Goal: Task Accomplishment & Management: Use online tool/utility

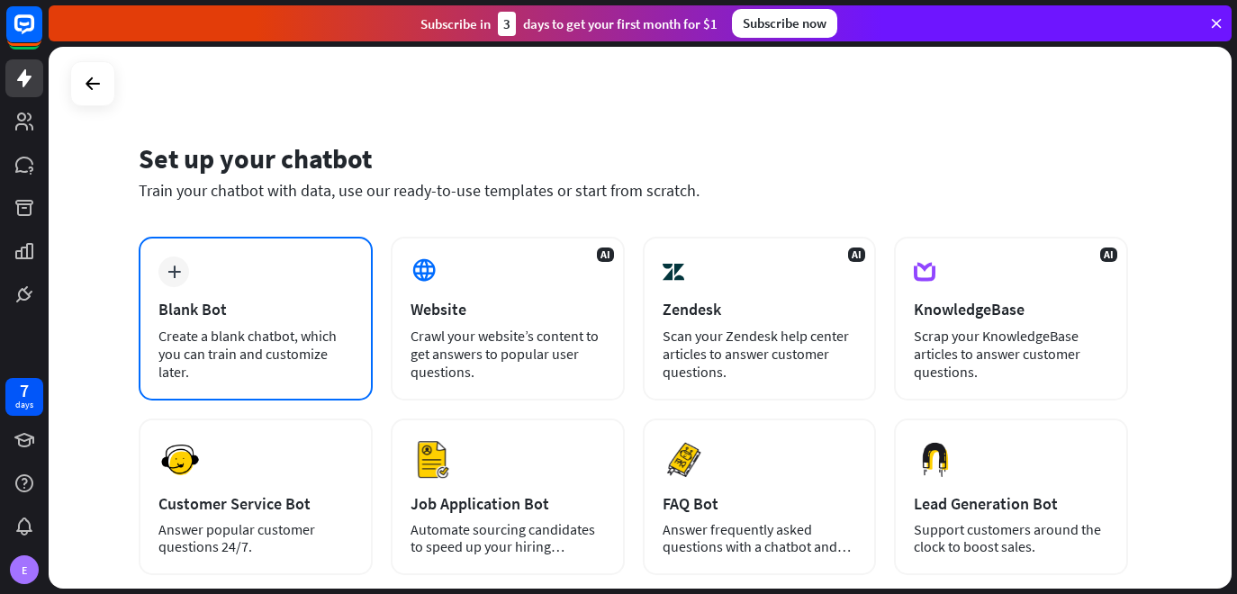
click at [192, 267] on div "plus Blank Bot Create a blank chatbot, which you can train and customize later." at bounding box center [256, 319] width 234 height 164
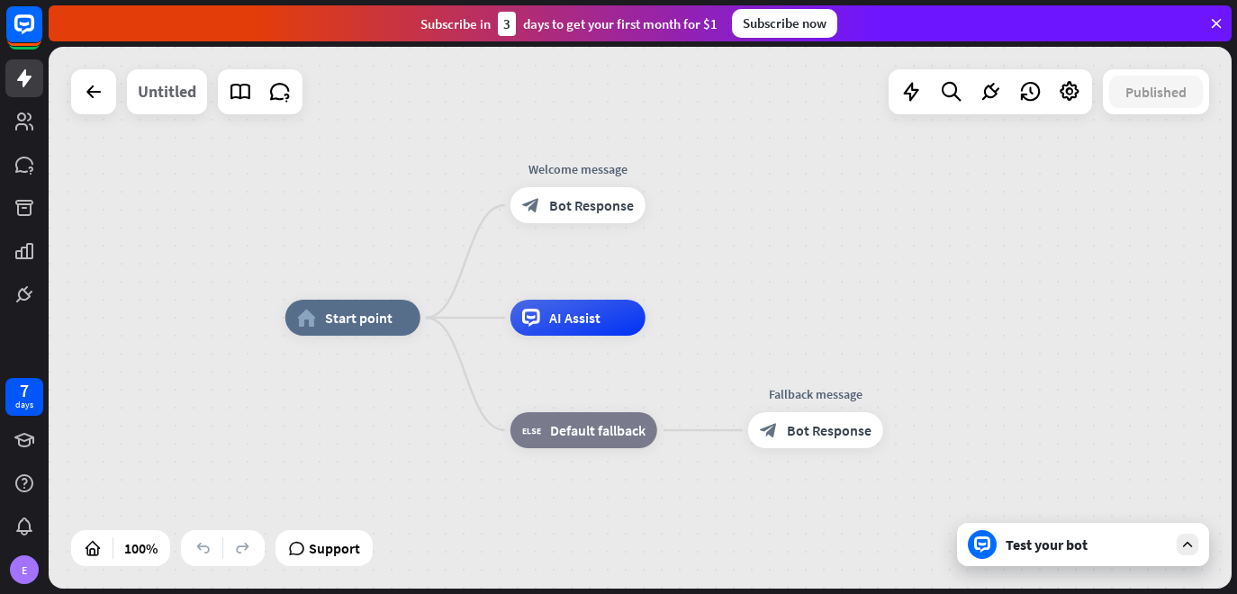
click at [177, 92] on div "Untitled" at bounding box center [167, 91] width 59 height 45
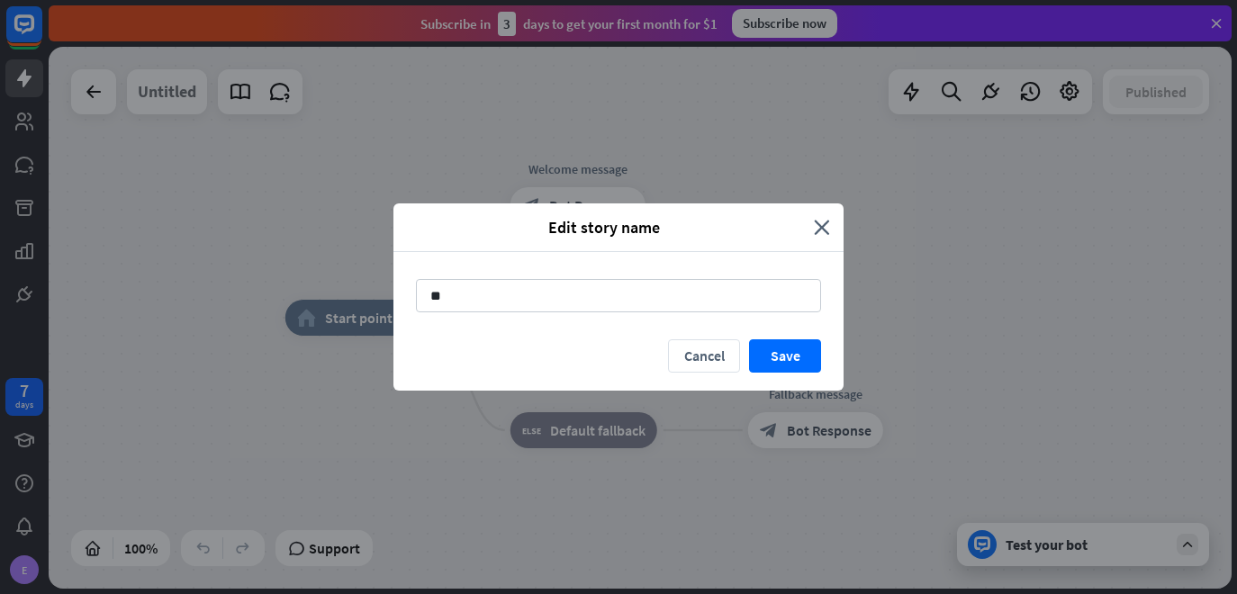
type input "*"
type input "**********"
click at [806, 358] on button "Save" at bounding box center [785, 355] width 72 height 33
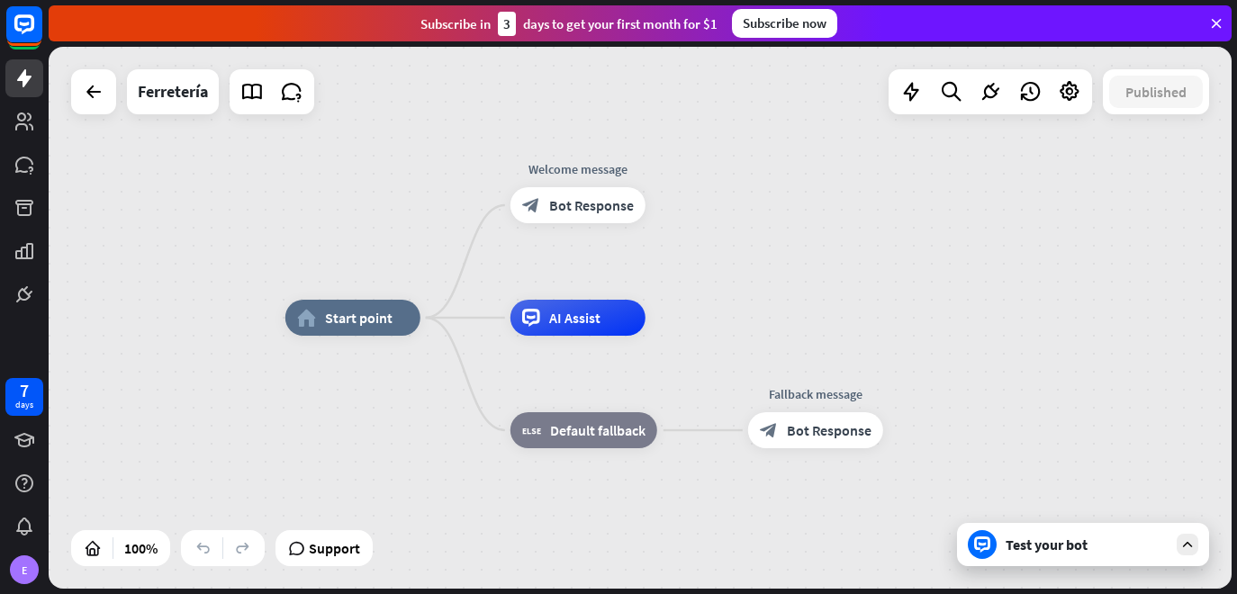
click at [1217, 22] on icon at bounding box center [1216, 23] width 16 height 16
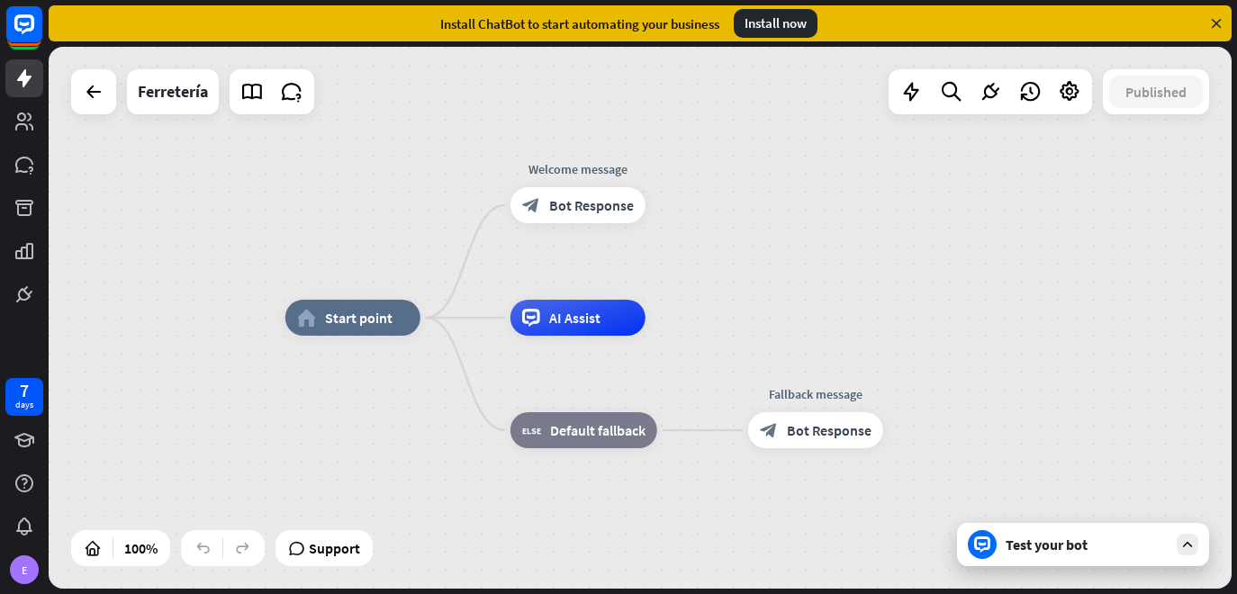
click at [1217, 22] on icon at bounding box center [1216, 23] width 16 height 16
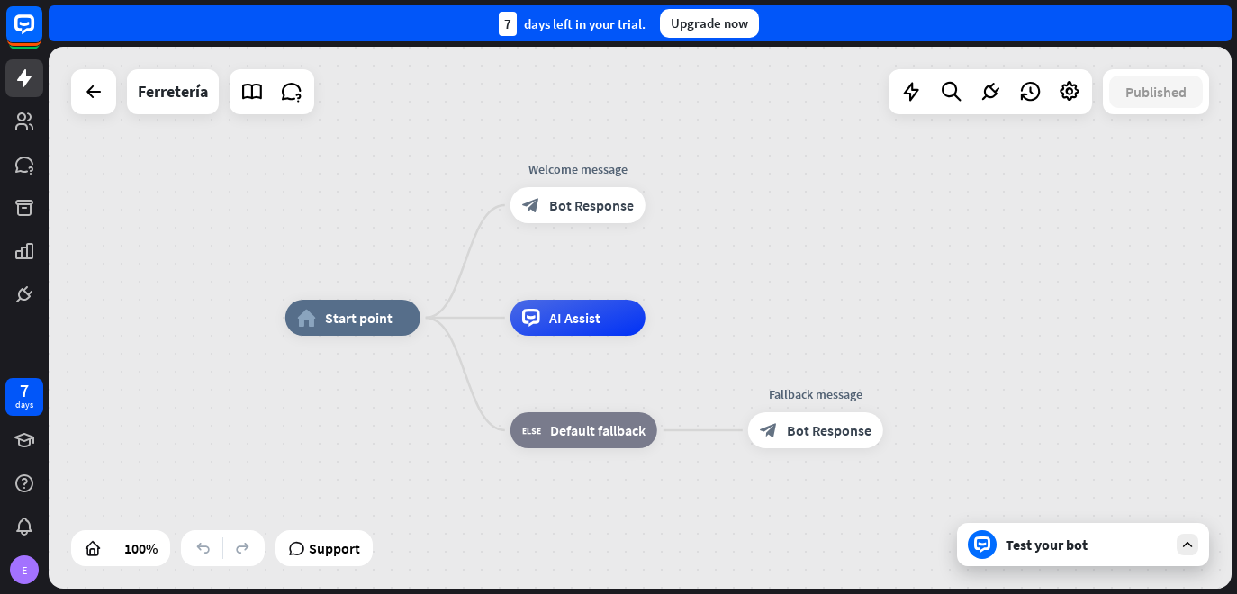
click at [1217, 22] on div "7 days left in your trial. Upgrade now" at bounding box center [640, 23] width 1183 height 36
click at [547, 198] on div "block_bot_response Bot Response" at bounding box center [578, 205] width 135 height 36
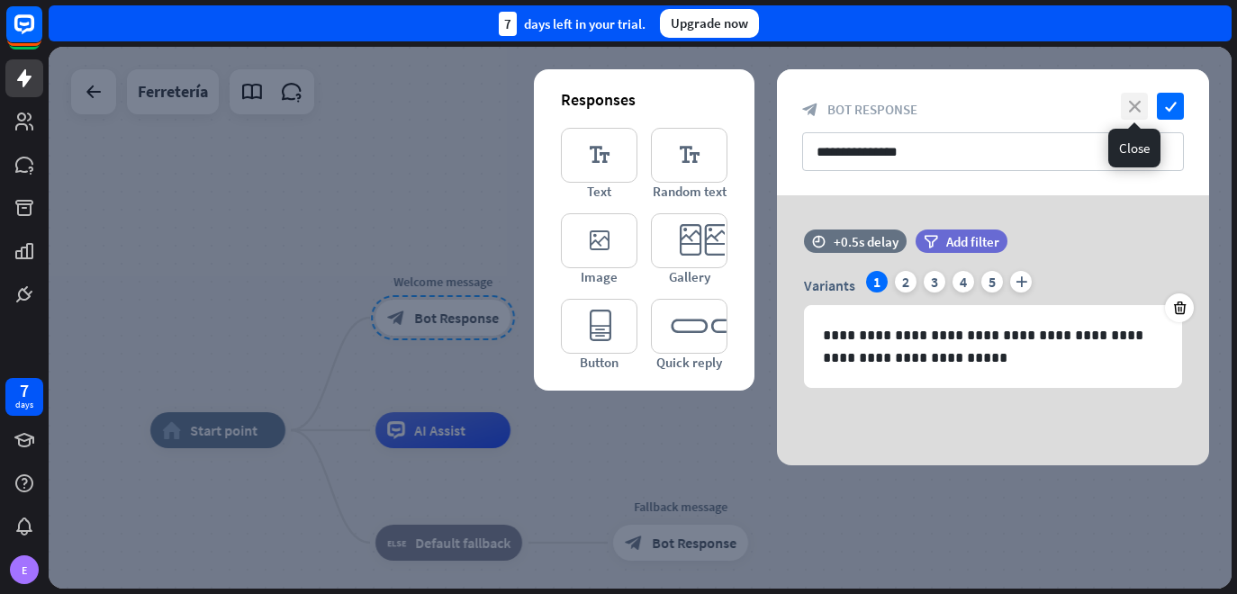
click at [1131, 111] on icon "close" at bounding box center [1134, 106] width 27 height 27
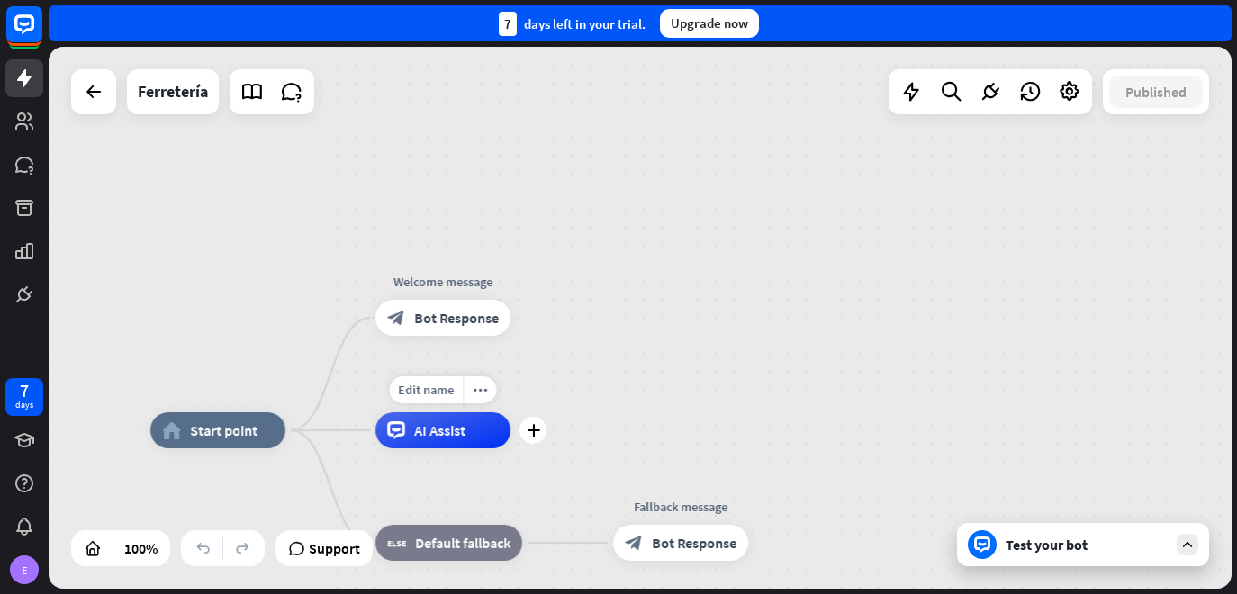
click at [484, 429] on div "AI Assist" at bounding box center [442, 430] width 135 height 36
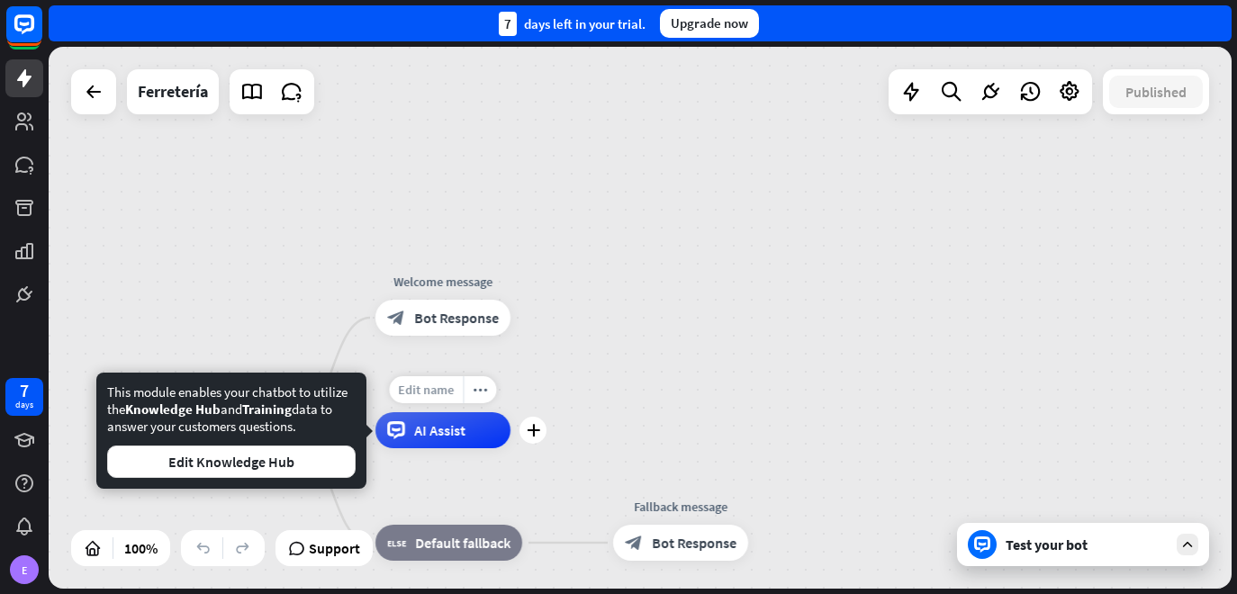
click at [442, 385] on span "Edit name" at bounding box center [427, 390] width 56 height 16
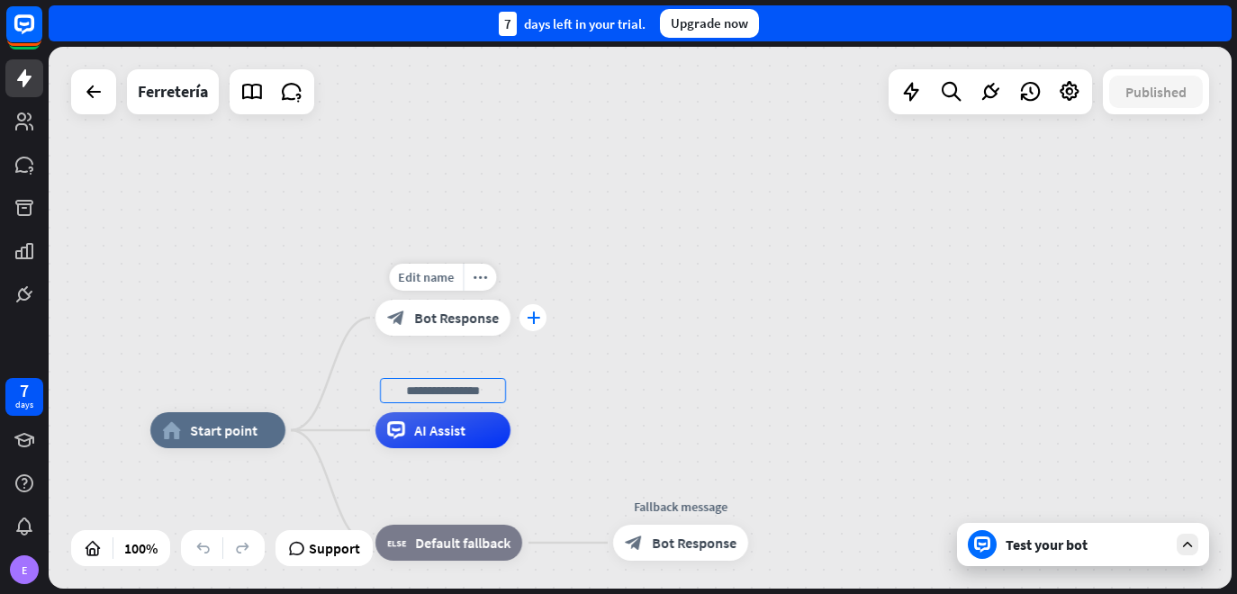
click at [541, 317] on div "plus" at bounding box center [533, 317] width 27 height 27
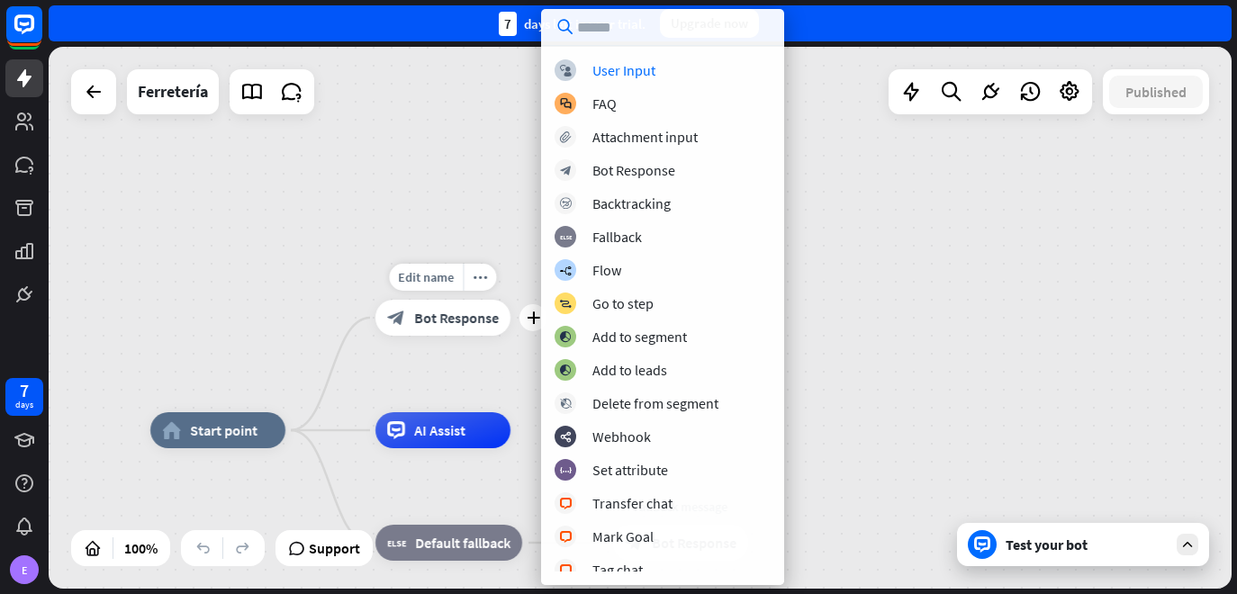
click at [459, 318] on span "Bot Response" at bounding box center [456, 318] width 85 height 18
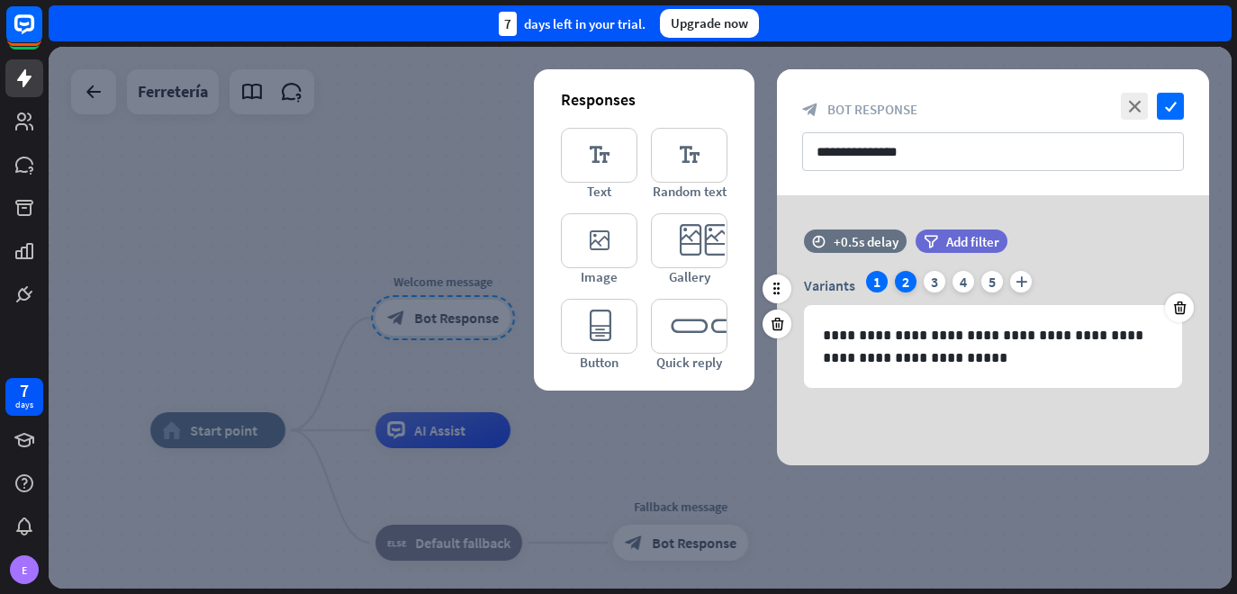
click at [907, 281] on div "2" at bounding box center [906, 282] width 22 height 22
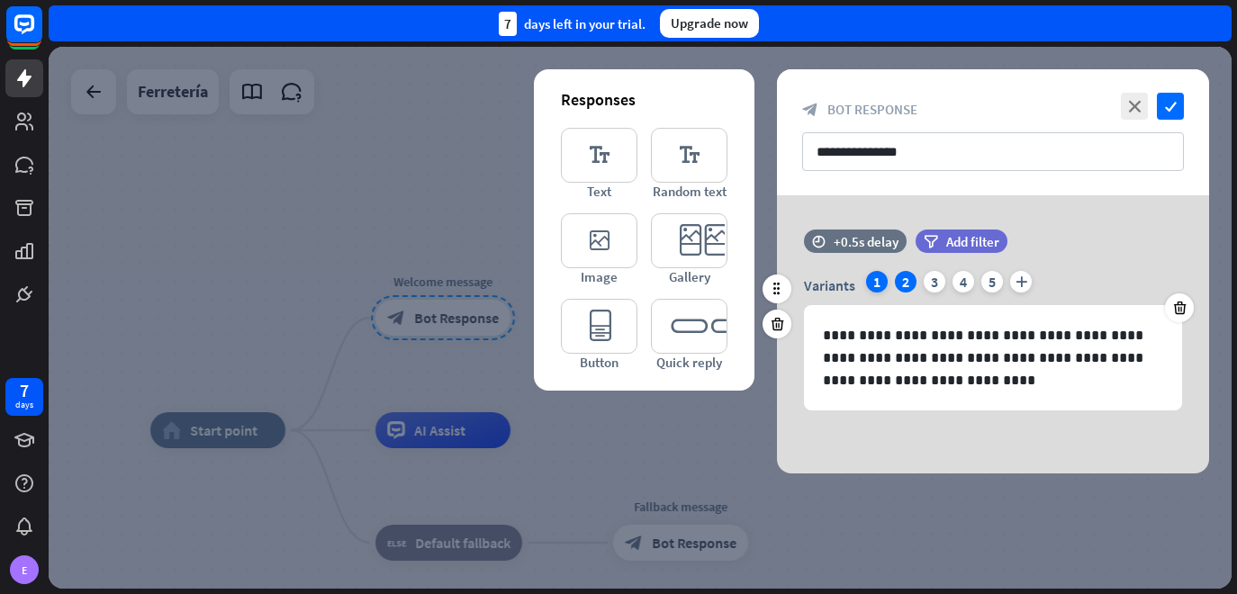
click at [880, 276] on div "1" at bounding box center [877, 282] width 22 height 22
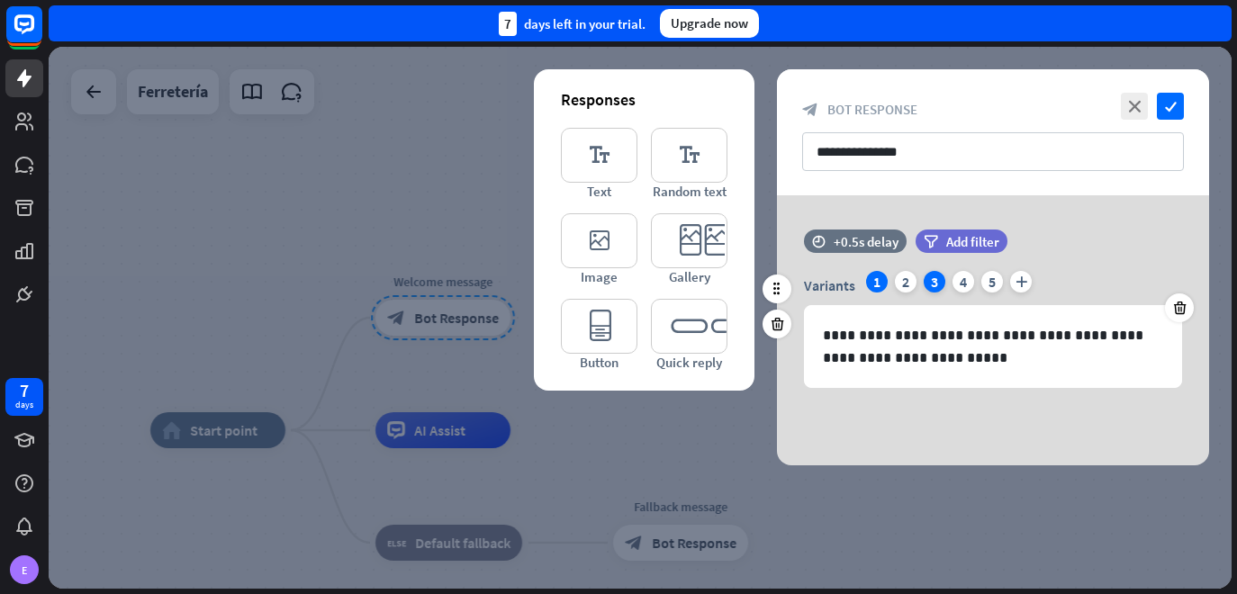
click at [933, 277] on div "3" at bounding box center [935, 282] width 22 height 22
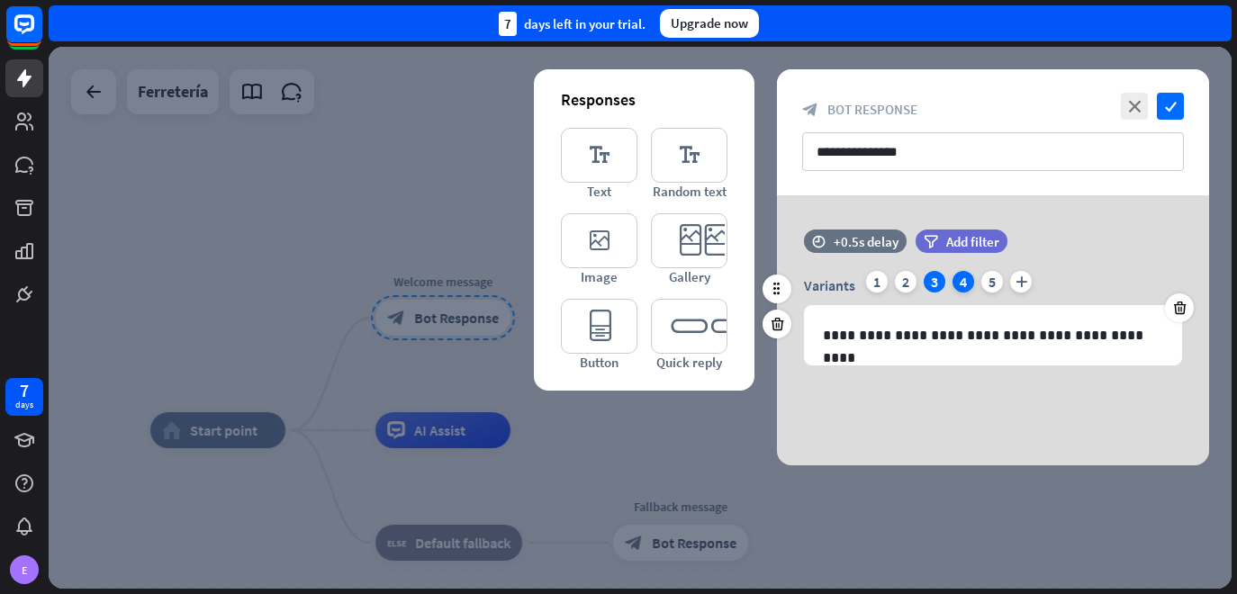
drag, startPoint x: 933, startPoint y: 277, endPoint x: 955, endPoint y: 277, distance: 22.5
click at [955, 277] on div "Variants 1 2 3 4 5 plus" at bounding box center [993, 285] width 378 height 29
click at [955, 277] on div "4" at bounding box center [964, 282] width 22 height 22
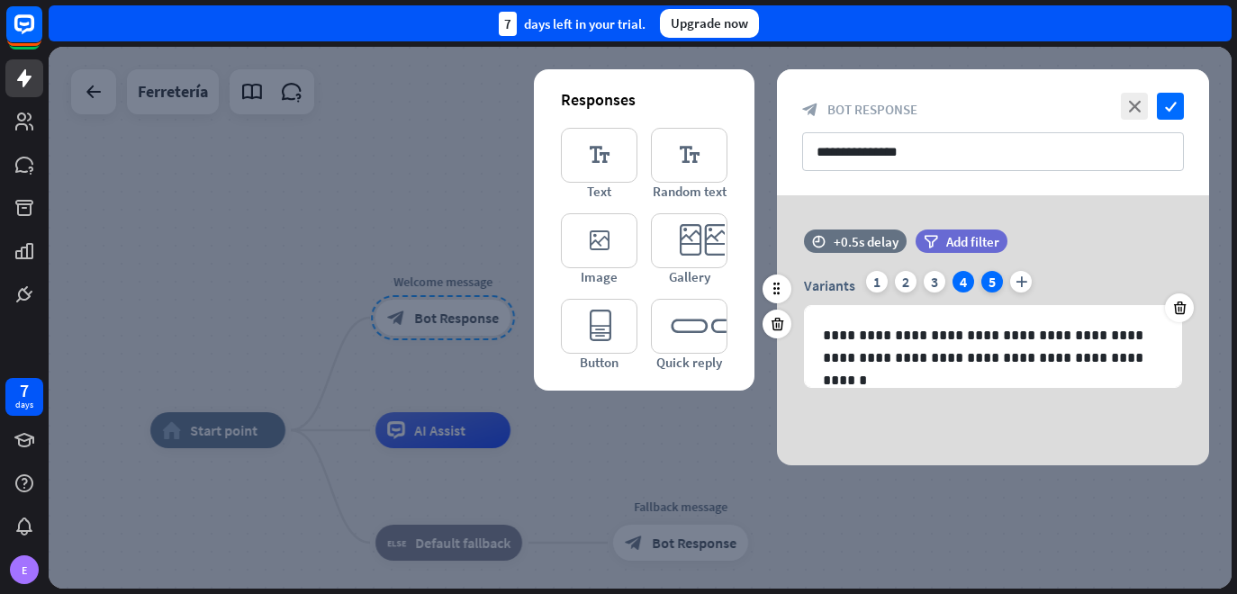
click at [984, 277] on div "5" at bounding box center [992, 282] width 22 height 22
drag, startPoint x: 1019, startPoint y: 276, endPoint x: 1062, endPoint y: 259, distance: 45.3
click at [1062, 259] on div "**********" at bounding box center [993, 318] width 432 height 176
click at [868, 277] on div "1" at bounding box center [877, 282] width 22 height 22
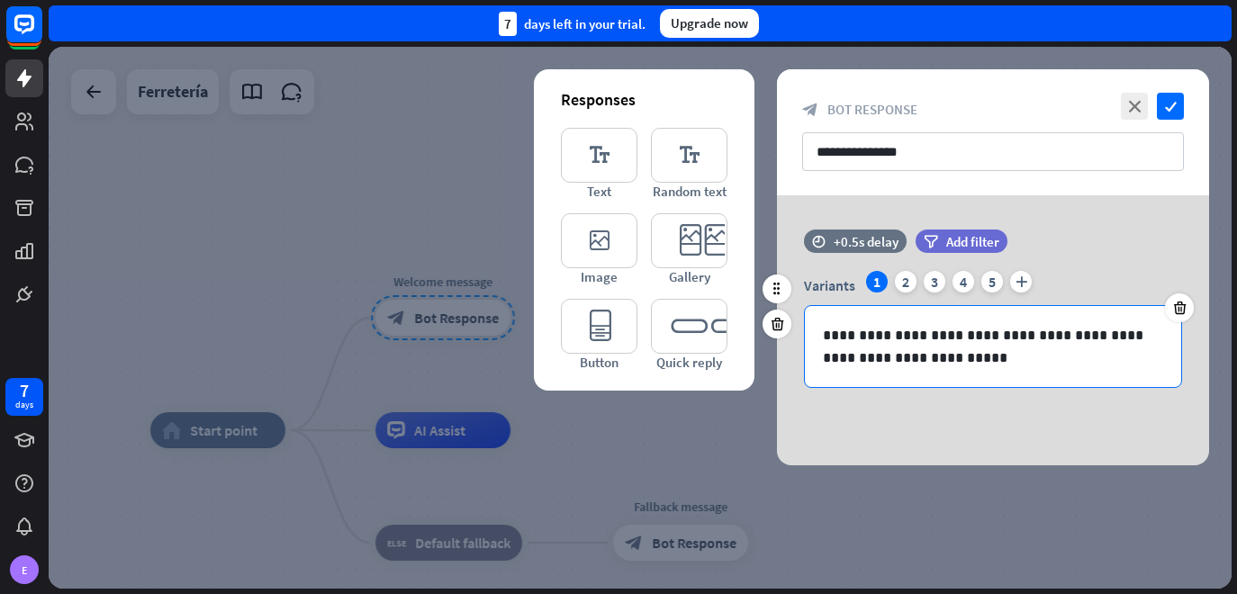
click at [864, 354] on p "**********" at bounding box center [993, 346] width 340 height 45
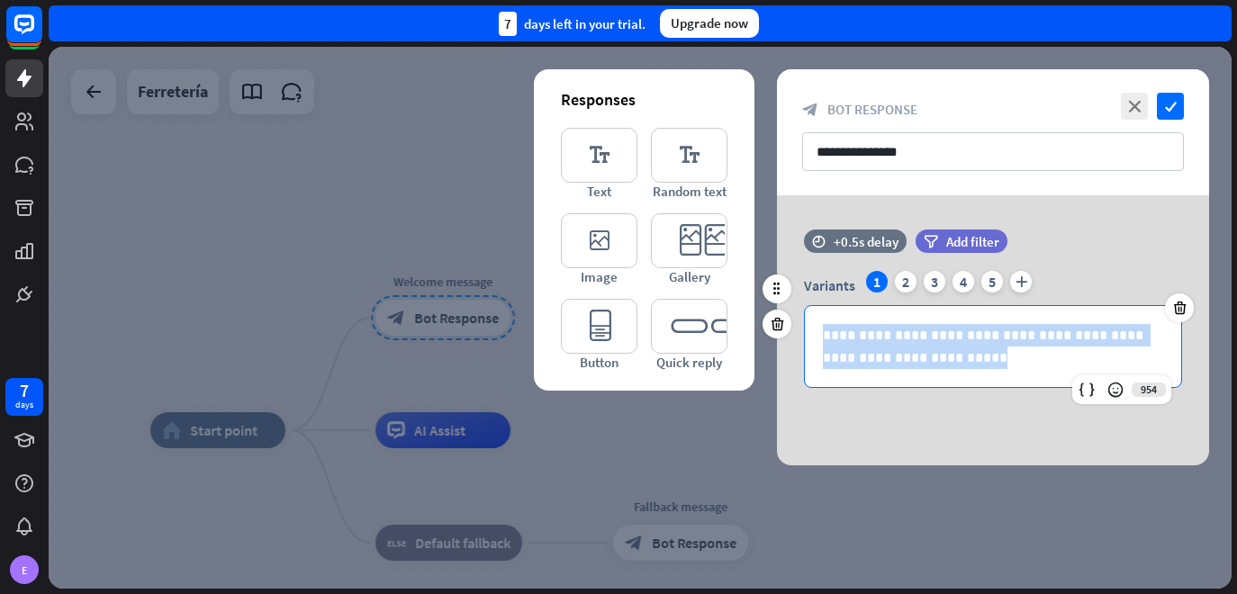
click at [864, 354] on p "**********" at bounding box center [993, 346] width 340 height 45
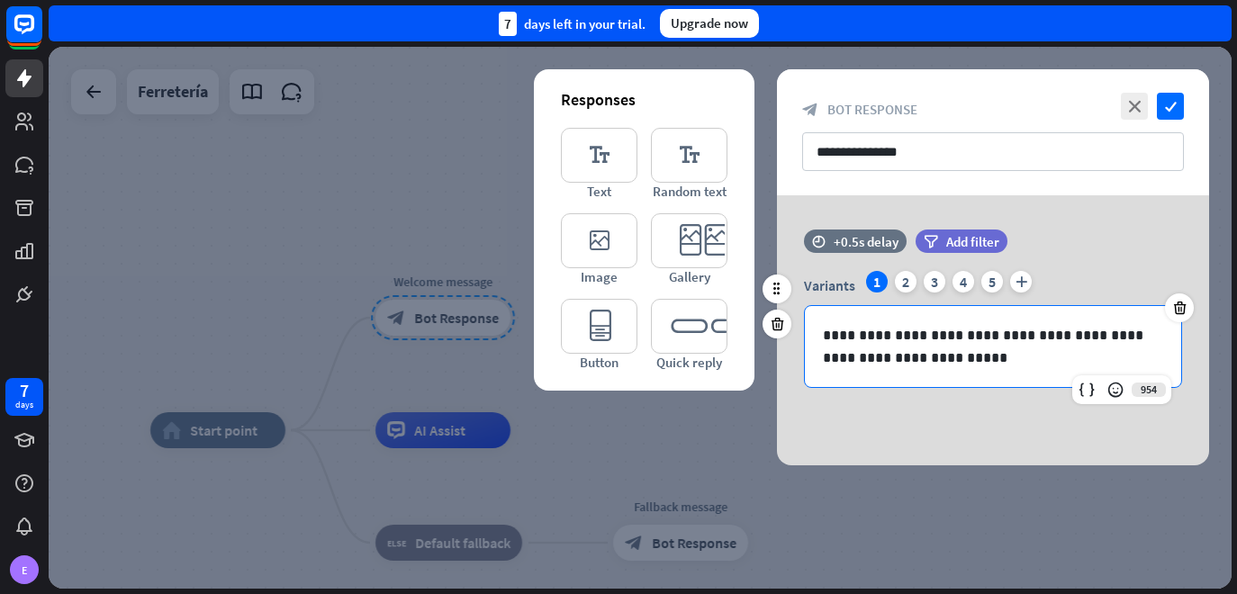
click at [864, 354] on p "**********" at bounding box center [993, 346] width 340 height 45
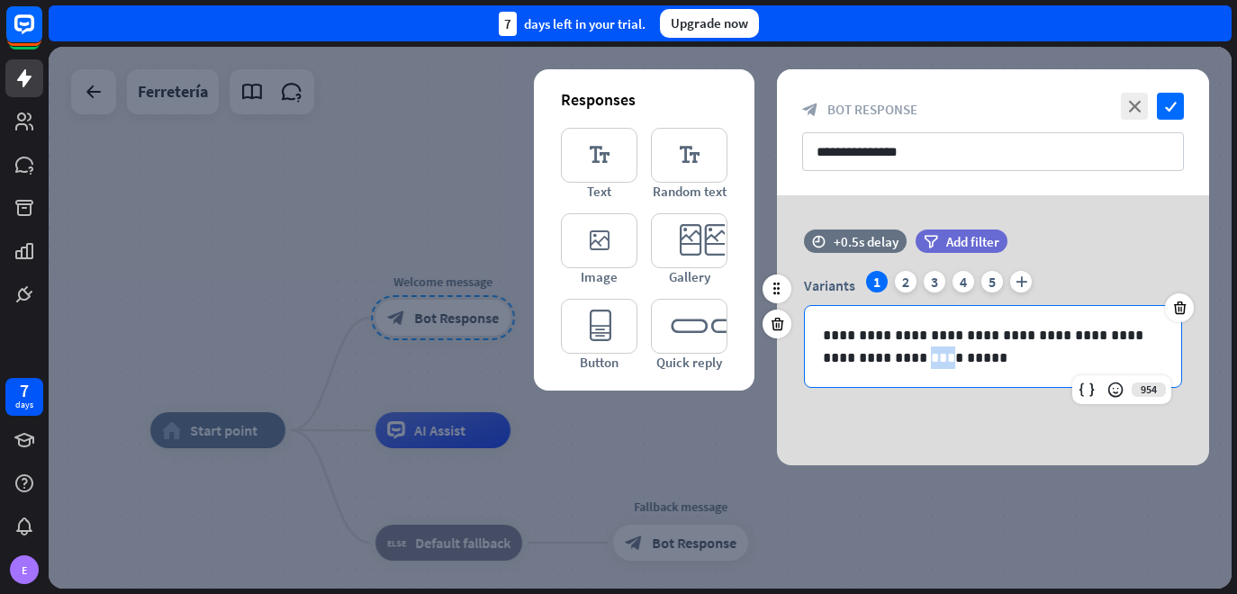
click at [864, 354] on p "**********" at bounding box center [993, 346] width 340 height 45
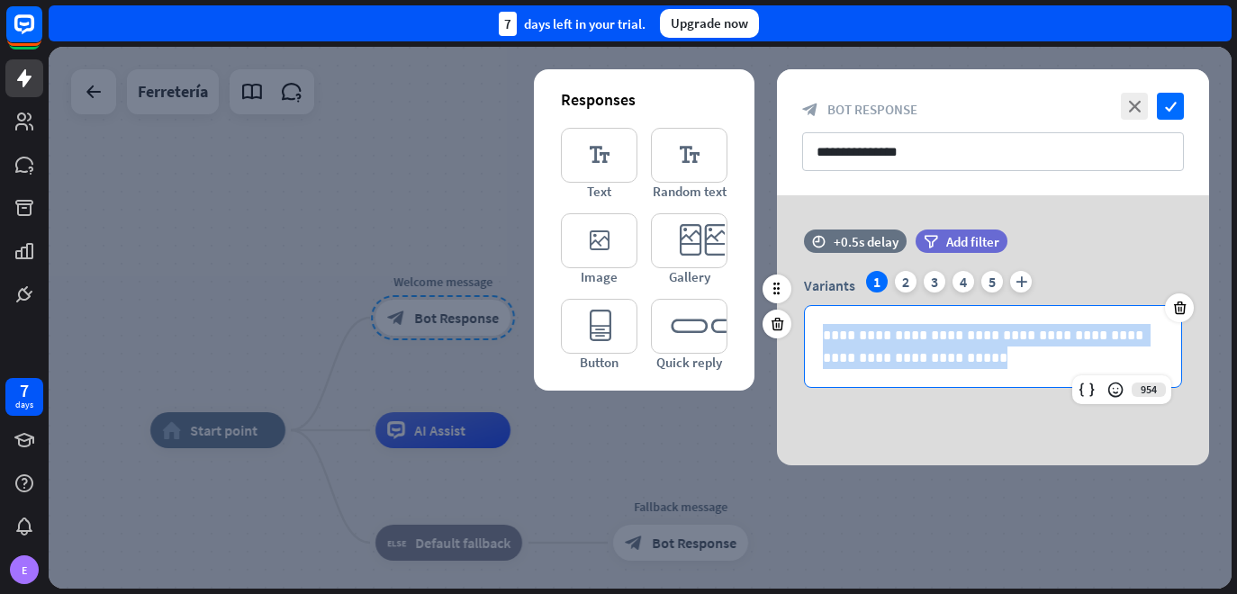
click at [864, 354] on p "**********" at bounding box center [993, 346] width 340 height 45
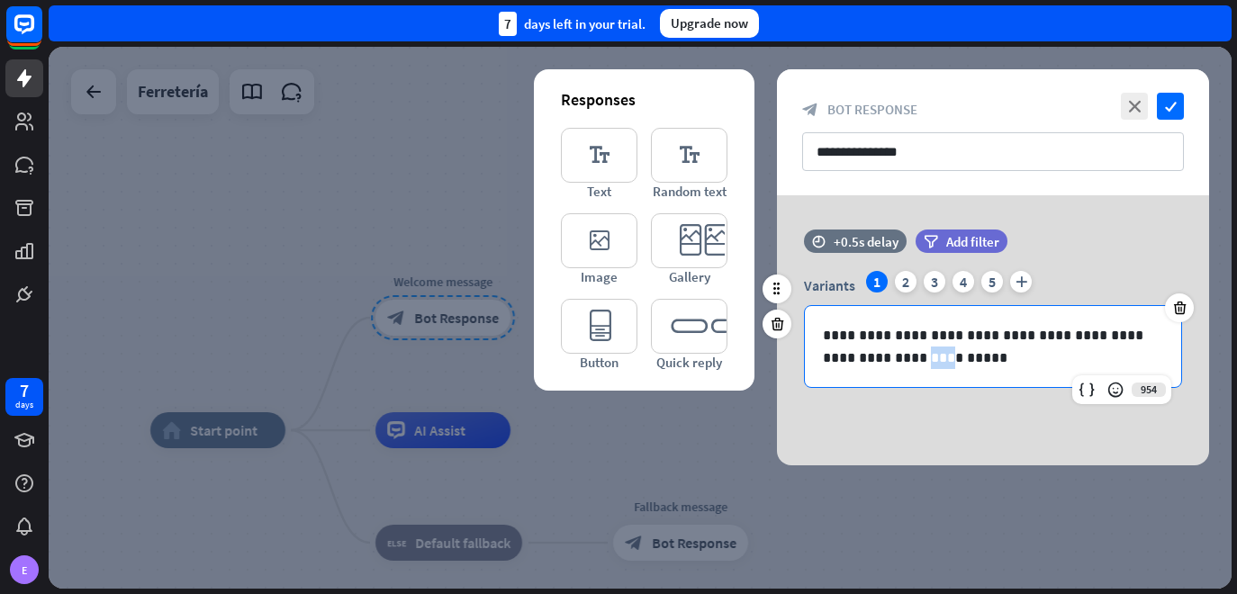
click at [864, 354] on p "**********" at bounding box center [993, 346] width 340 height 45
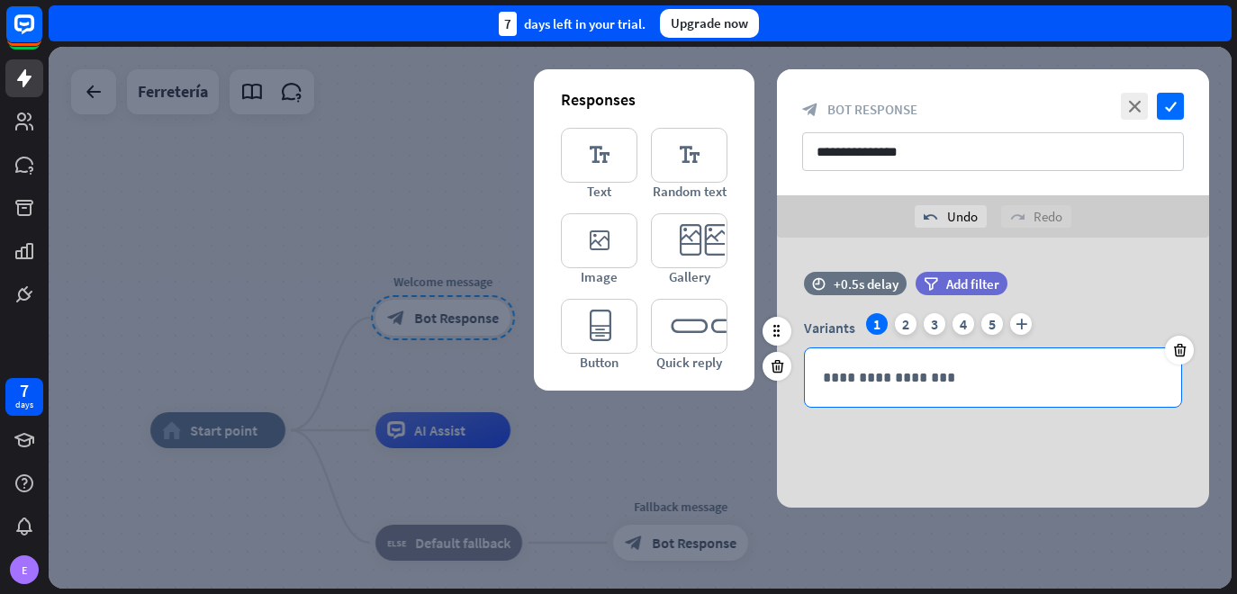
click at [953, 375] on p "**********" at bounding box center [993, 377] width 340 height 23
drag, startPoint x: 915, startPoint y: 384, endPoint x: 810, endPoint y: 384, distance: 105.4
click at [810, 384] on div "**********" at bounding box center [993, 377] width 376 height 59
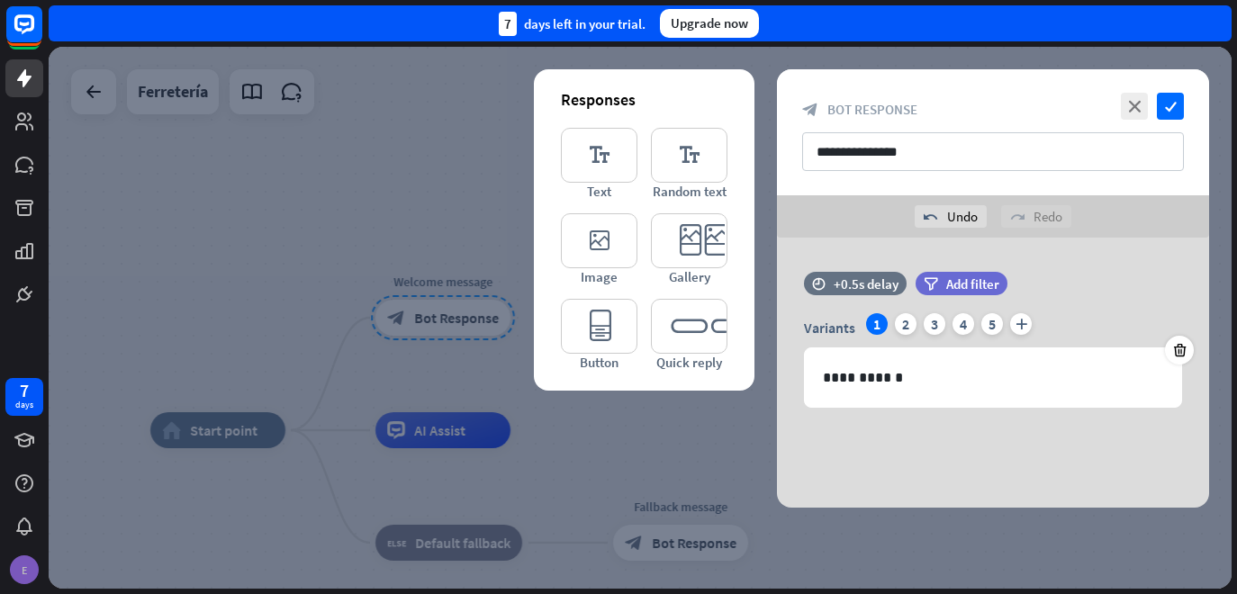
click at [23, 577] on div "E" at bounding box center [24, 570] width 29 height 29
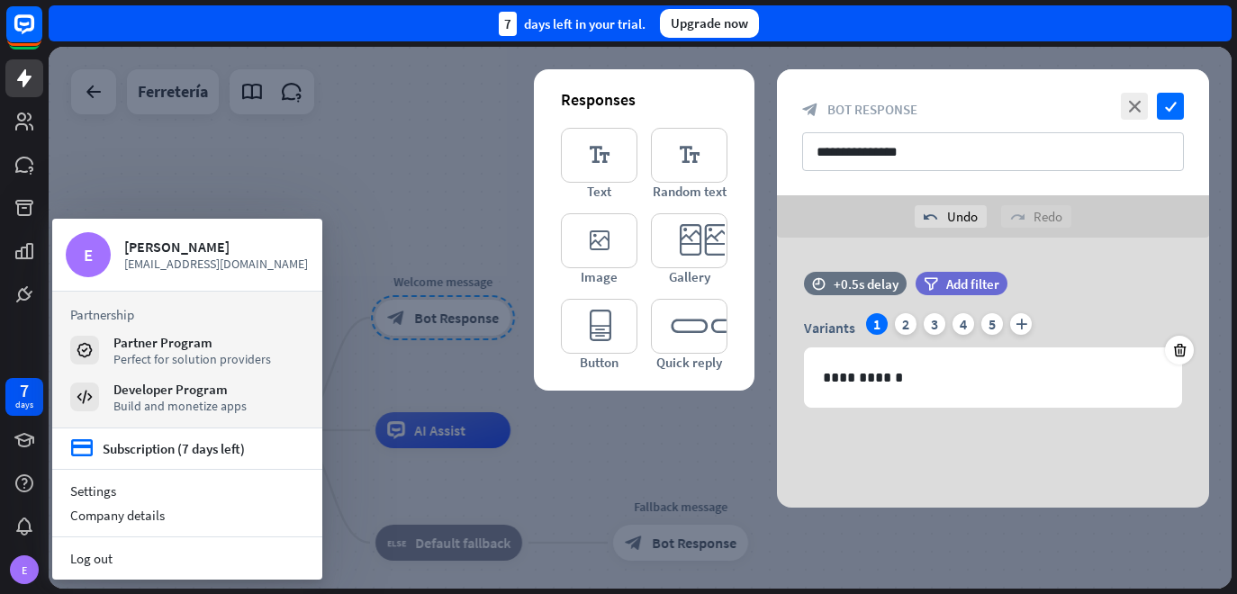
click at [425, 383] on div at bounding box center [640, 318] width 1183 height 542
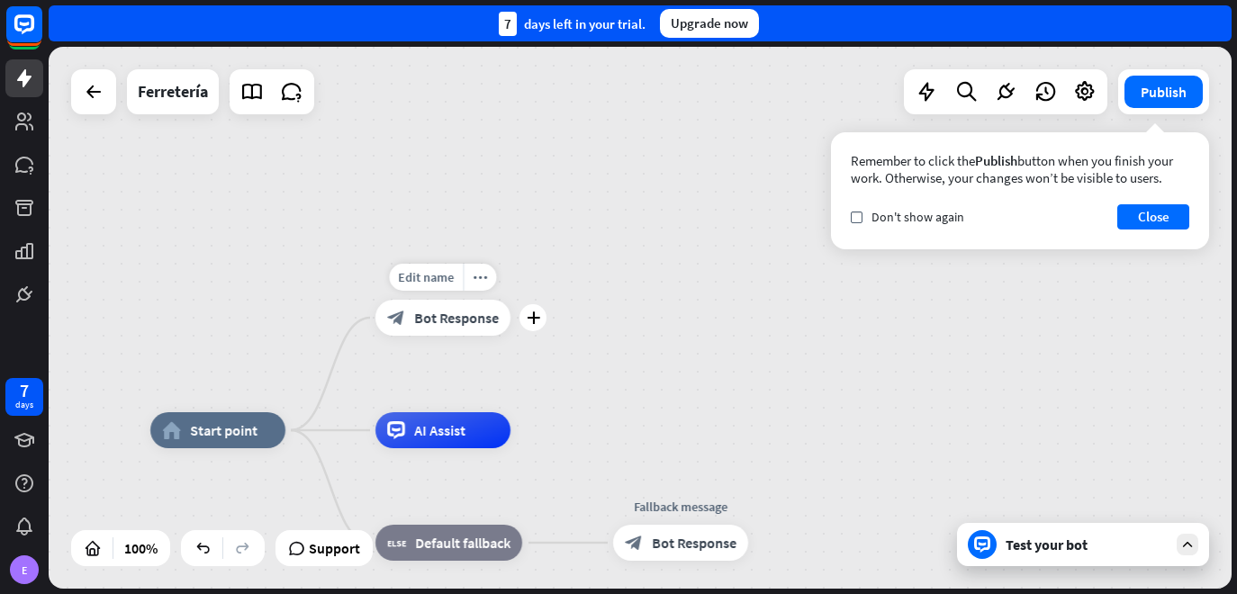
click at [429, 314] on span "Bot Response" at bounding box center [456, 318] width 85 height 18
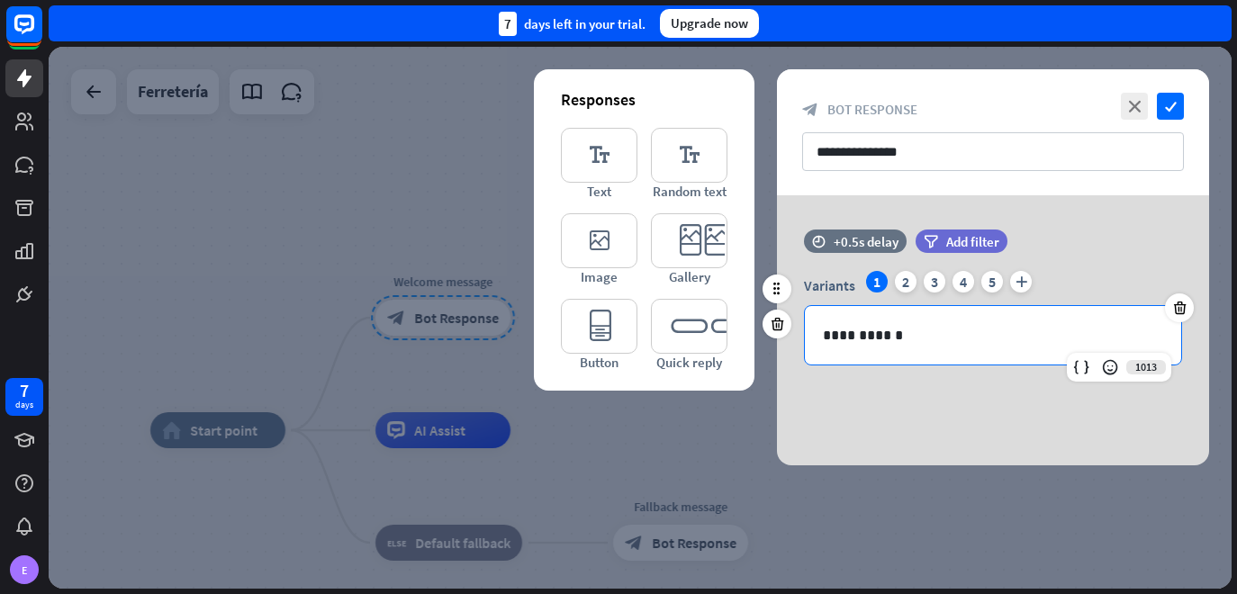
click at [939, 327] on p "**********" at bounding box center [993, 335] width 340 height 23
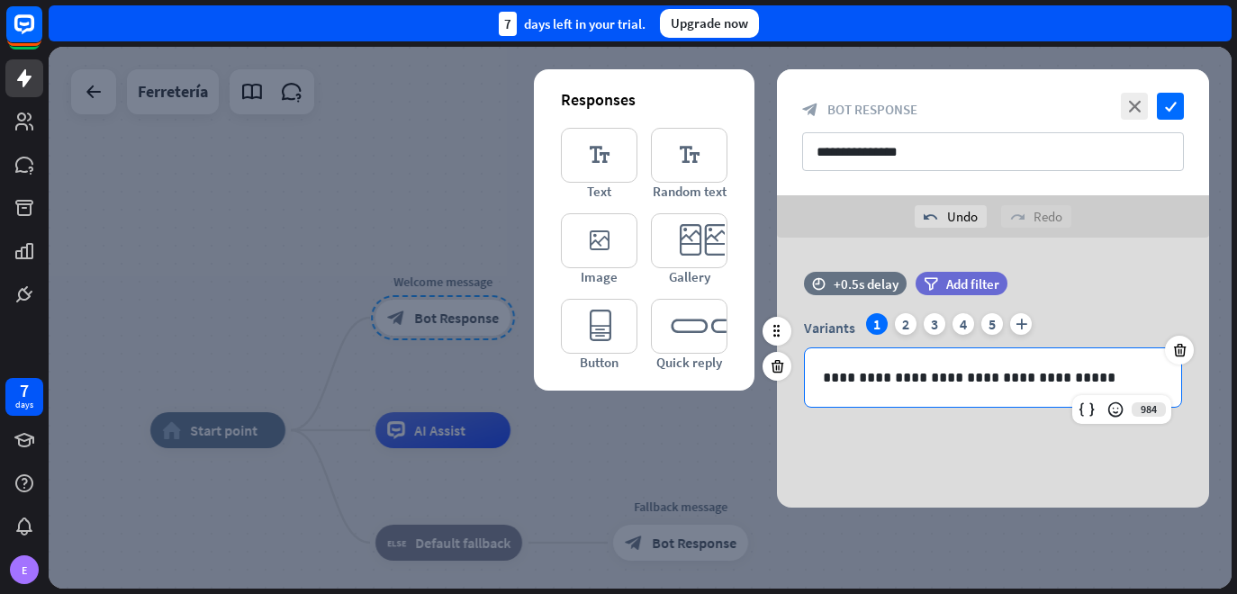
click at [899, 377] on p "**********" at bounding box center [993, 377] width 340 height 23
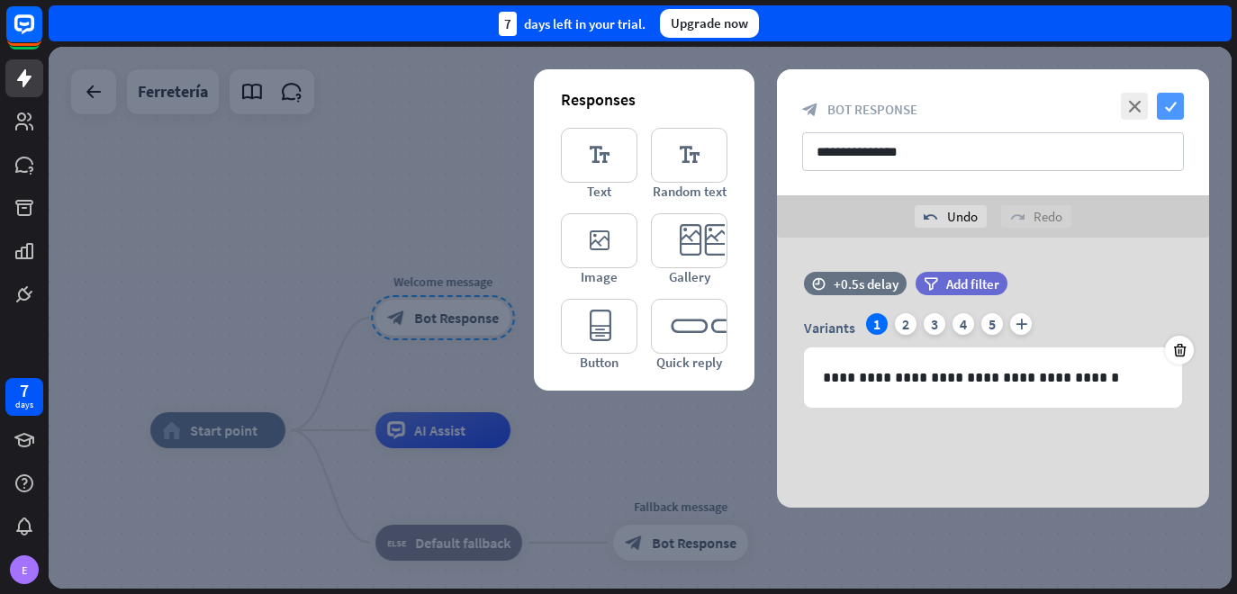
click at [1168, 101] on icon "check" at bounding box center [1170, 106] width 27 height 27
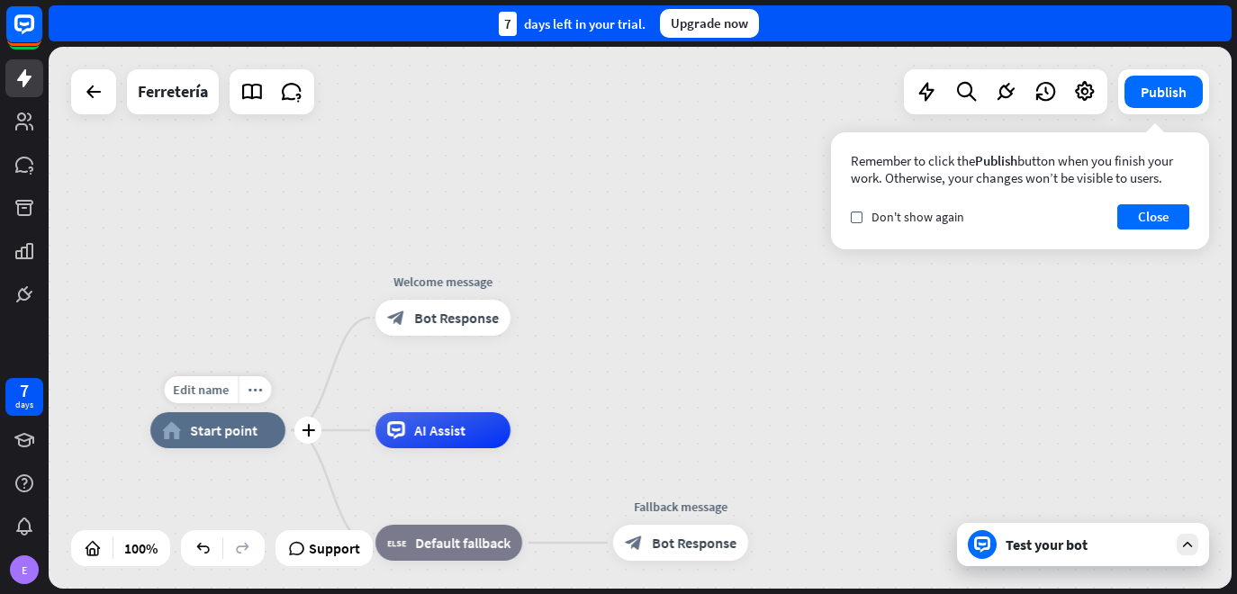
click at [208, 435] on span "Start point" at bounding box center [224, 430] width 68 height 18
click at [443, 325] on span "Bot Response" at bounding box center [456, 318] width 85 height 18
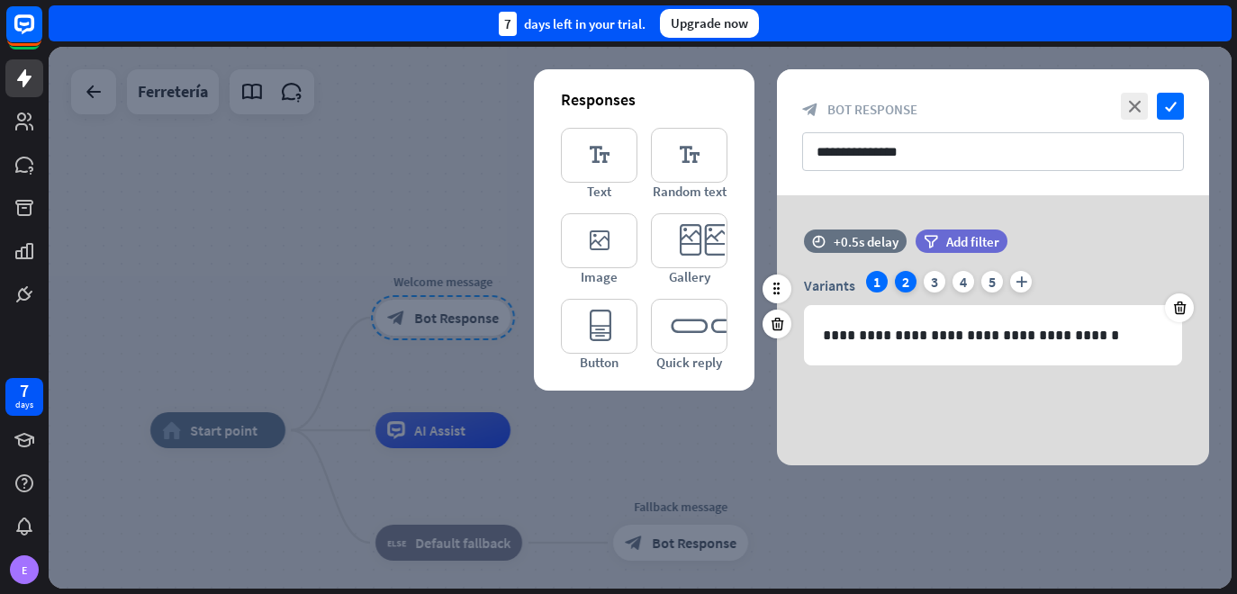
click at [897, 281] on div "2" at bounding box center [906, 282] width 22 height 22
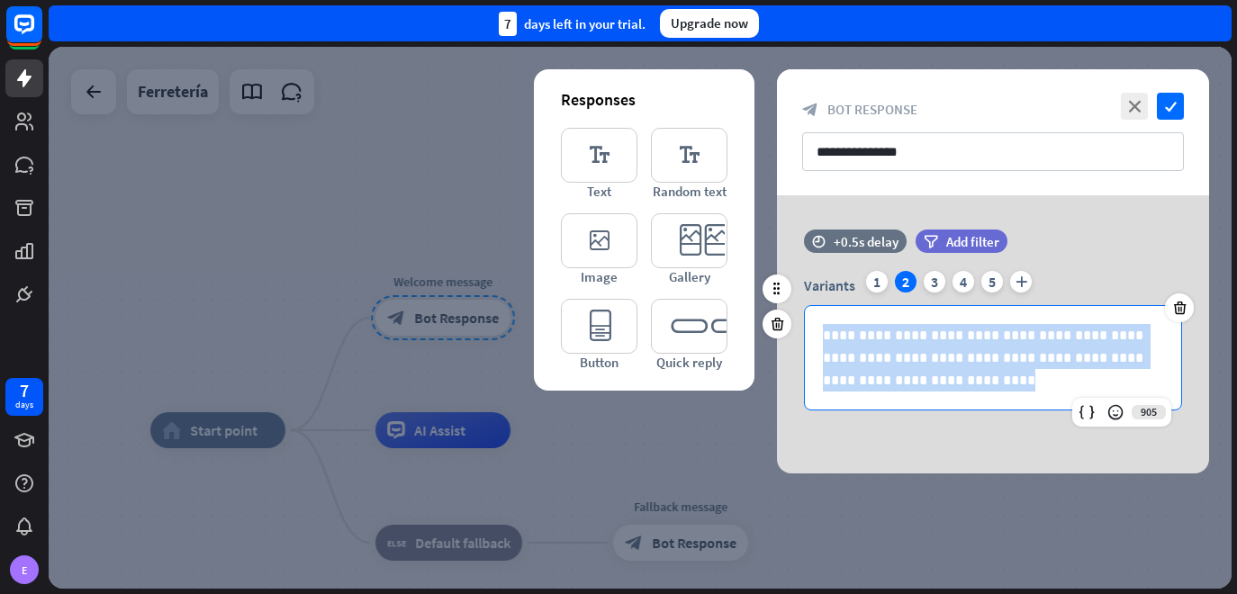
drag, startPoint x: 895, startPoint y: 385, endPoint x: 805, endPoint y: 330, distance: 105.9
click at [805, 330] on div "**********" at bounding box center [993, 358] width 376 height 104
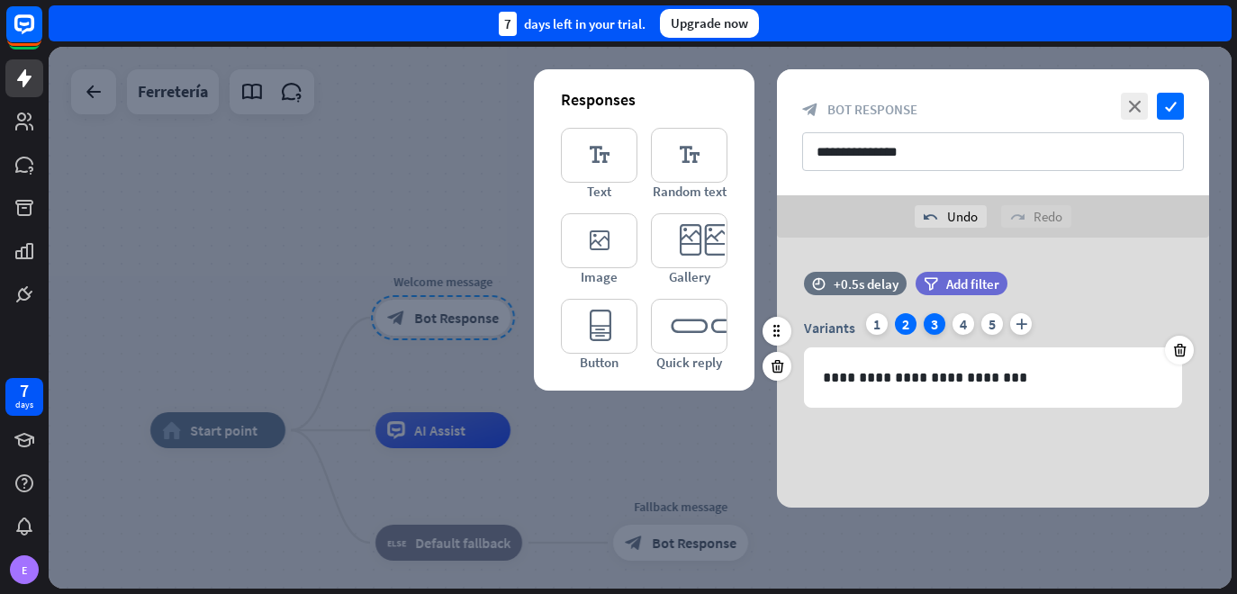
click at [932, 317] on div "3" at bounding box center [935, 324] width 22 height 22
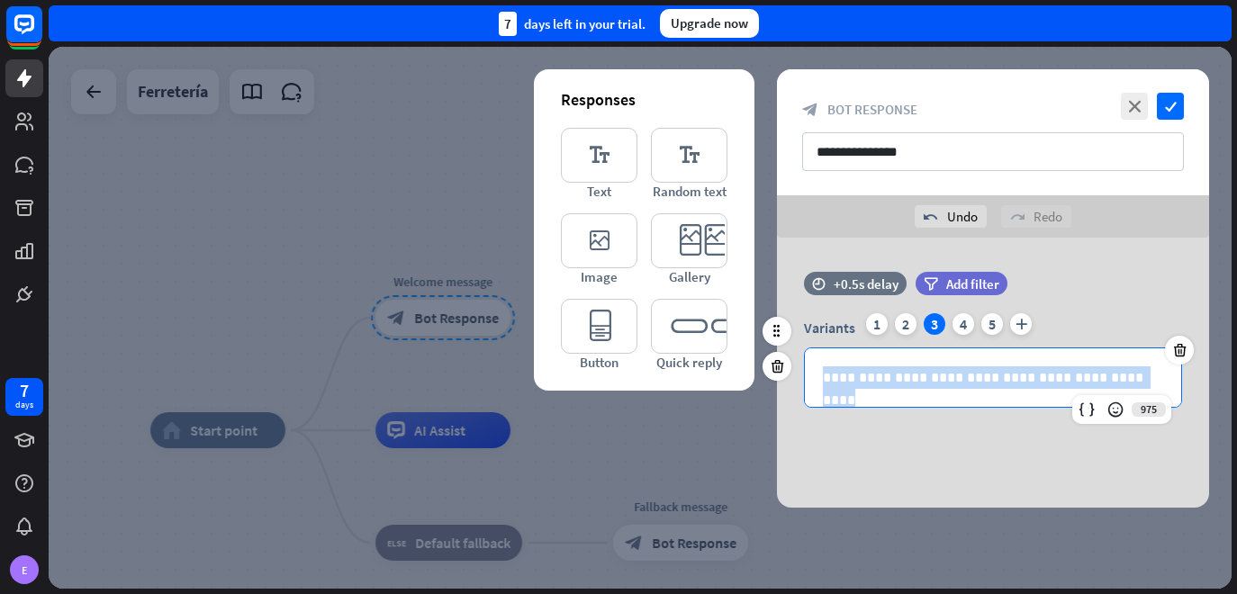
drag, startPoint x: 1162, startPoint y: 378, endPoint x: 809, endPoint y: 375, distance: 353.9
click at [809, 375] on div "**********" at bounding box center [993, 377] width 376 height 59
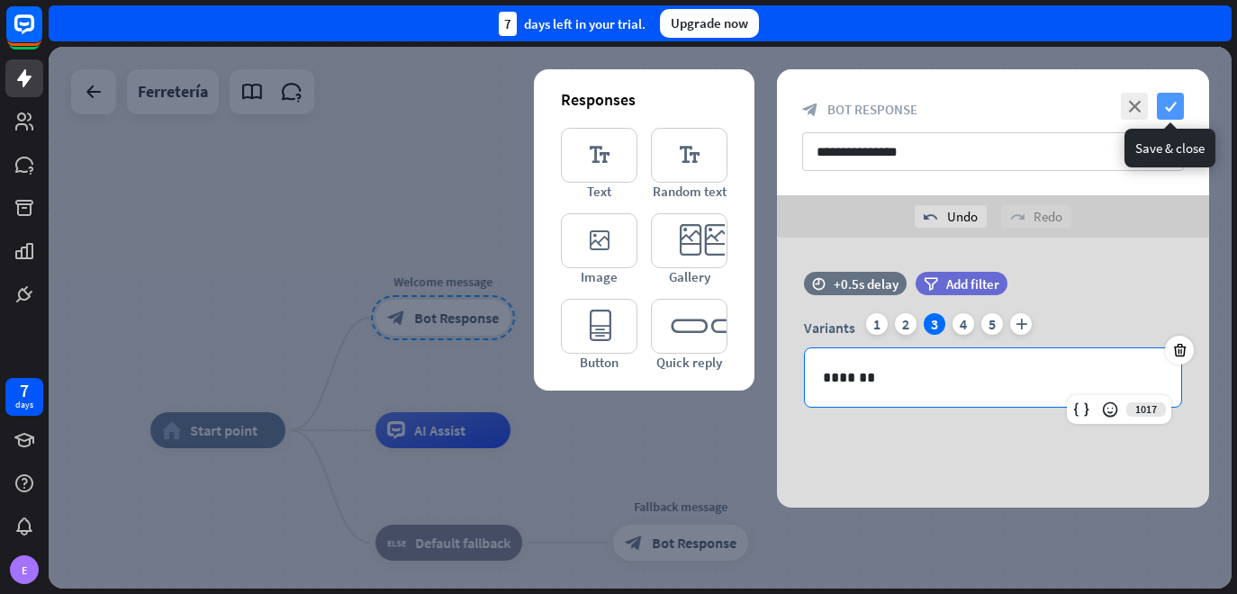
click at [1177, 107] on icon "check" at bounding box center [1170, 106] width 27 height 27
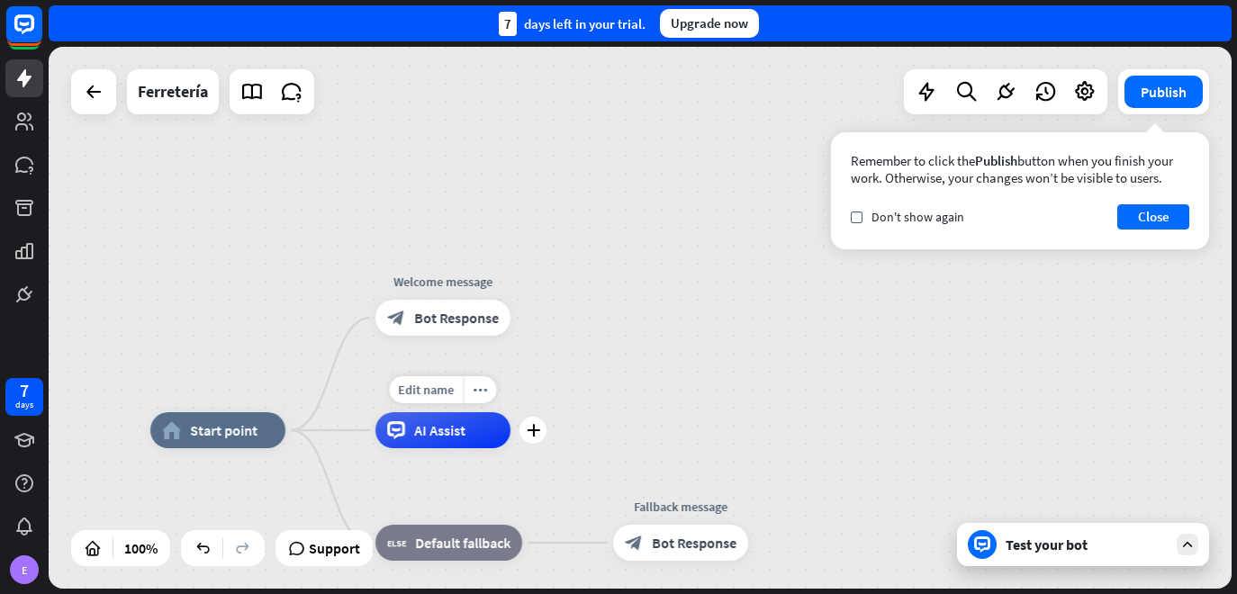
click at [408, 432] on div "AI Assist" at bounding box center [442, 430] width 135 height 36
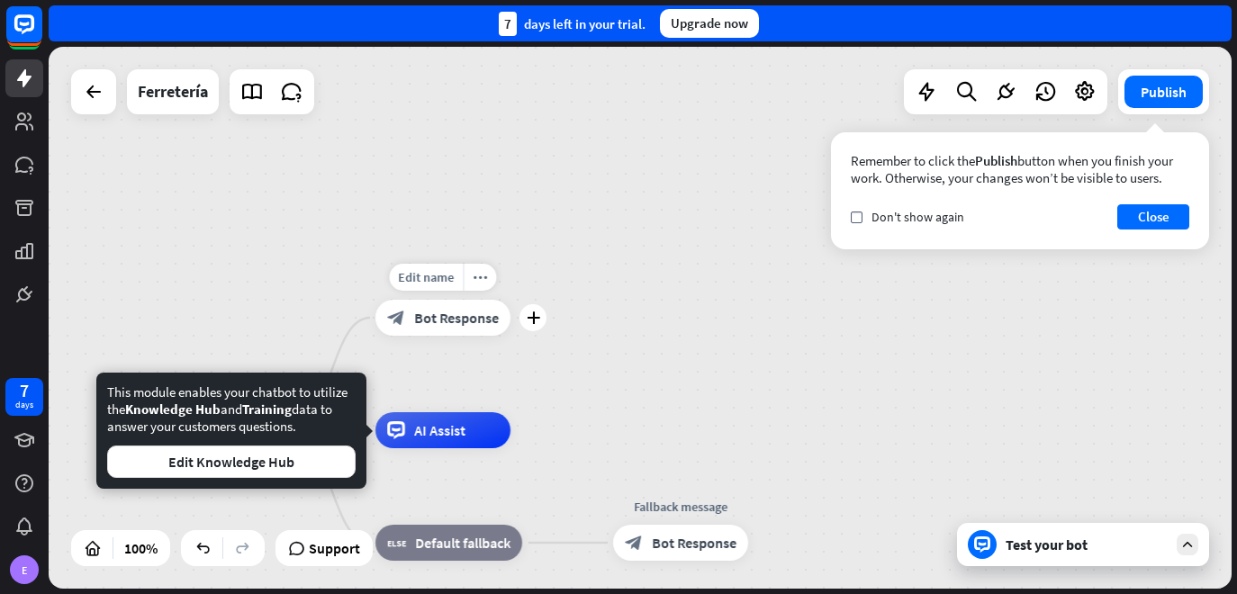
click at [457, 320] on span "Bot Response" at bounding box center [456, 318] width 85 height 18
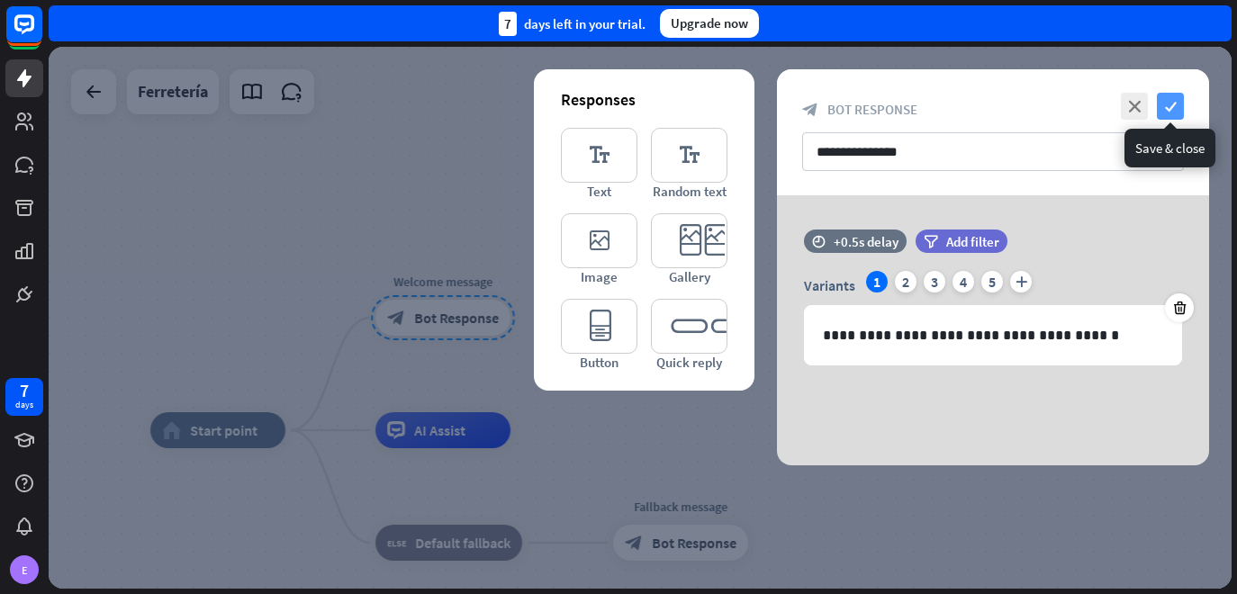
click at [1171, 104] on icon "check" at bounding box center [1170, 106] width 27 height 27
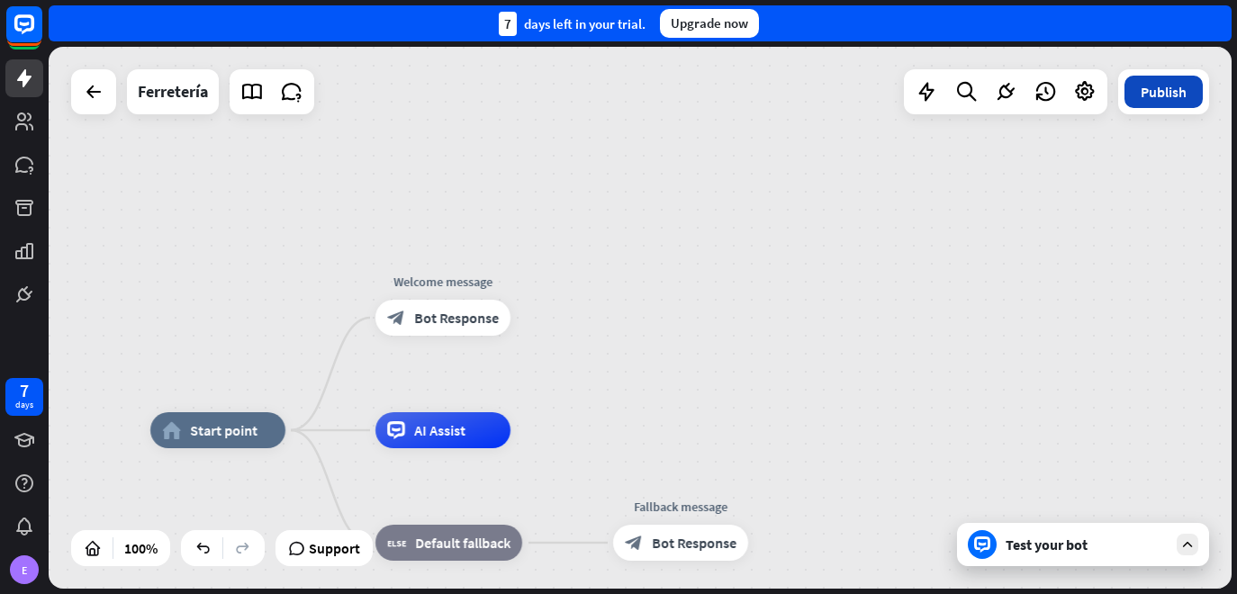
click at [1169, 90] on button "Publish" at bounding box center [1164, 92] width 78 height 32
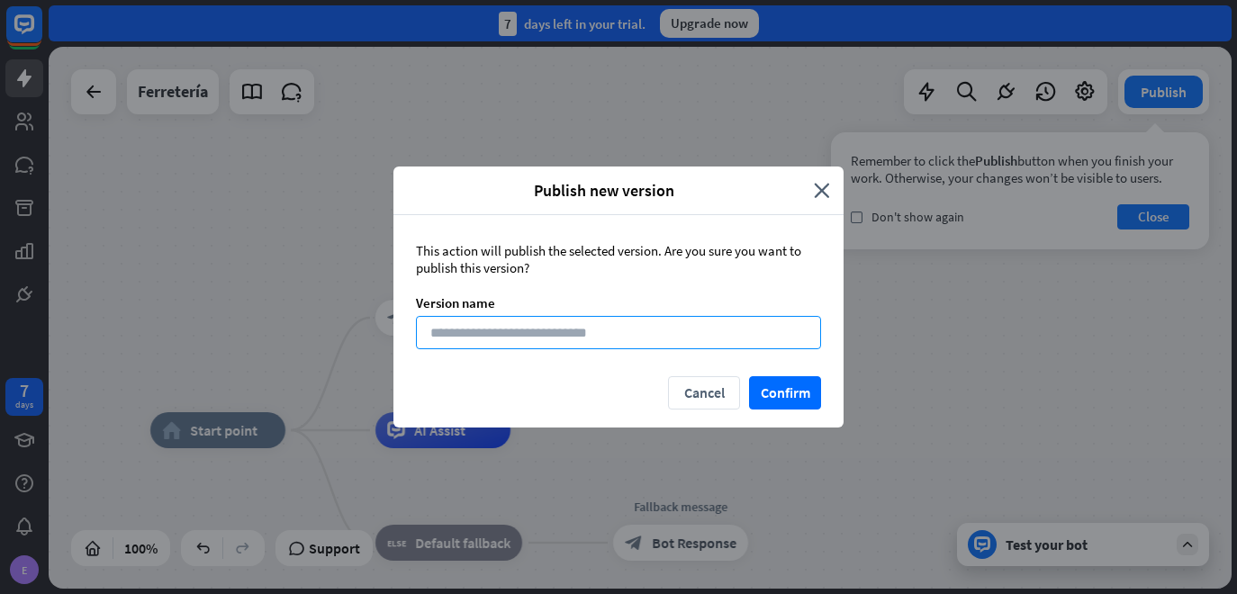
click at [543, 338] on input at bounding box center [618, 332] width 405 height 33
type input "**"
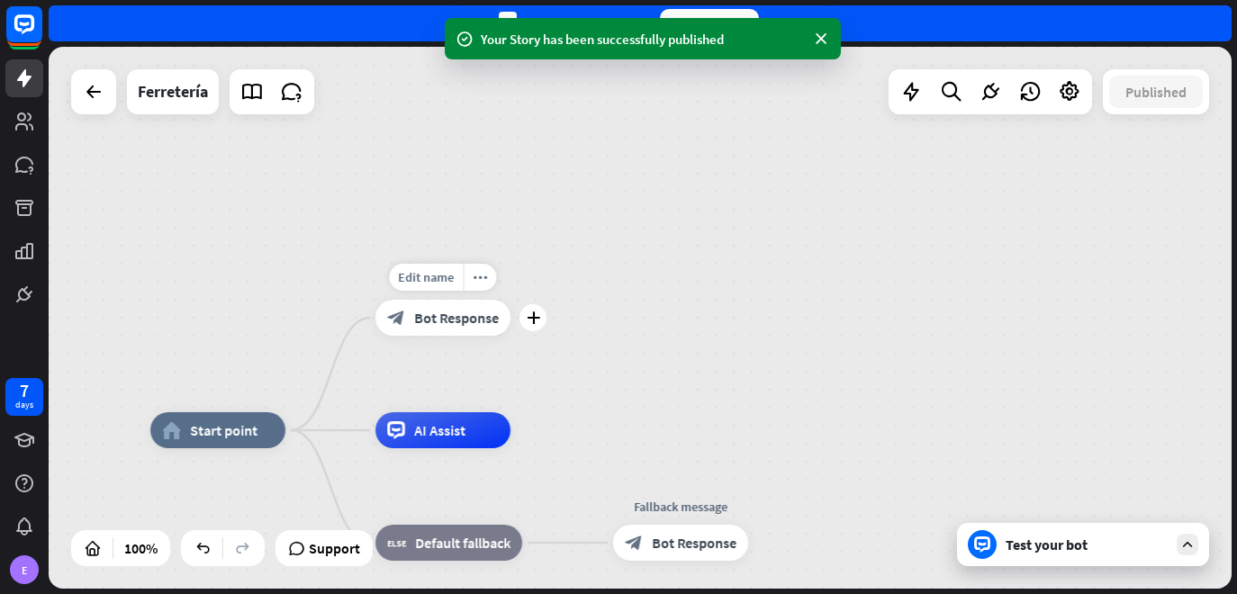
click at [419, 323] on span "Bot Response" at bounding box center [456, 318] width 85 height 18
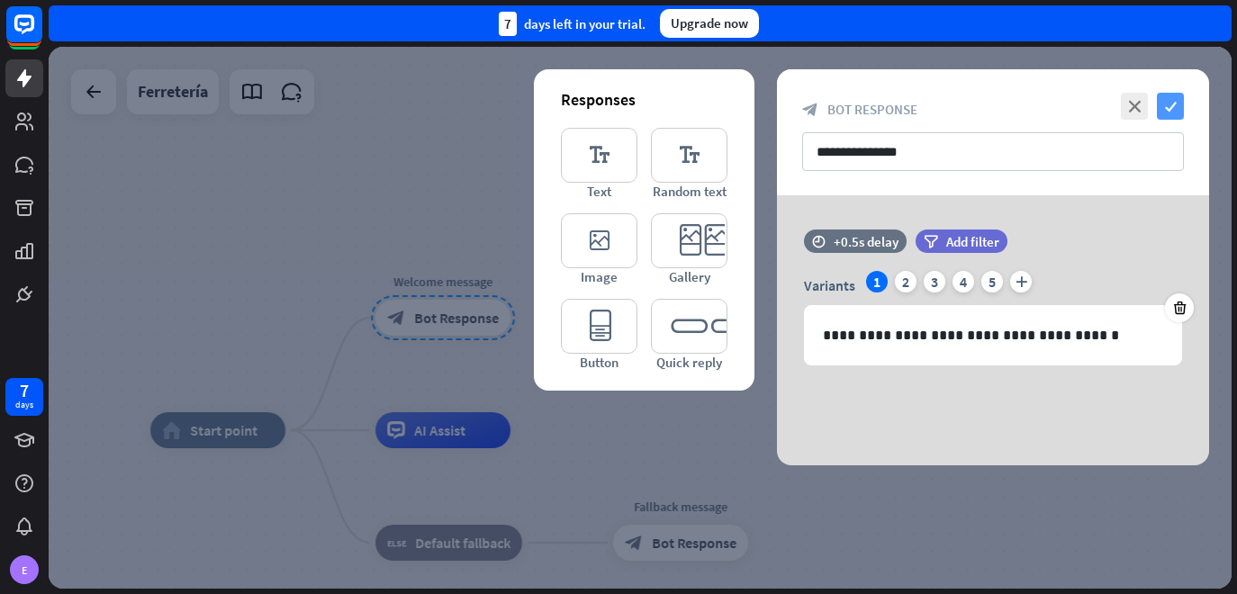
click at [1175, 104] on icon "check" at bounding box center [1170, 106] width 27 height 27
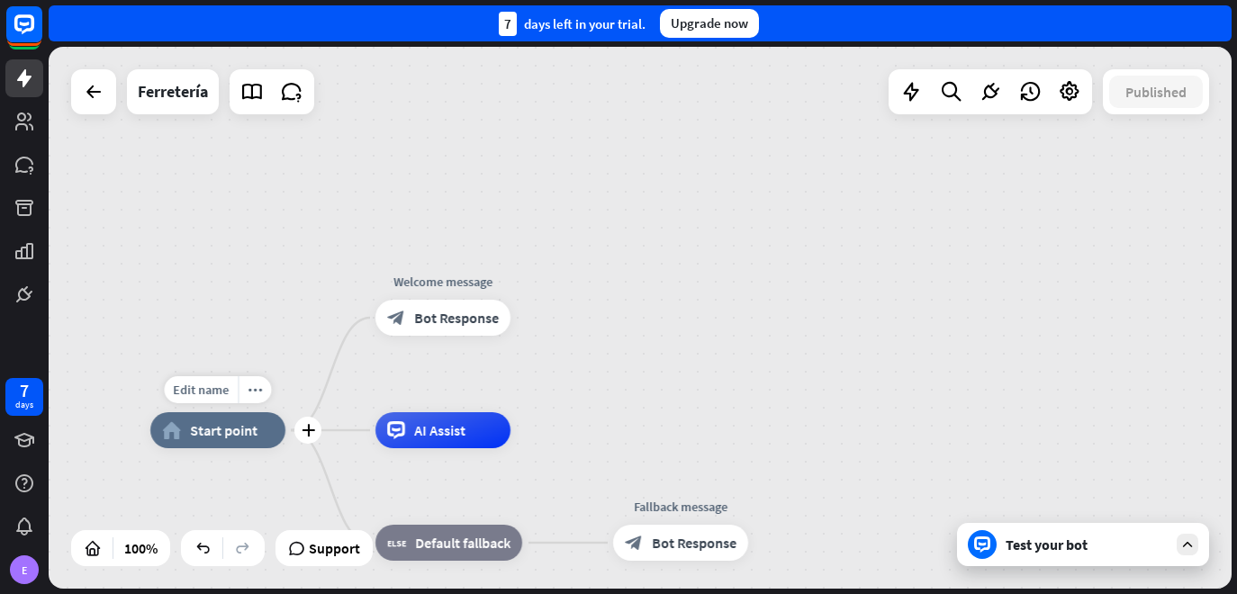
click at [204, 441] on div "home_2 Start point" at bounding box center [217, 430] width 135 height 36
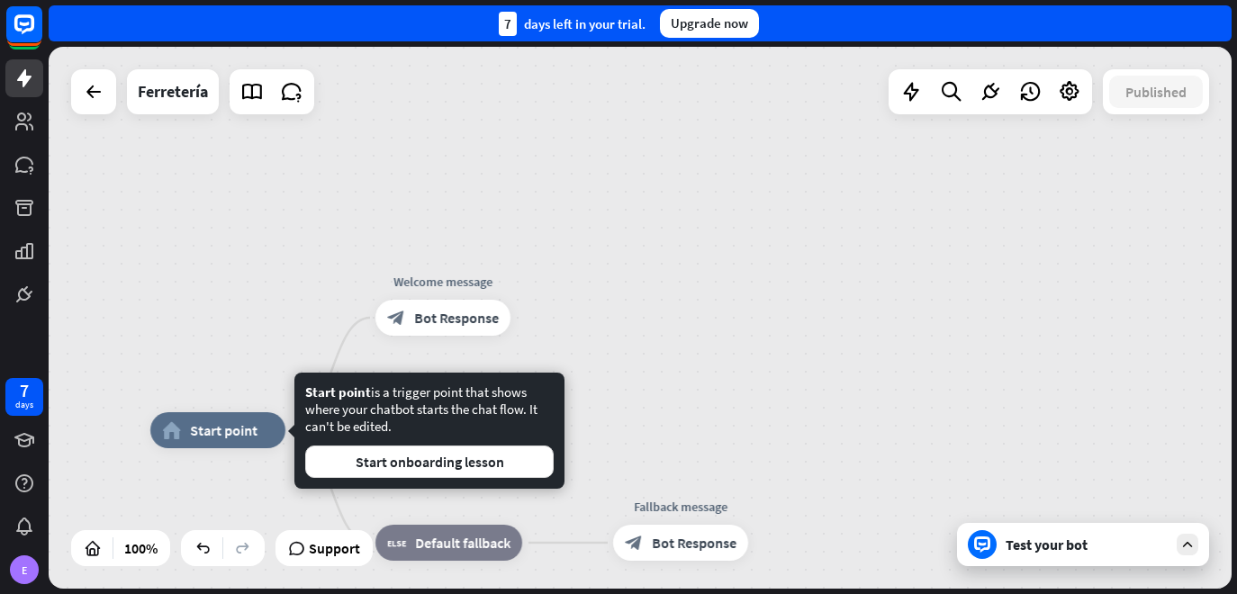
click at [636, 418] on div "home_2 Start point Welcome message block_bot_response Bot Response AI Assist bl…" at bounding box center [640, 318] width 1183 height 542
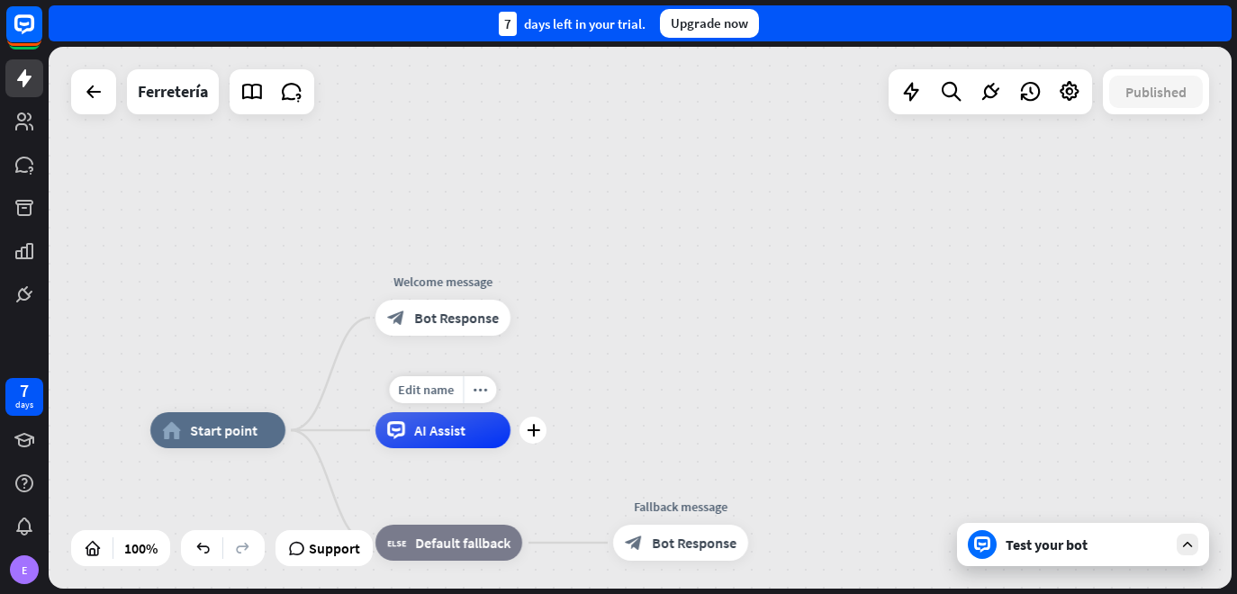
click at [420, 430] on span "AI Assist" at bounding box center [439, 430] width 51 height 18
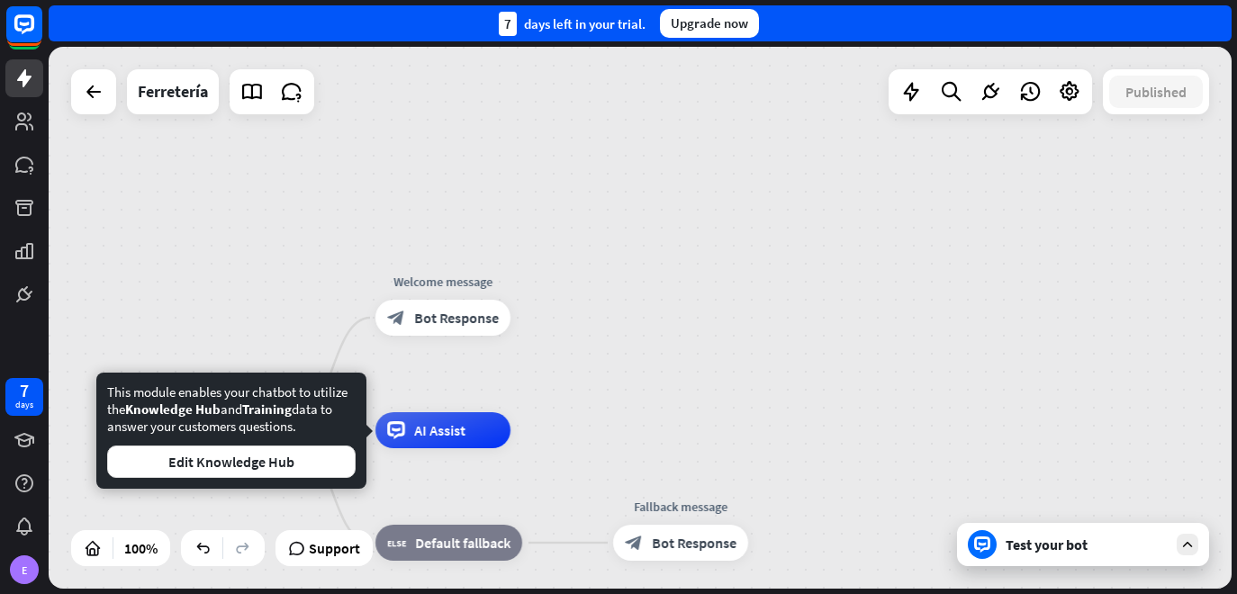
click at [705, 354] on div "home_2 Start point Edit name more_horiz Welcome message block_bot_response Bot …" at bounding box center [640, 318] width 1183 height 542
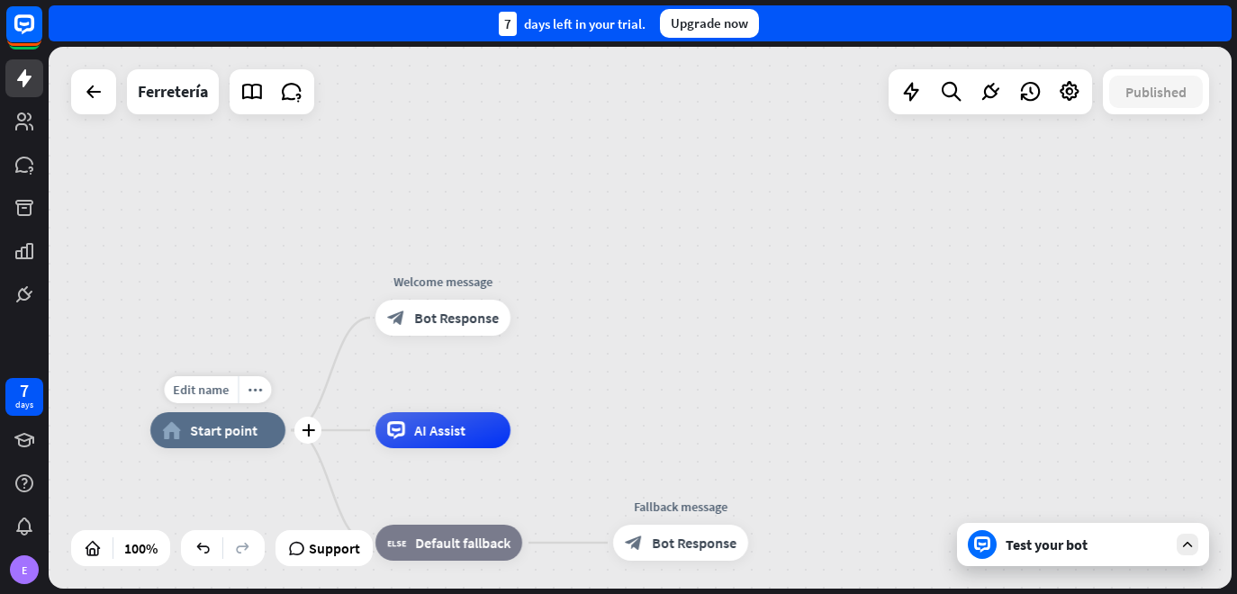
click at [225, 436] on span "Start point" at bounding box center [224, 430] width 68 height 18
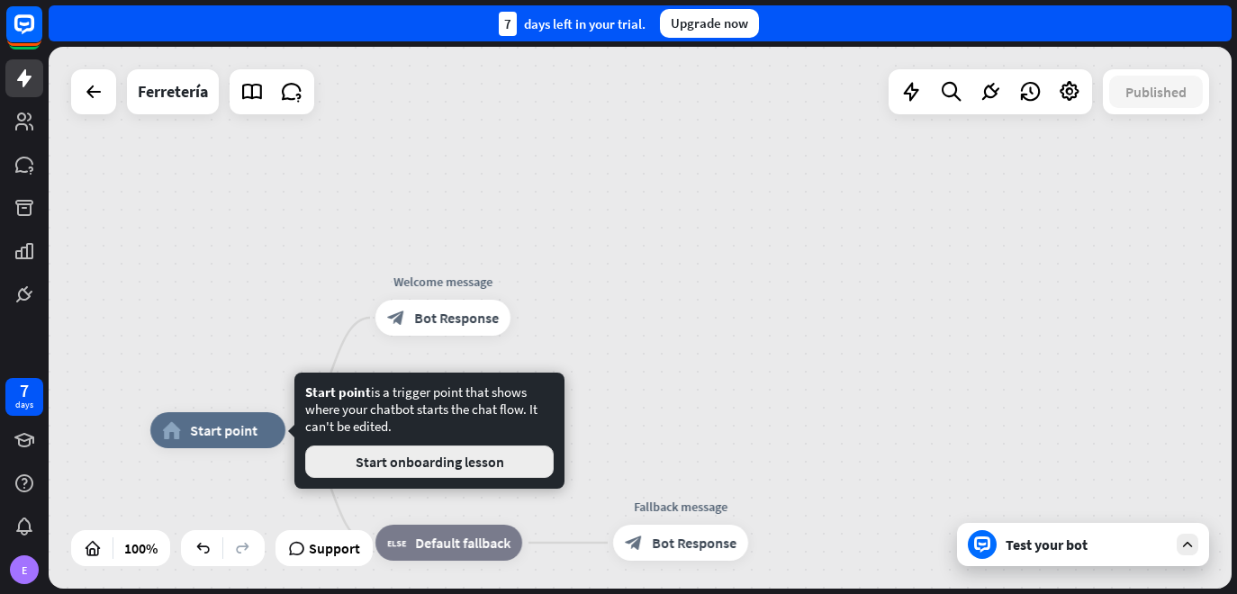
click at [355, 457] on button "Start onboarding lesson" at bounding box center [429, 462] width 249 height 32
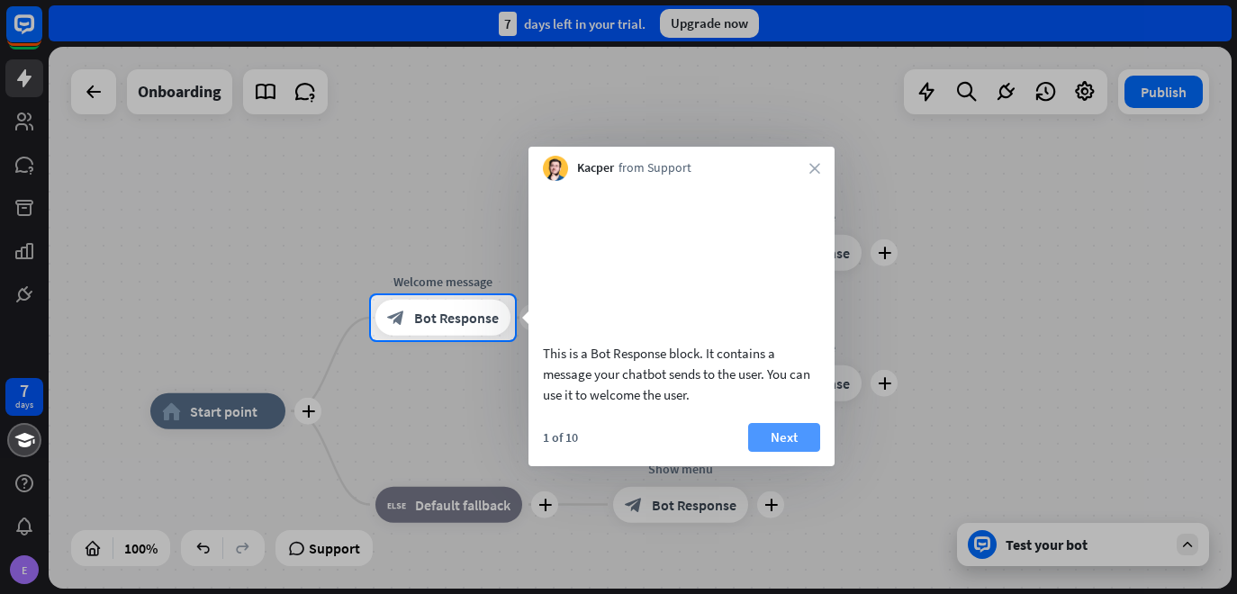
click at [810, 452] on button "Next" at bounding box center [784, 437] width 72 height 29
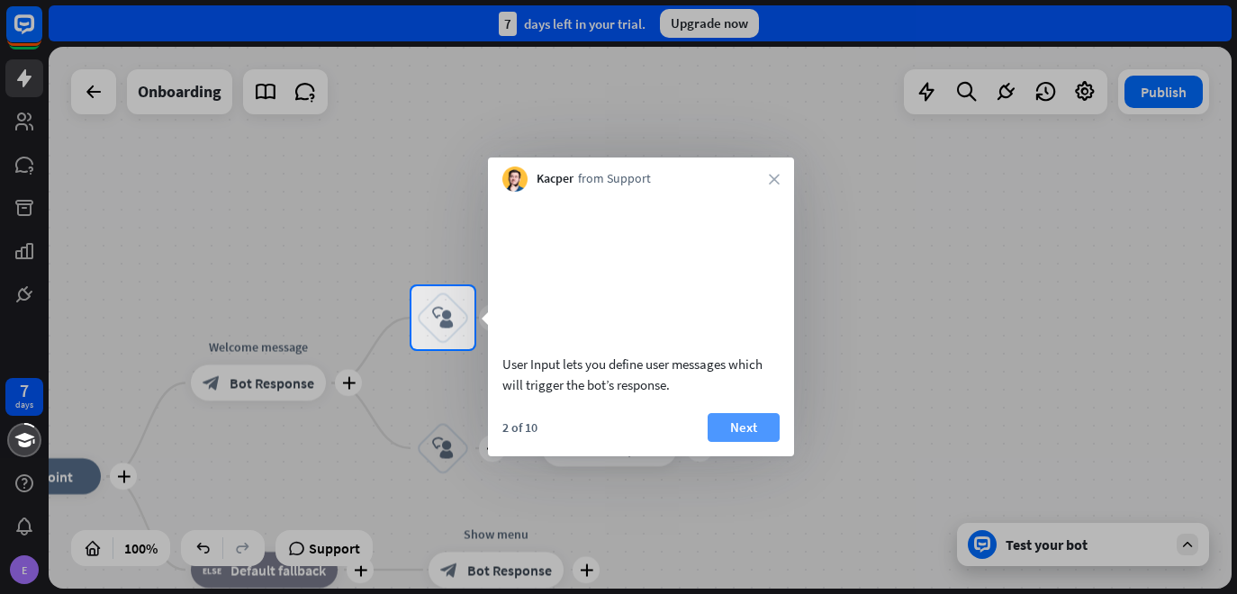
click at [770, 442] on button "Next" at bounding box center [744, 427] width 72 height 29
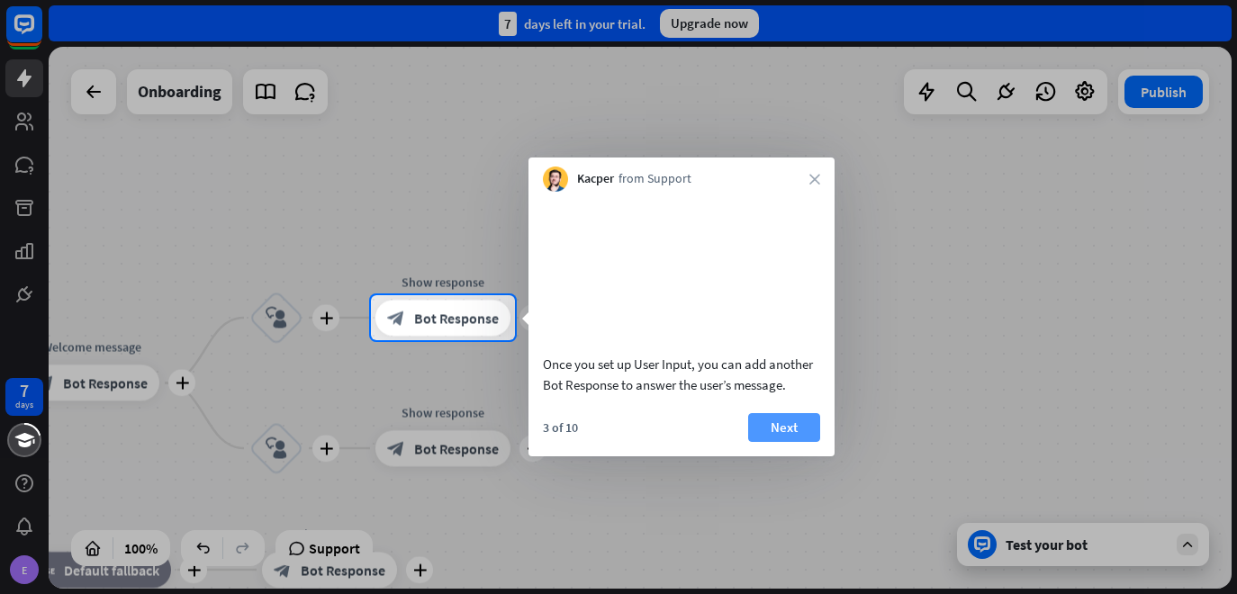
click at [792, 442] on button "Next" at bounding box center [784, 427] width 72 height 29
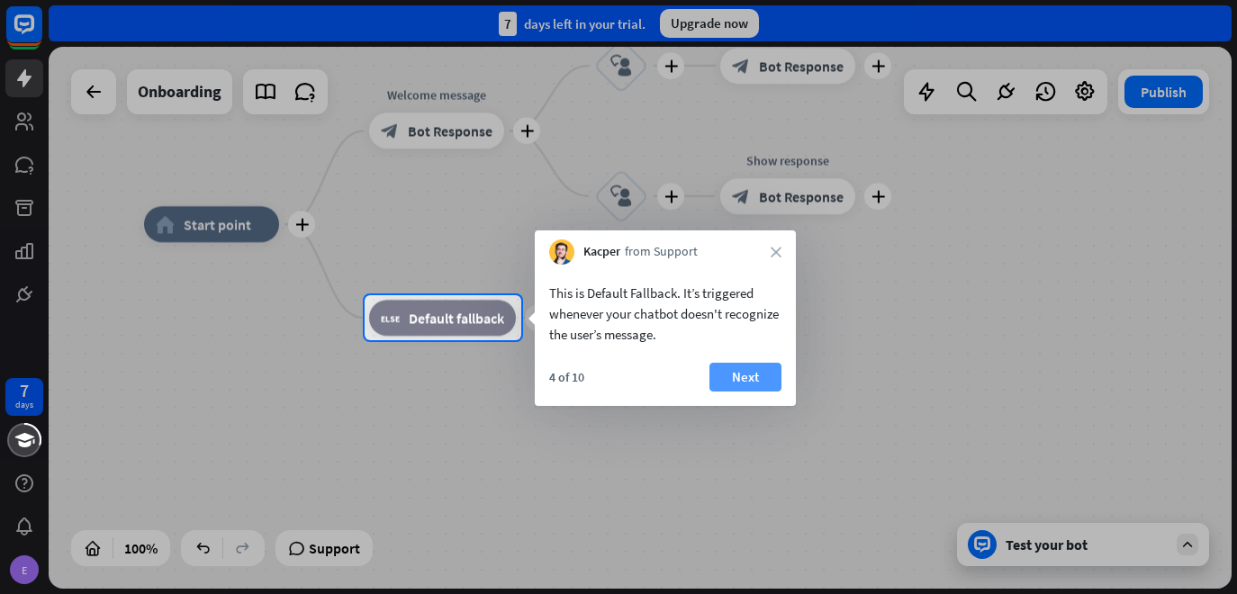
click at [728, 373] on button "Next" at bounding box center [746, 377] width 72 height 29
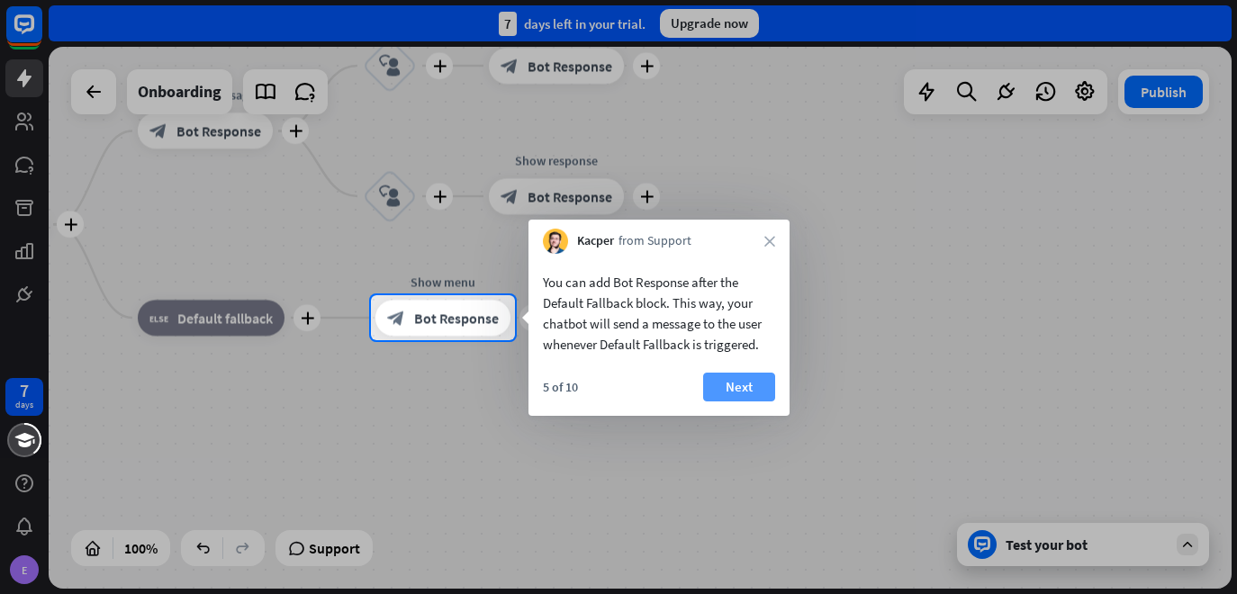
click at [726, 380] on button "Next" at bounding box center [739, 387] width 72 height 29
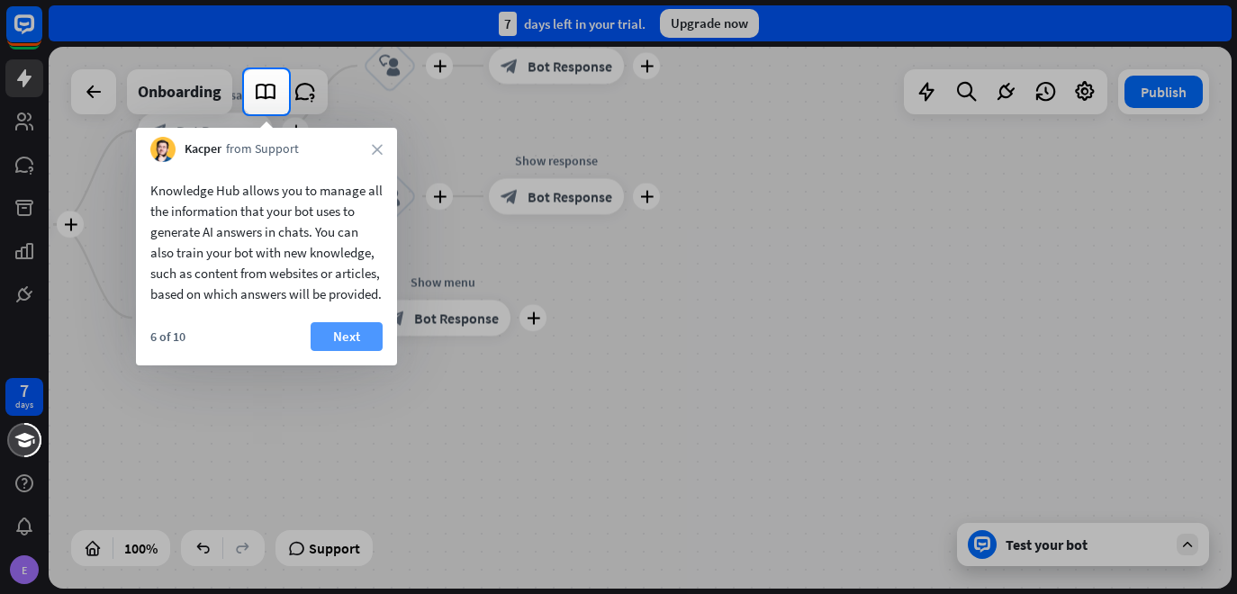
click at [321, 351] on button "Next" at bounding box center [347, 336] width 72 height 29
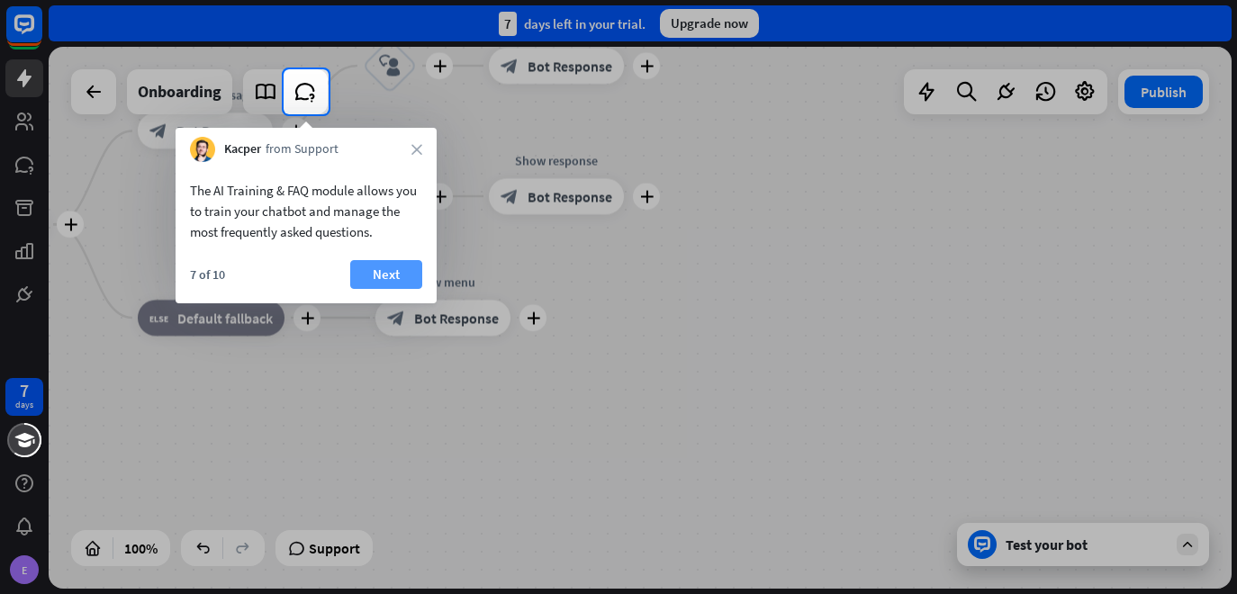
click at [361, 282] on button "Next" at bounding box center [386, 274] width 72 height 29
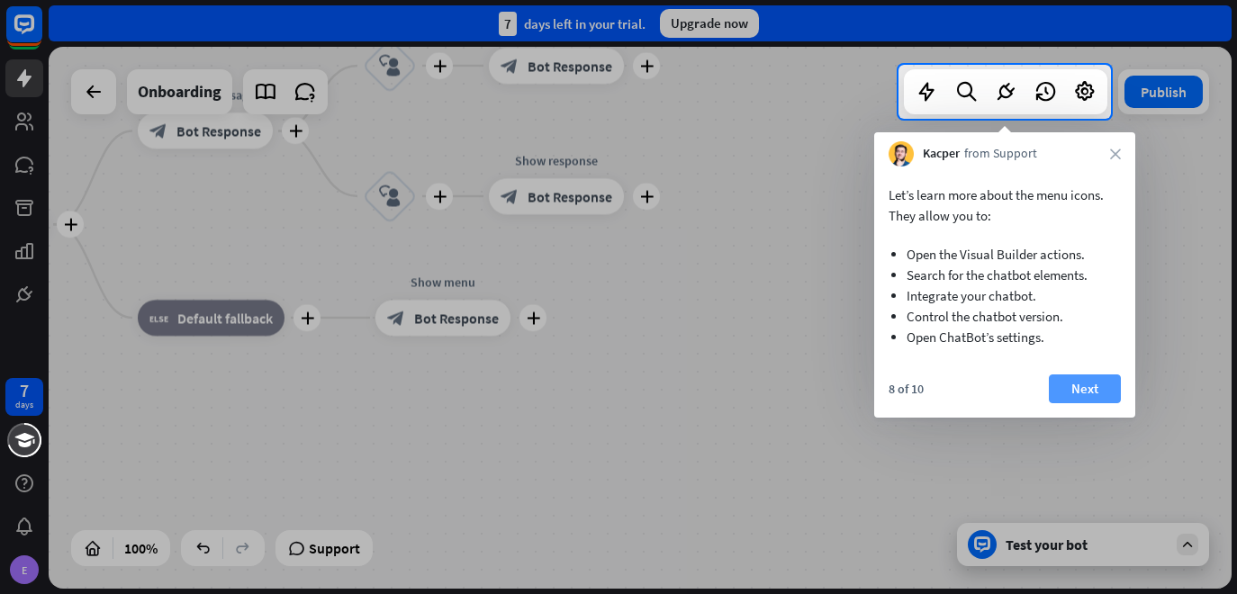
click at [1091, 377] on button "Next" at bounding box center [1085, 389] width 72 height 29
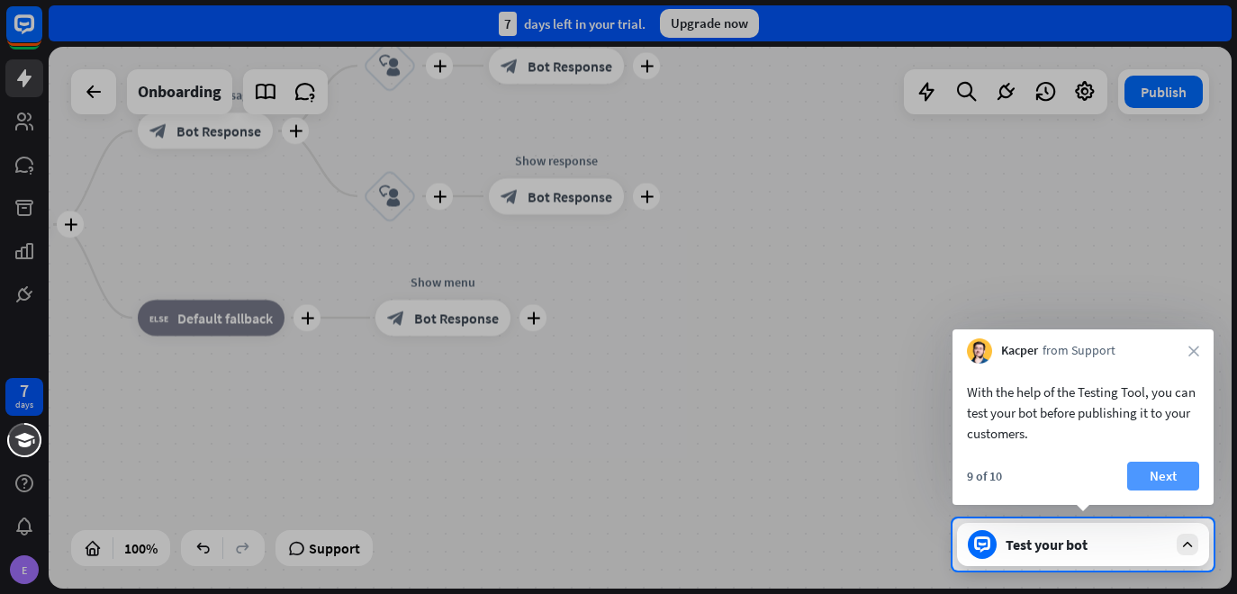
click at [1144, 471] on button "Next" at bounding box center [1163, 476] width 72 height 29
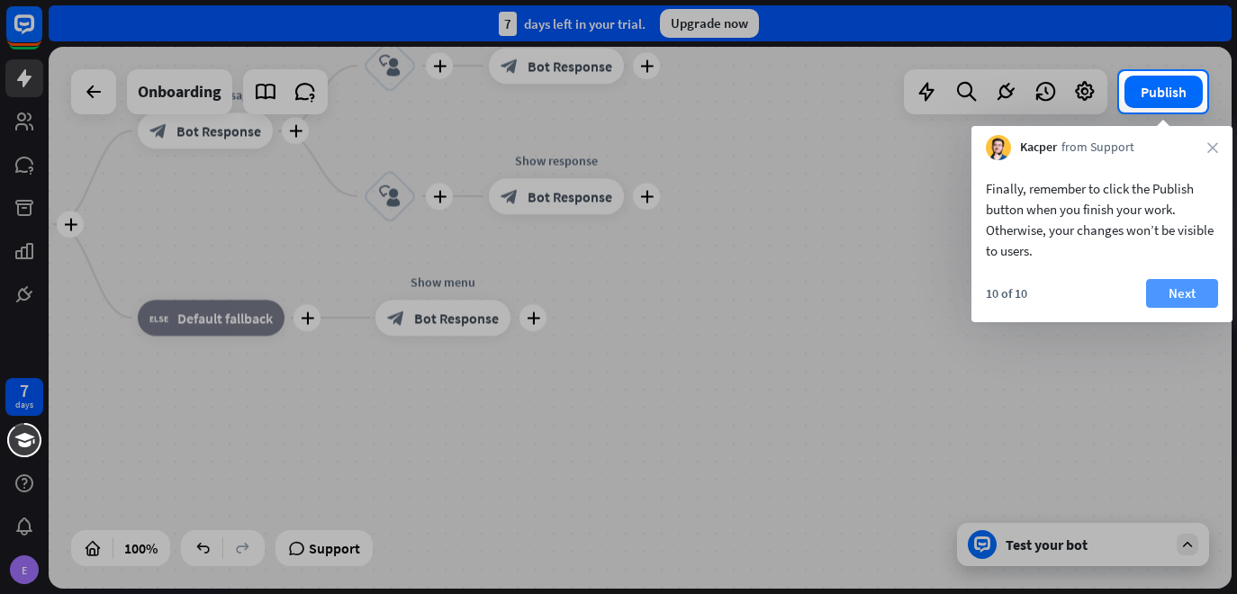
click at [1190, 285] on button "Next" at bounding box center [1182, 293] width 72 height 29
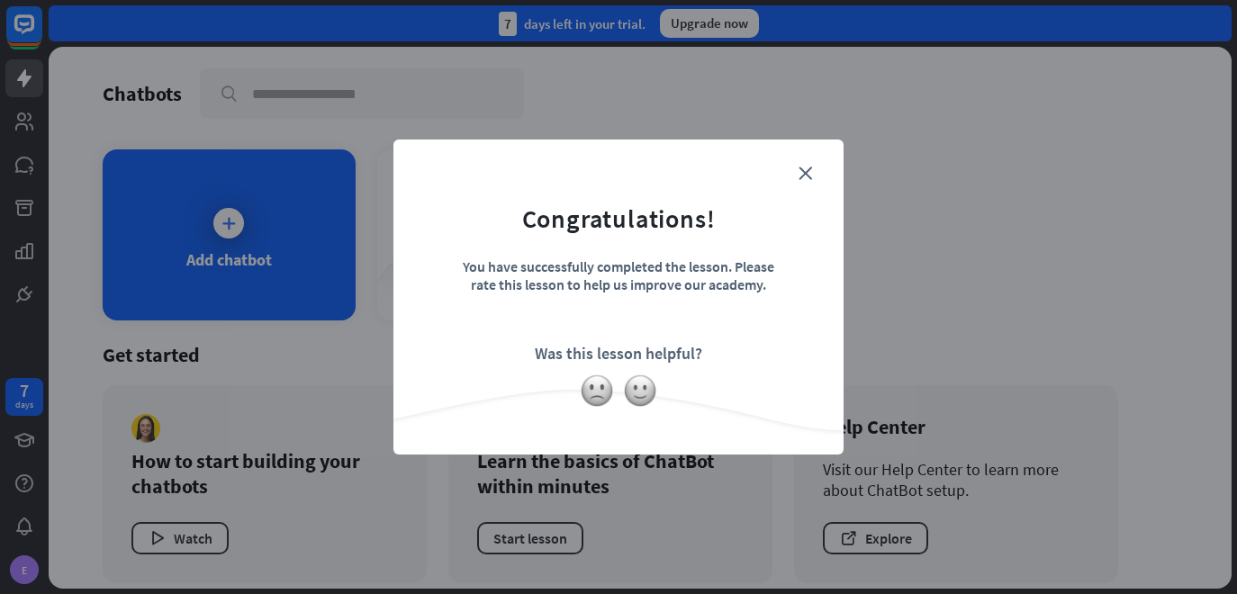
click at [804, 166] on form "Congratulations! You have successfully completed the lesson. Please rate this l…" at bounding box center [618, 269] width 405 height 215
click at [817, 167] on form "Congratulations! You have successfully completed the lesson. Please rate this l…" at bounding box center [618, 269] width 405 height 215
click at [808, 166] on form "Congratulations! You have successfully completed the lesson. Please rate this l…" at bounding box center [618, 269] width 405 height 215
click at [811, 176] on icon "close" at bounding box center [806, 174] width 14 height 14
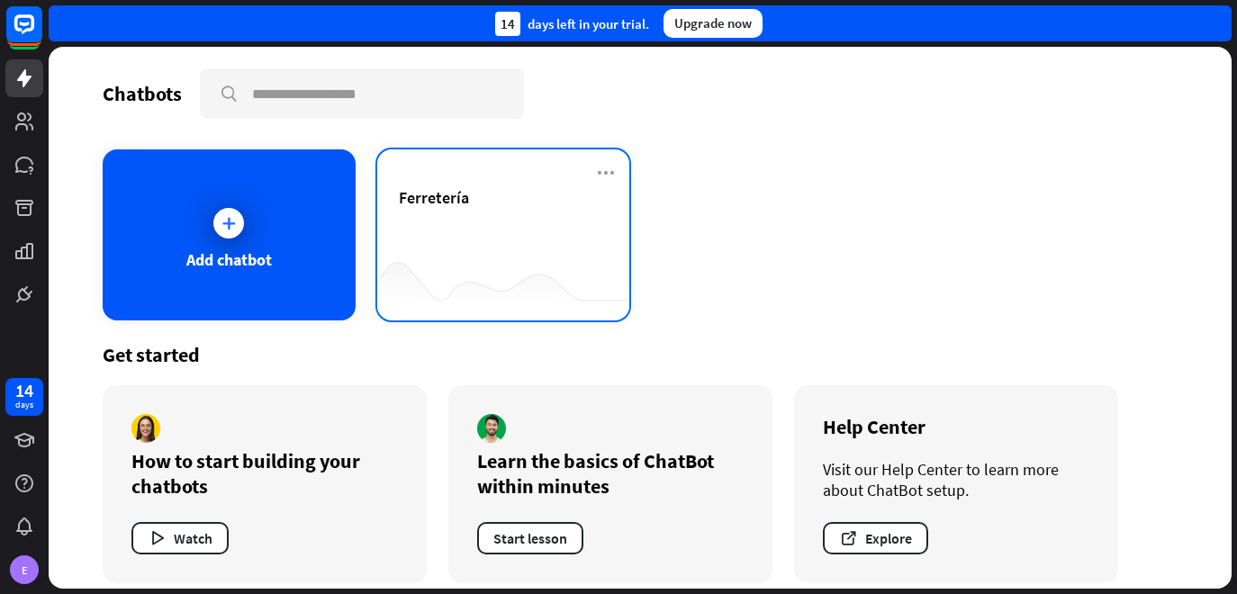
click at [540, 197] on div "Ferretería" at bounding box center [504, 197] width 210 height 21
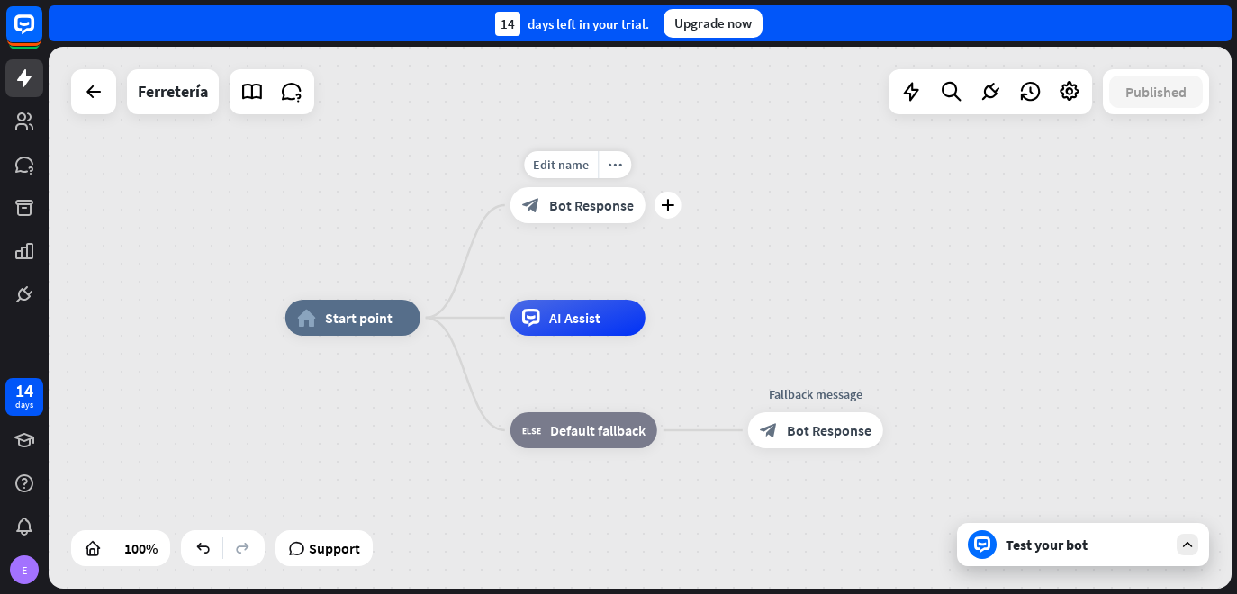
click at [571, 206] on span "Bot Response" at bounding box center [591, 205] width 85 height 18
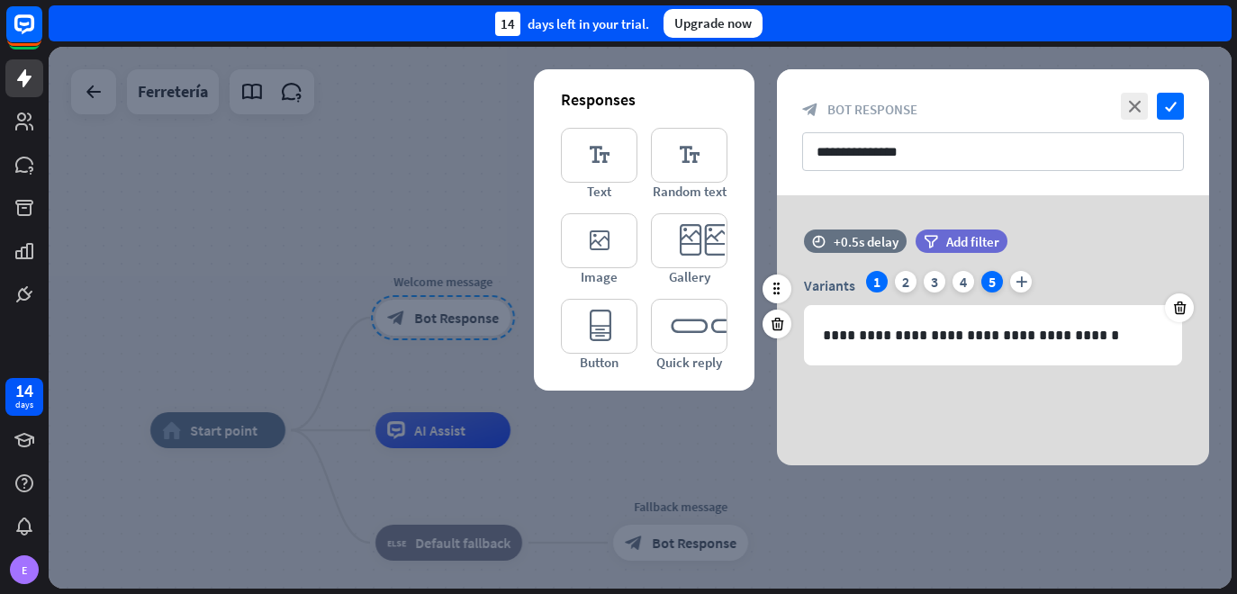
click at [991, 281] on div "5" at bounding box center [992, 282] width 22 height 22
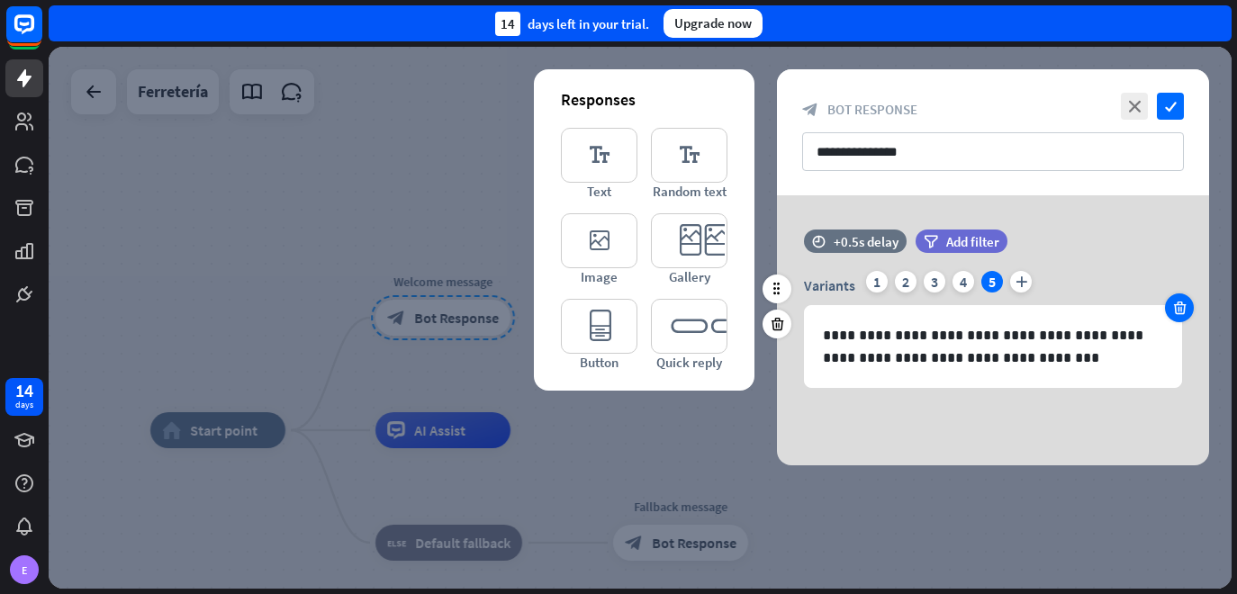
click at [1187, 312] on icon at bounding box center [1179, 308] width 17 height 16
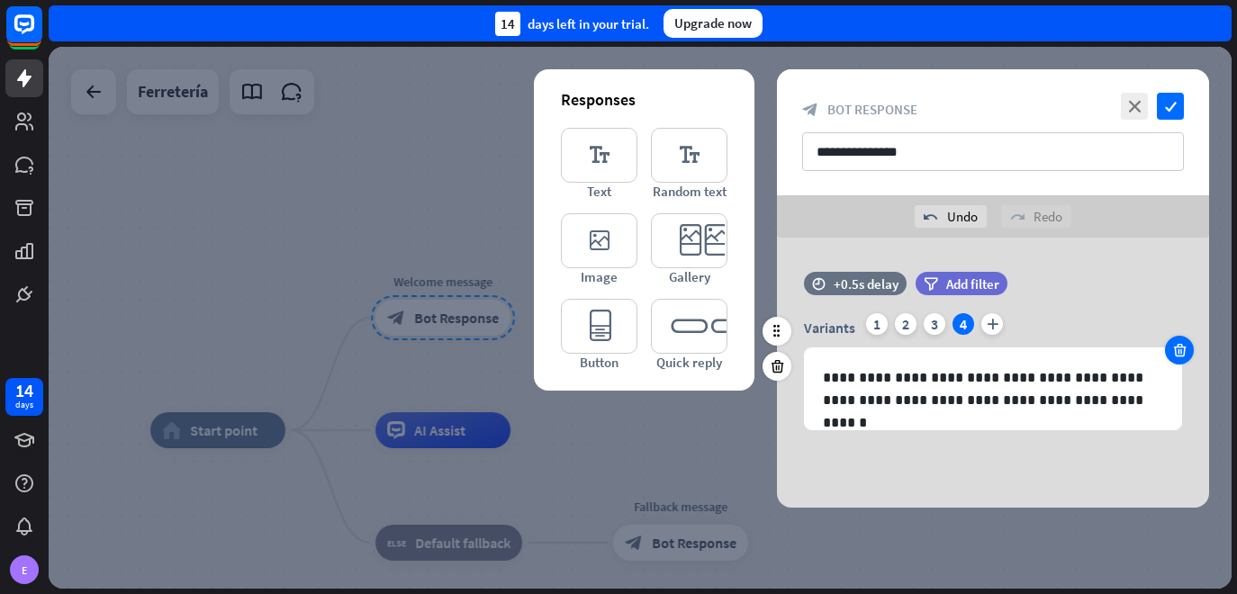
click at [1184, 343] on icon at bounding box center [1179, 350] width 17 height 16
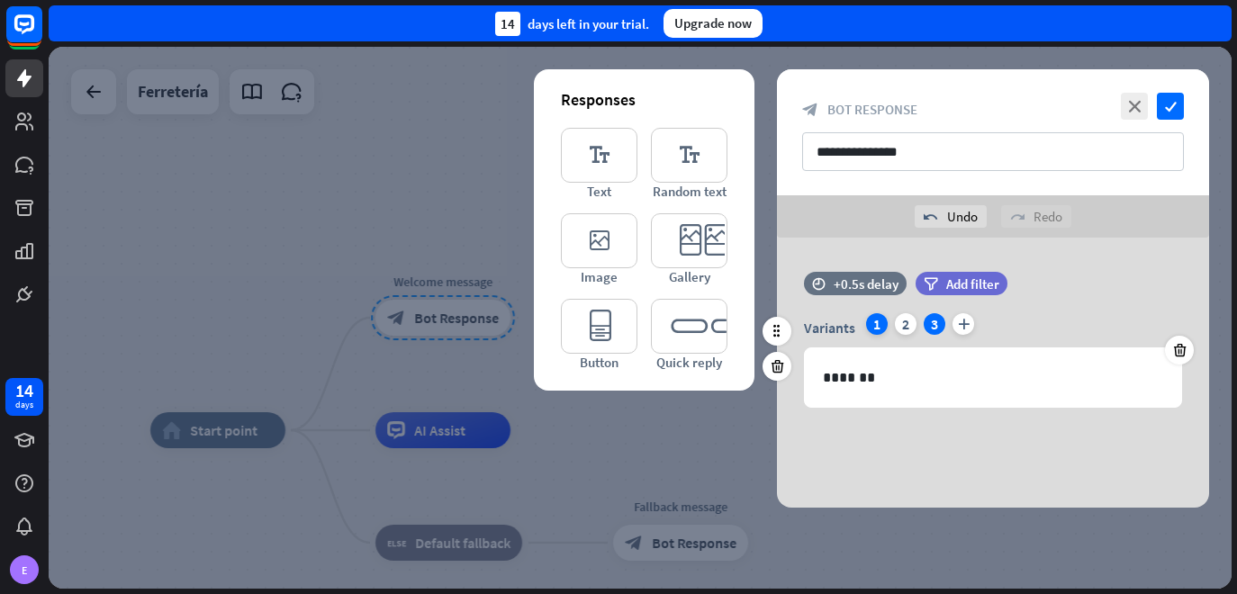
click at [886, 322] on div "1" at bounding box center [877, 324] width 22 height 22
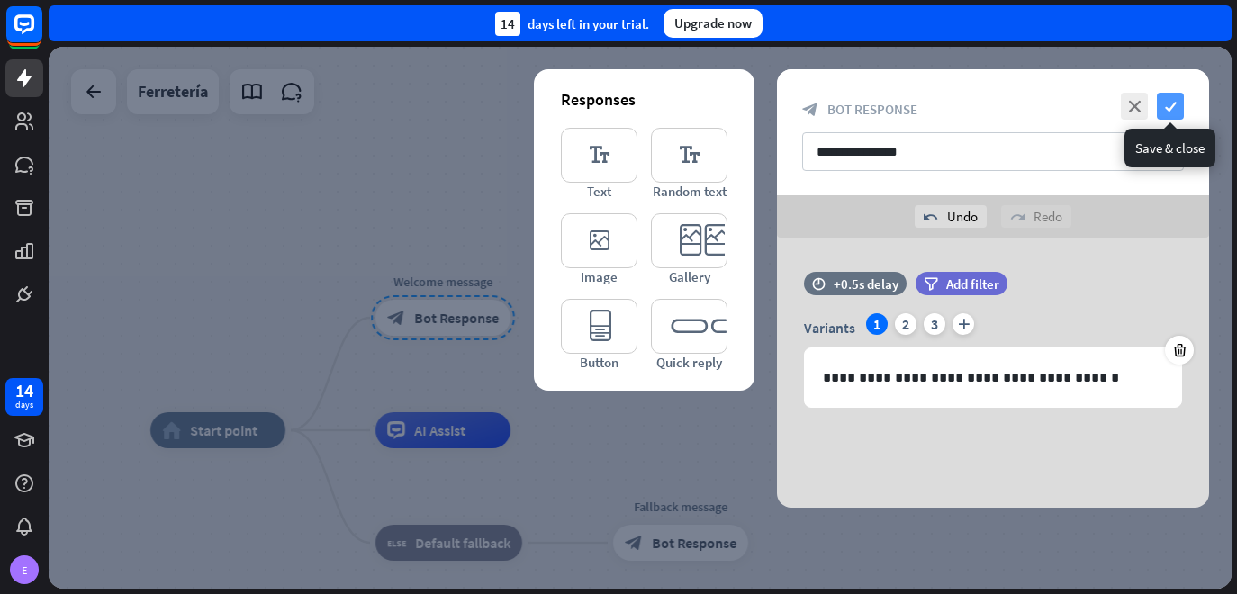
click at [1162, 106] on icon "check" at bounding box center [1170, 106] width 27 height 27
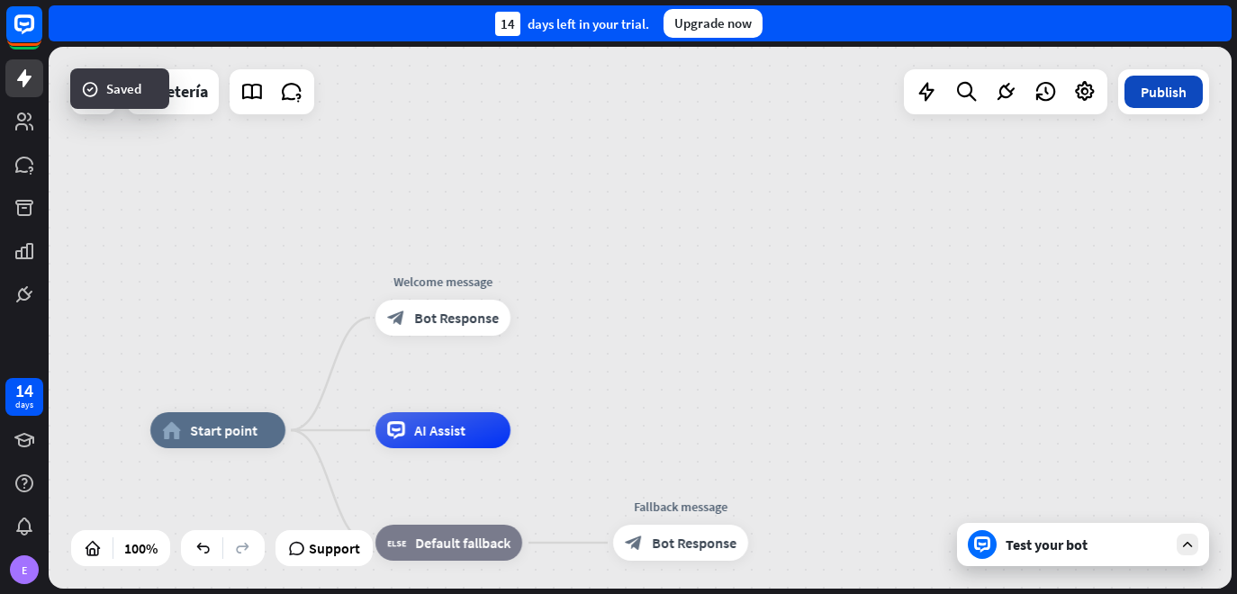
click at [1167, 96] on button "Publish" at bounding box center [1164, 92] width 78 height 32
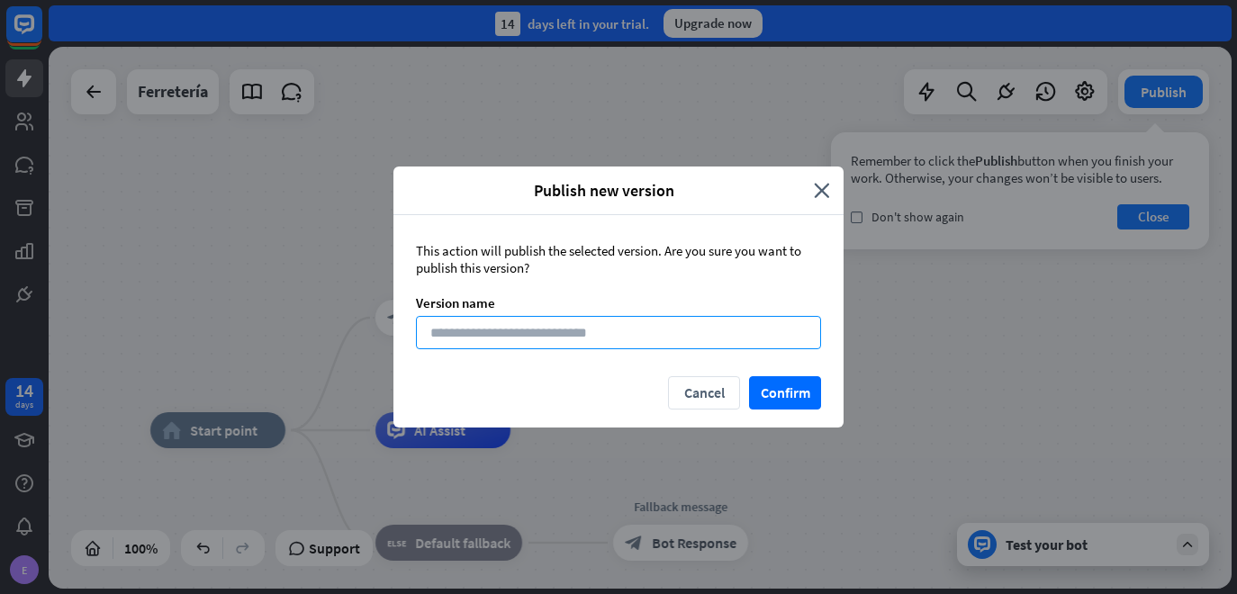
click at [685, 345] on input at bounding box center [618, 332] width 405 height 33
type input "**"
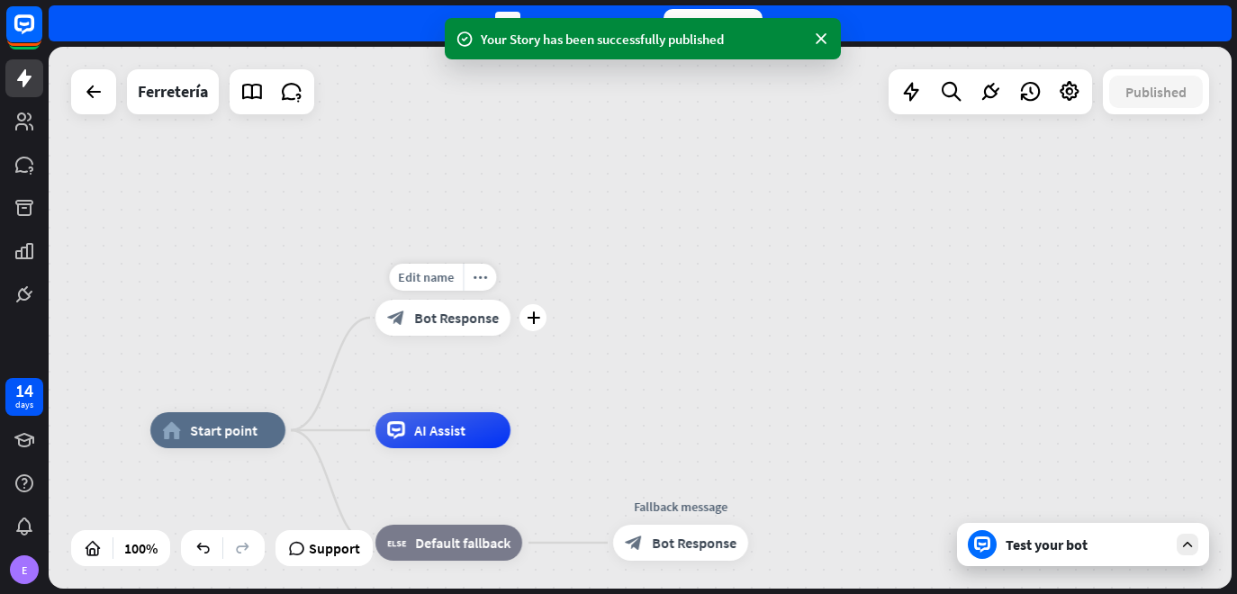
click at [464, 321] on span "Bot Response" at bounding box center [456, 318] width 85 height 18
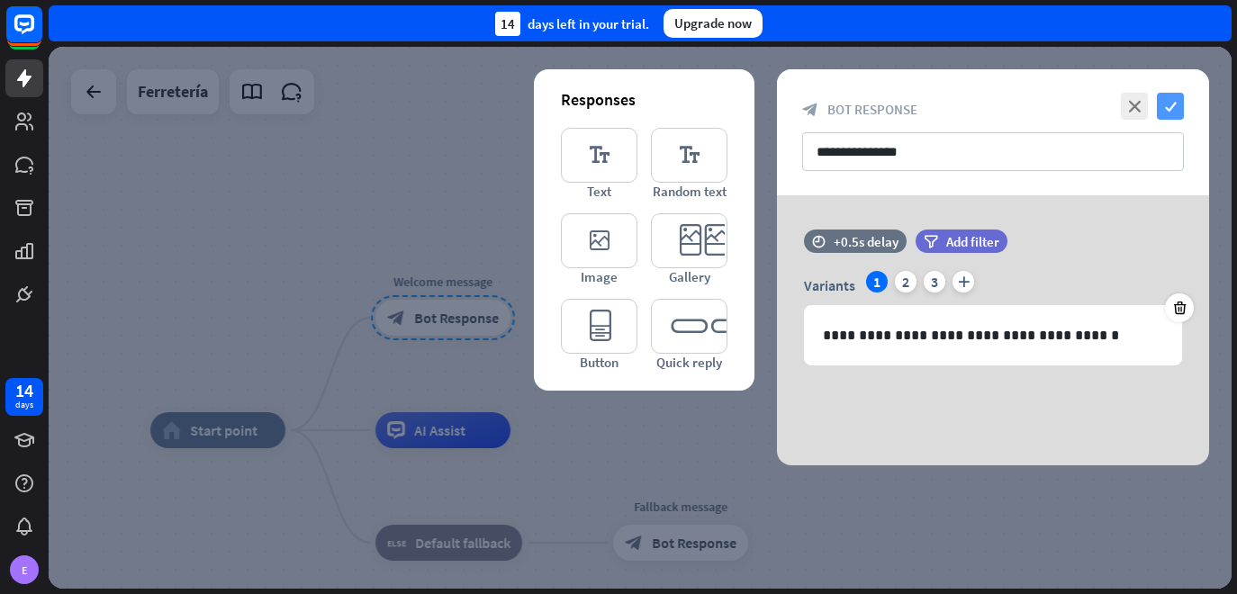
click at [1169, 107] on icon "check" at bounding box center [1170, 106] width 27 height 27
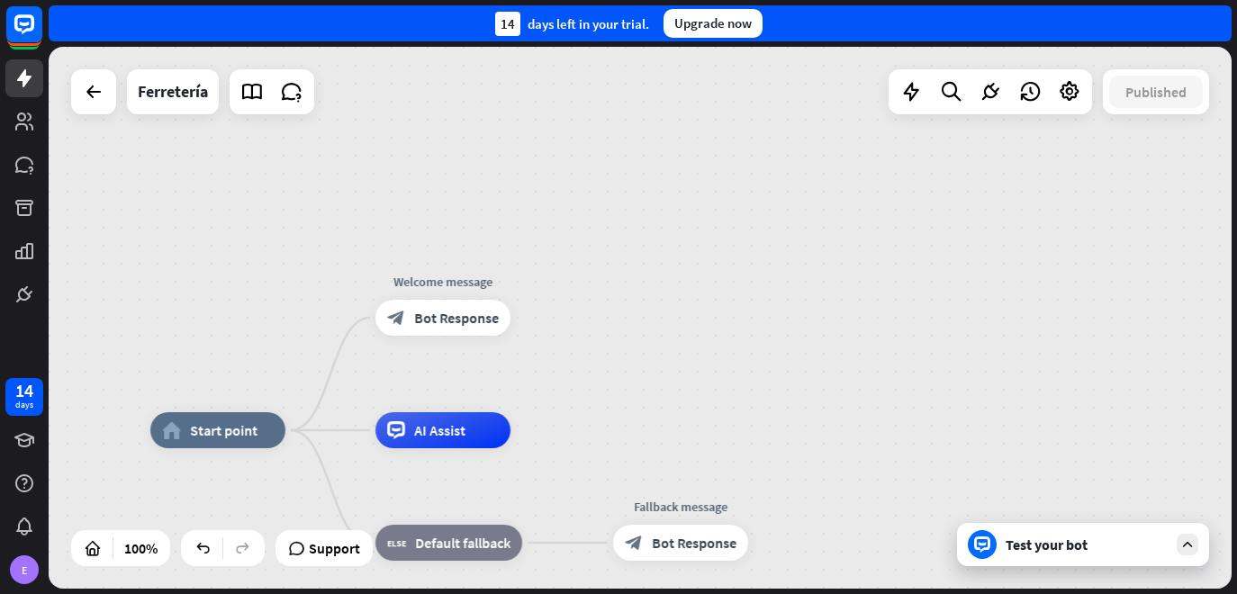
click at [1144, 553] on div "Test your bot" at bounding box center [1087, 545] width 162 height 18
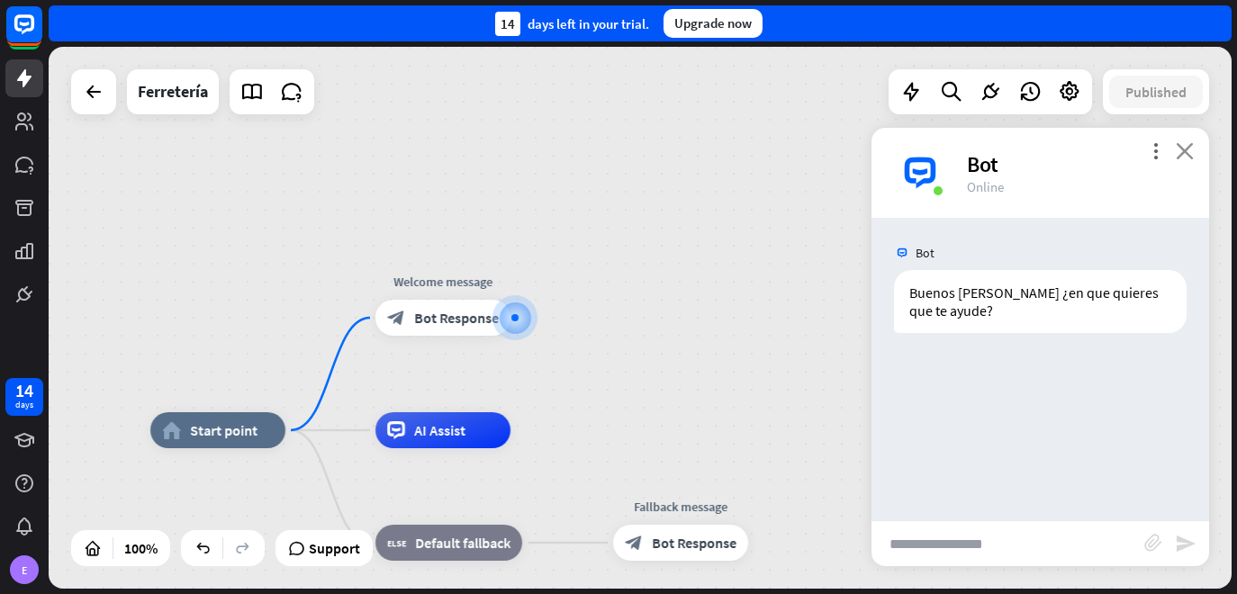
click at [1190, 156] on icon "close" at bounding box center [1185, 150] width 18 height 17
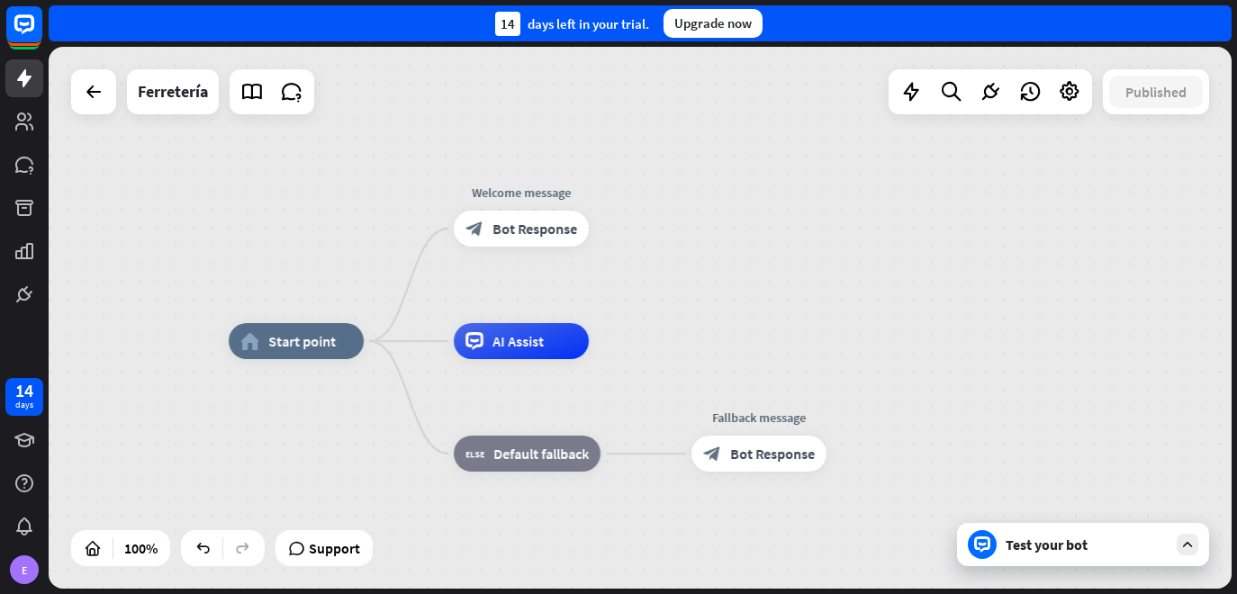
drag, startPoint x: 596, startPoint y: 484, endPoint x: 666, endPoint y: 375, distance: 129.6
click at [791, 455] on span "Bot Response" at bounding box center [772, 454] width 85 height 18
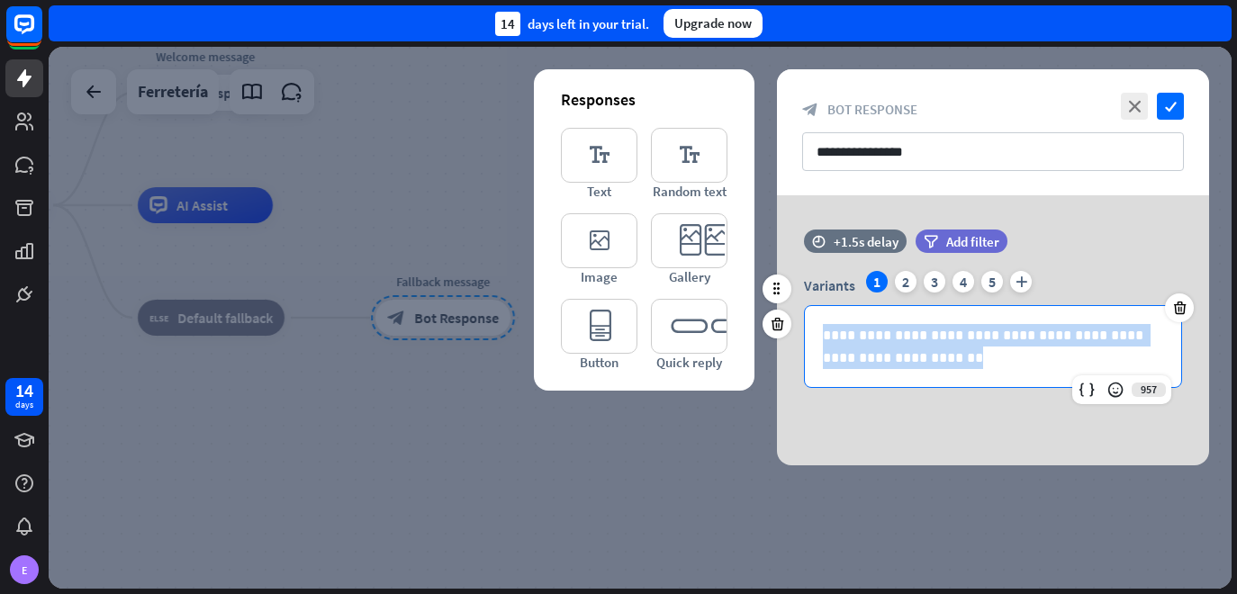
drag, startPoint x: 945, startPoint y: 358, endPoint x: 813, endPoint y: 315, distance: 138.4
click at [813, 315] on div "**********" at bounding box center [993, 346] width 376 height 81
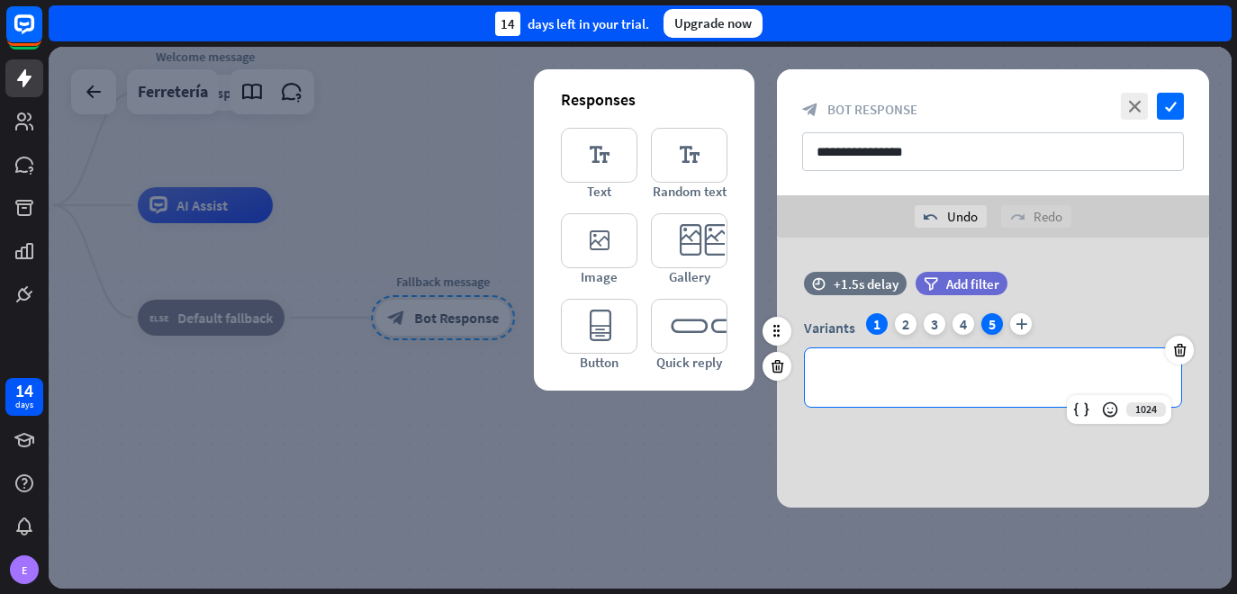
click at [994, 318] on div "5" at bounding box center [992, 324] width 22 height 22
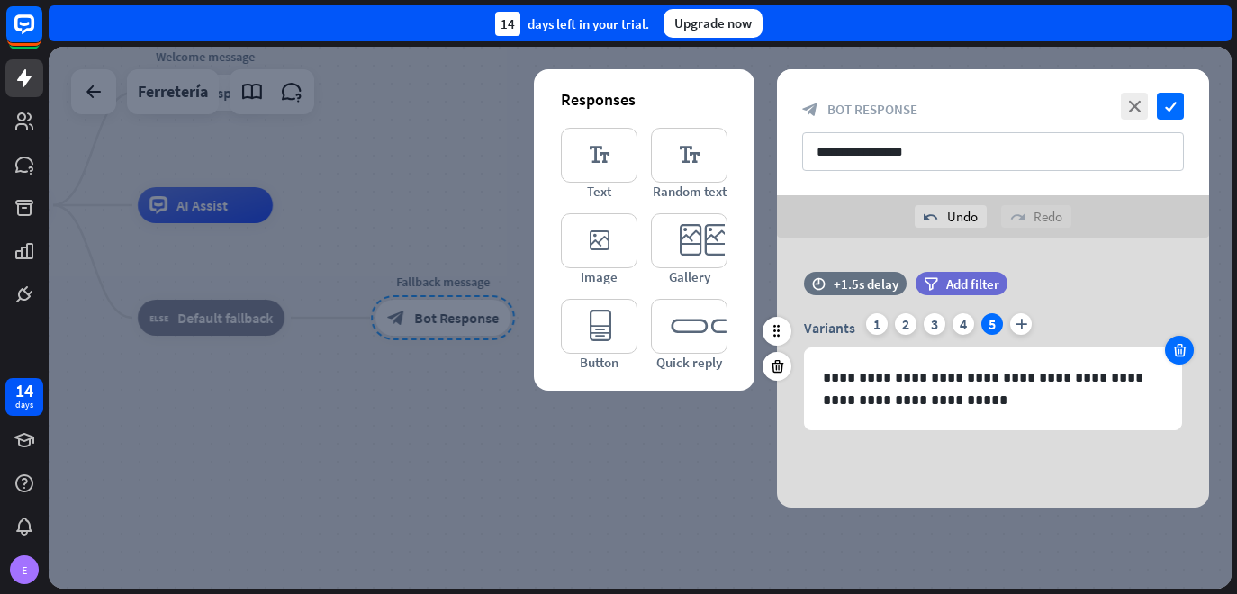
click at [1188, 359] on div at bounding box center [1179, 350] width 29 height 29
click at [1189, 352] on div at bounding box center [1179, 350] width 29 height 29
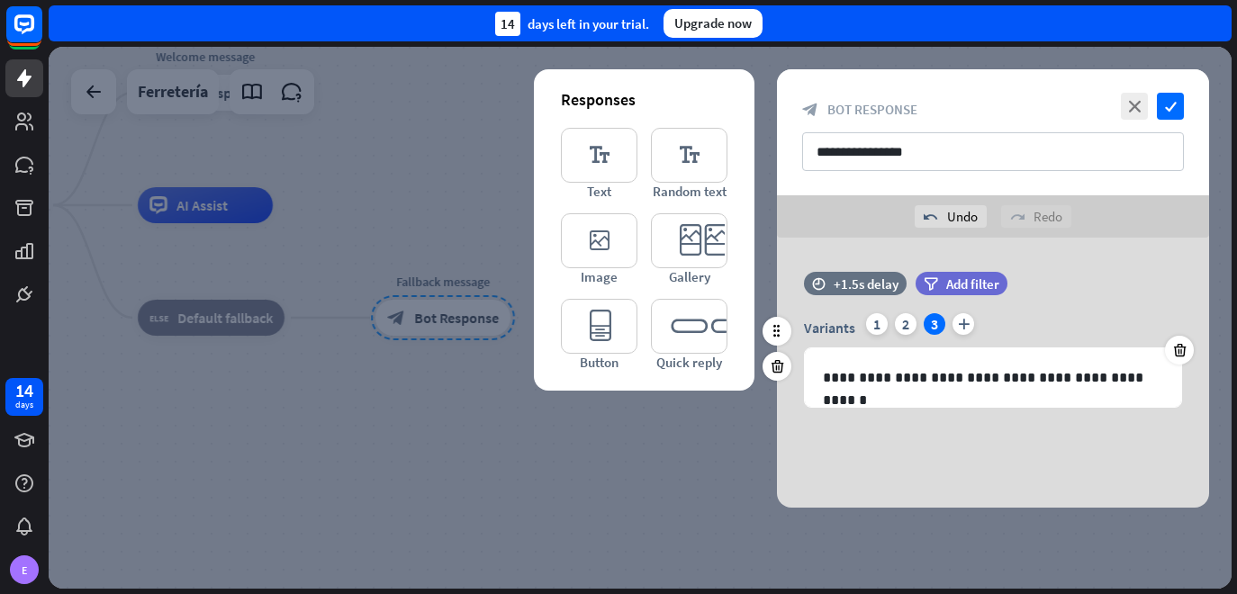
click at [888, 330] on div "Variants 1 2 3 plus" at bounding box center [993, 327] width 378 height 29
click at [866, 325] on div "1" at bounding box center [877, 324] width 22 height 22
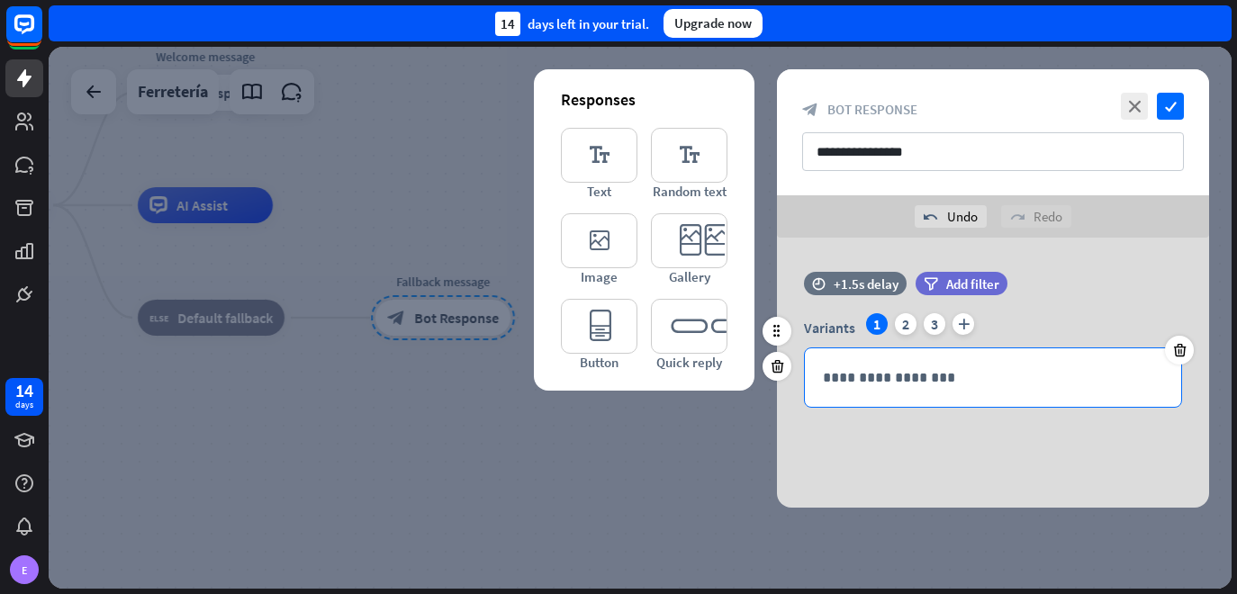
click at [945, 382] on p "**********" at bounding box center [993, 377] width 340 height 23
click at [864, 375] on p "**********" at bounding box center [993, 377] width 340 height 23
click at [988, 380] on p "**********" at bounding box center [993, 377] width 340 height 23
click at [819, 377] on div "**********" at bounding box center [993, 377] width 376 height 59
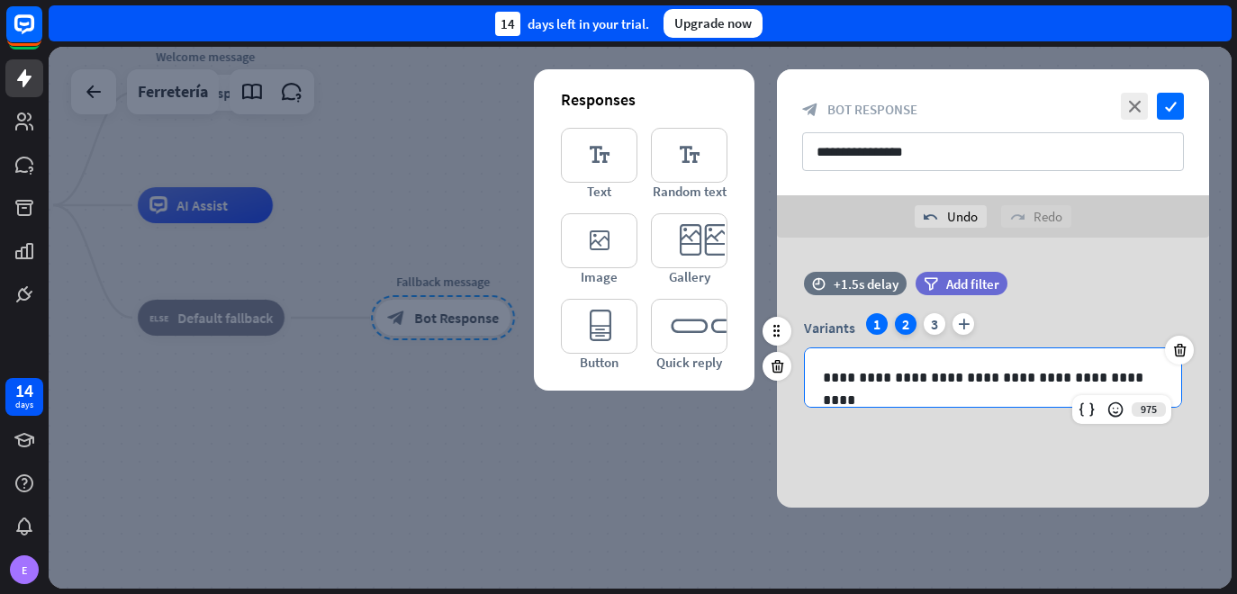
click at [902, 326] on div "2" at bounding box center [906, 324] width 22 height 22
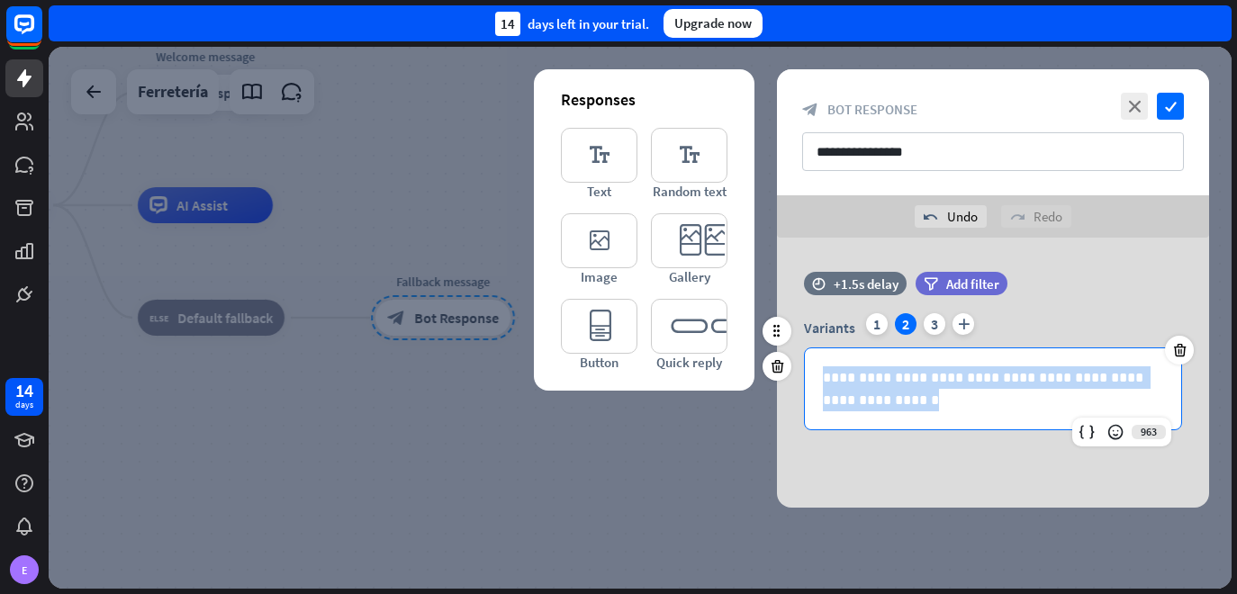
drag, startPoint x: 882, startPoint y: 399, endPoint x: 798, endPoint y: 359, distance: 93.5
click at [798, 359] on div "**********" at bounding box center [993, 371] width 432 height 117
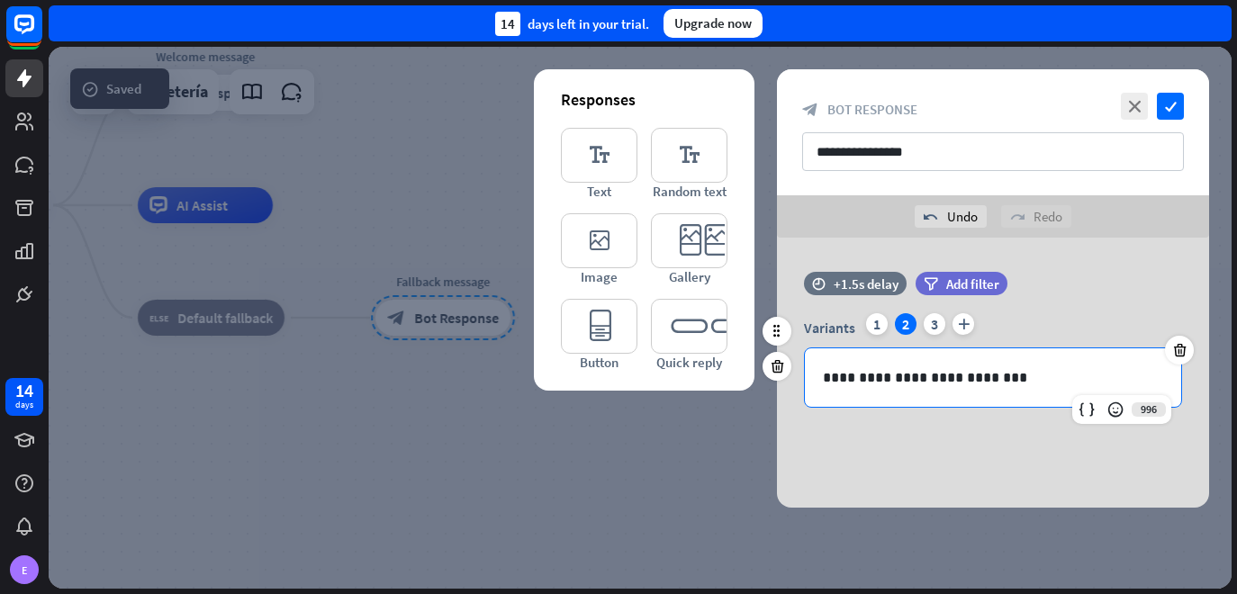
click at [1007, 378] on p "**********" at bounding box center [993, 377] width 340 height 23
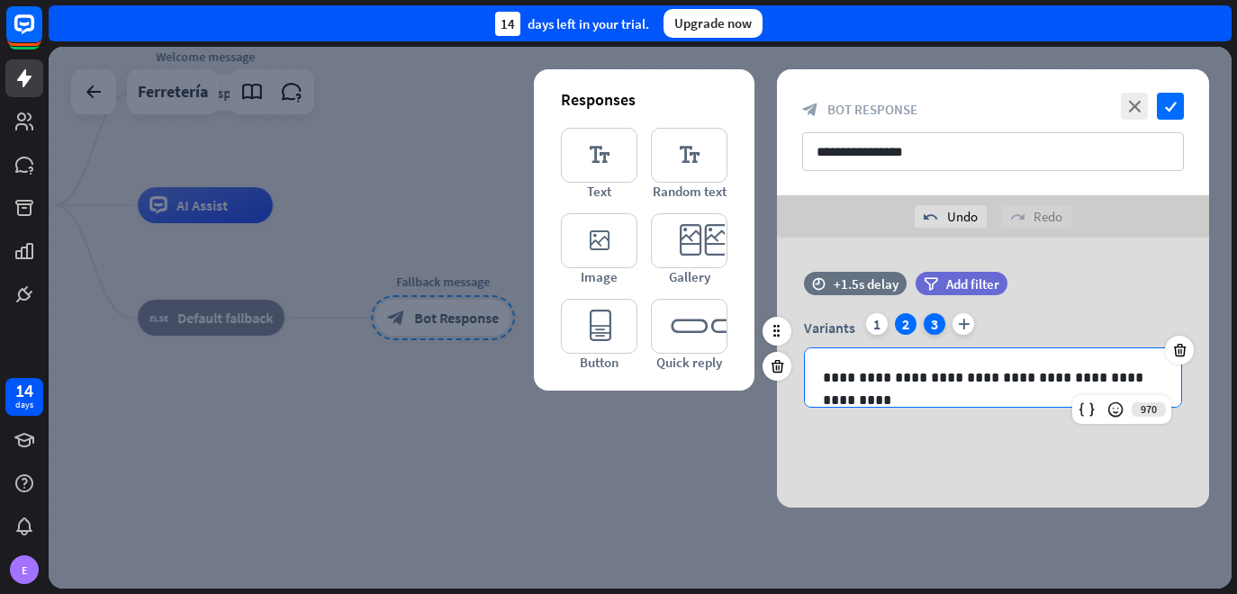
click at [931, 330] on div "3" at bounding box center [935, 324] width 22 height 22
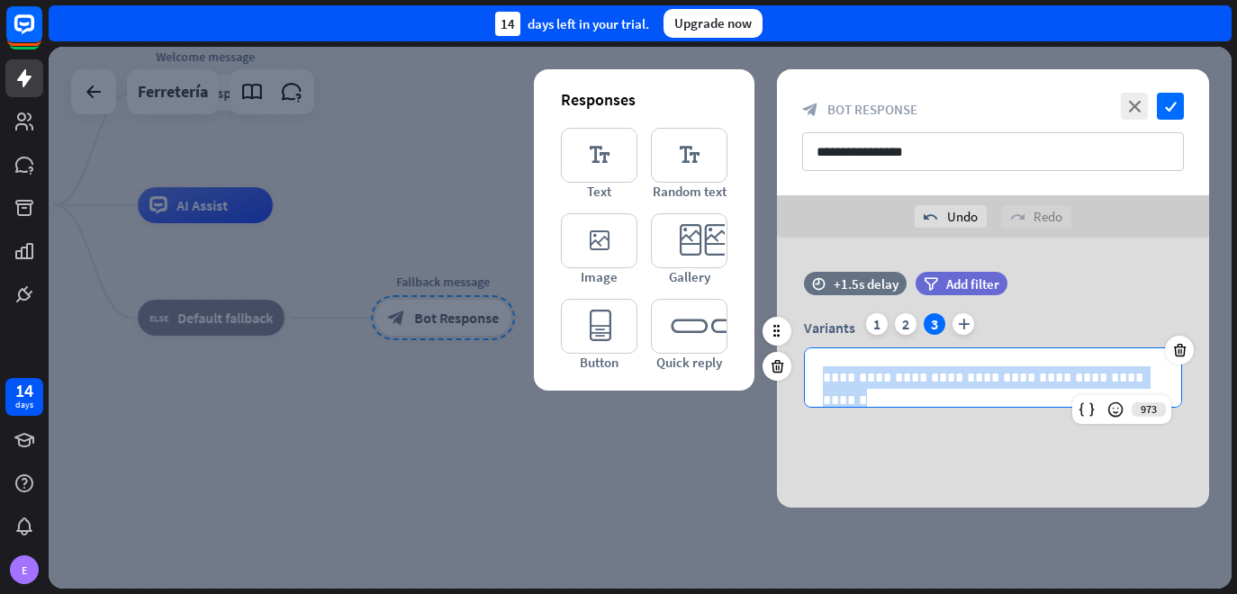
drag, startPoint x: 1140, startPoint y: 383, endPoint x: 797, endPoint y: 373, distance: 343.2
click at [797, 373] on div "**********" at bounding box center [993, 360] width 432 height 95
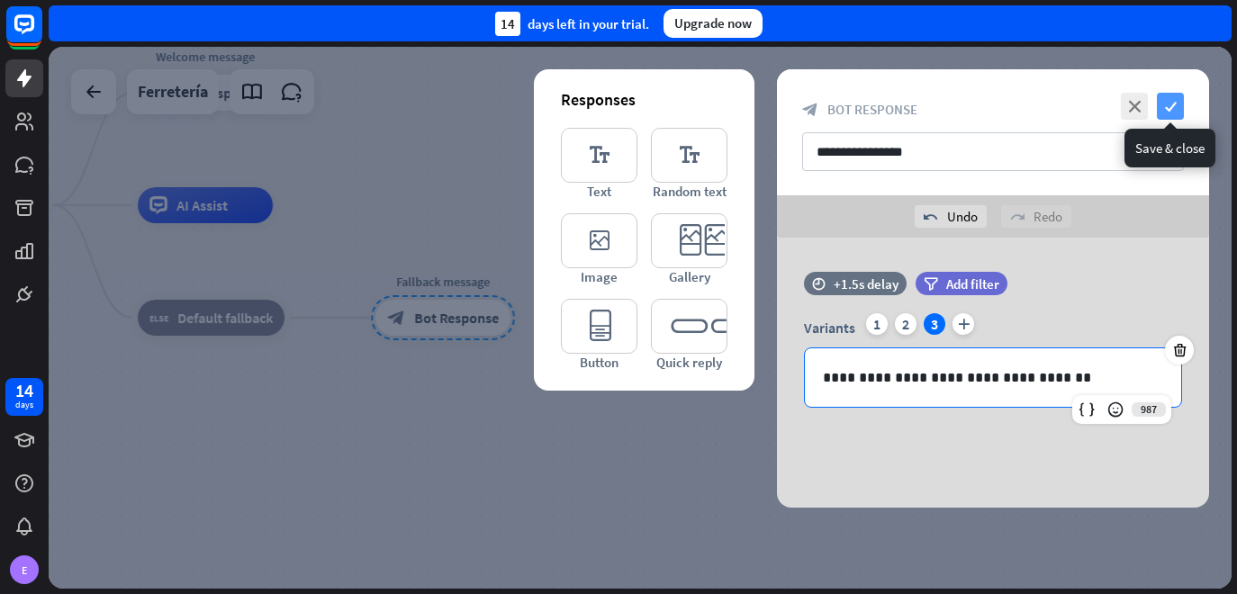
click at [1169, 105] on icon "check" at bounding box center [1170, 106] width 27 height 27
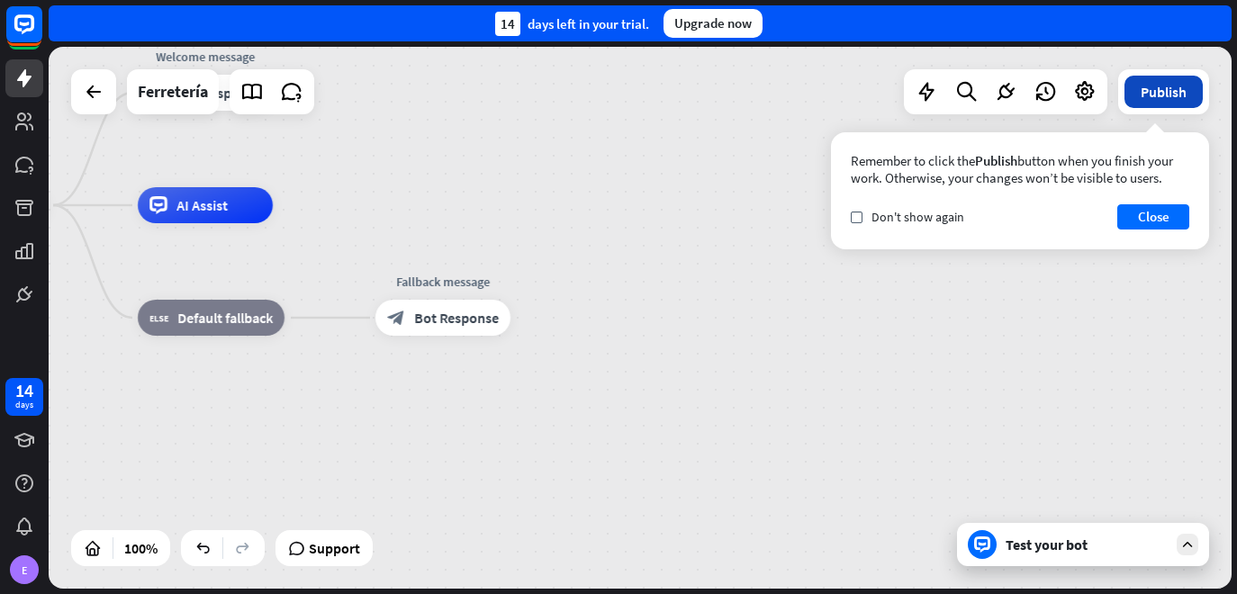
click at [1172, 90] on button "Publish" at bounding box center [1164, 92] width 78 height 32
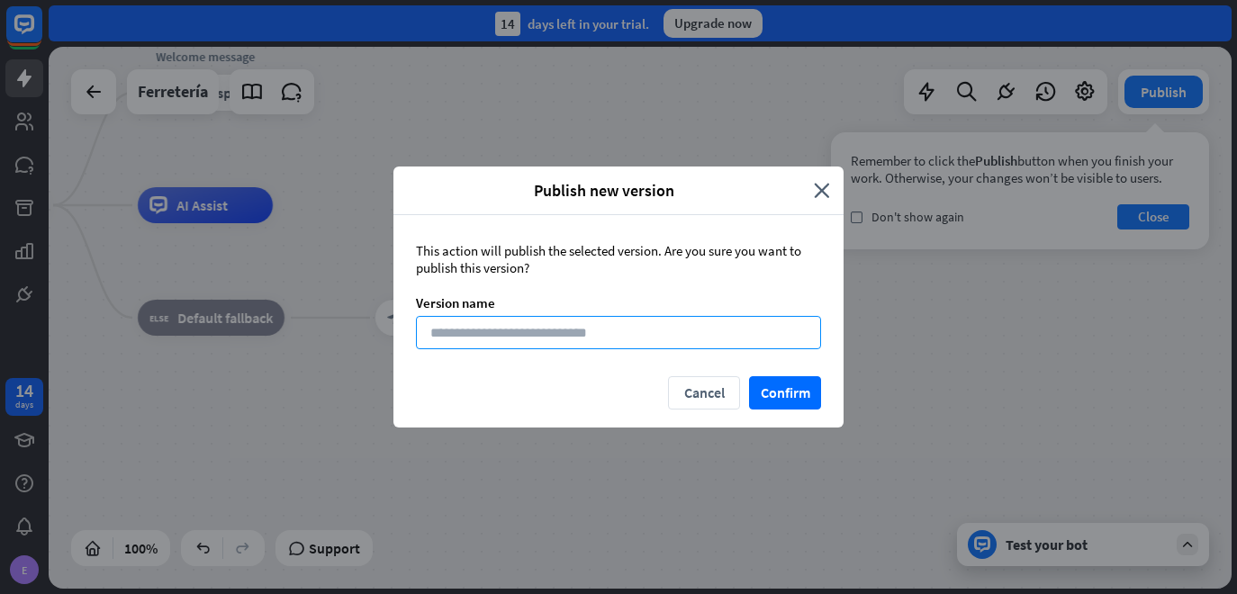
click at [578, 342] on input at bounding box center [618, 332] width 405 height 33
click at [771, 390] on button "Confirm" at bounding box center [785, 392] width 72 height 33
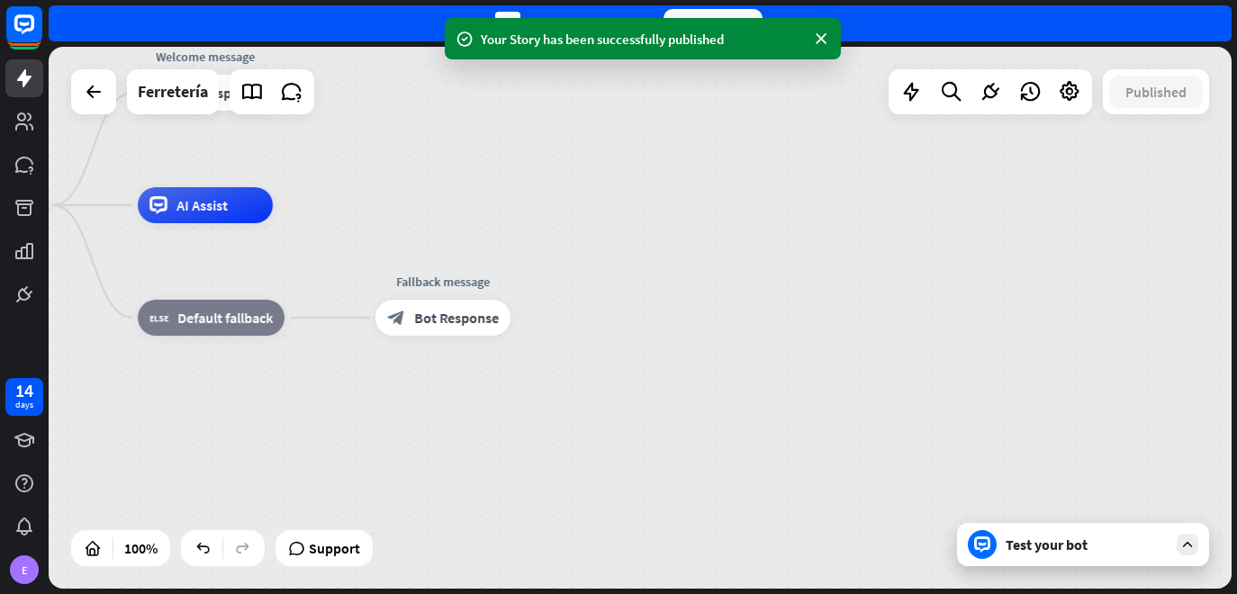
click at [1044, 546] on div "Test your bot" at bounding box center [1087, 545] width 162 height 18
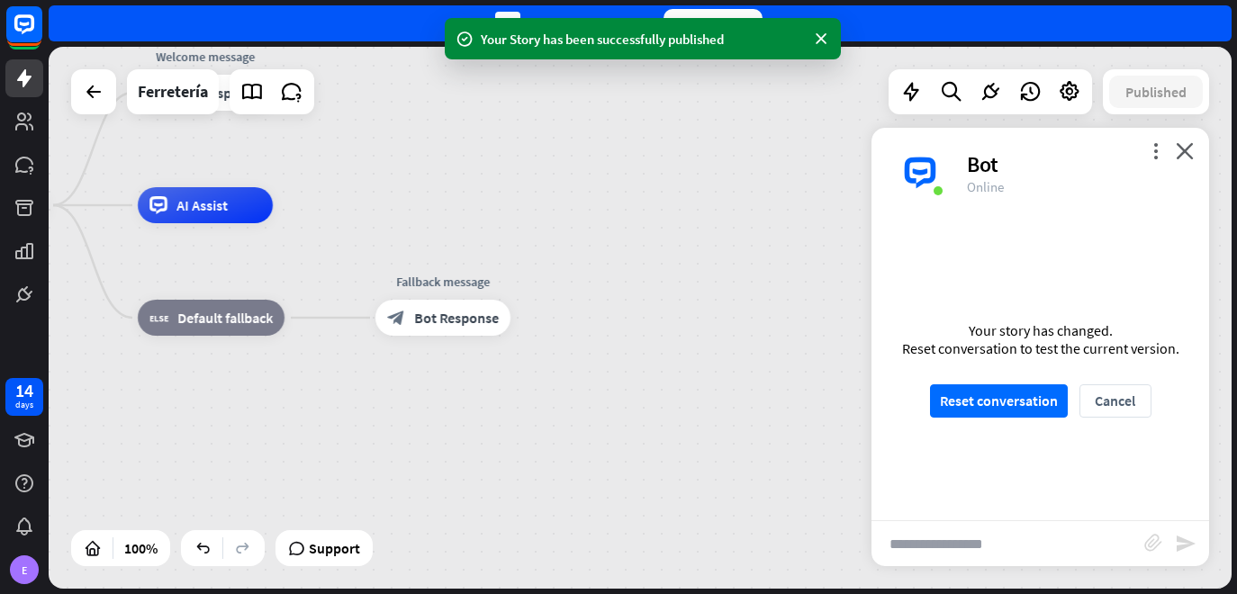
click at [1002, 552] on input "text" at bounding box center [1008, 543] width 273 height 45
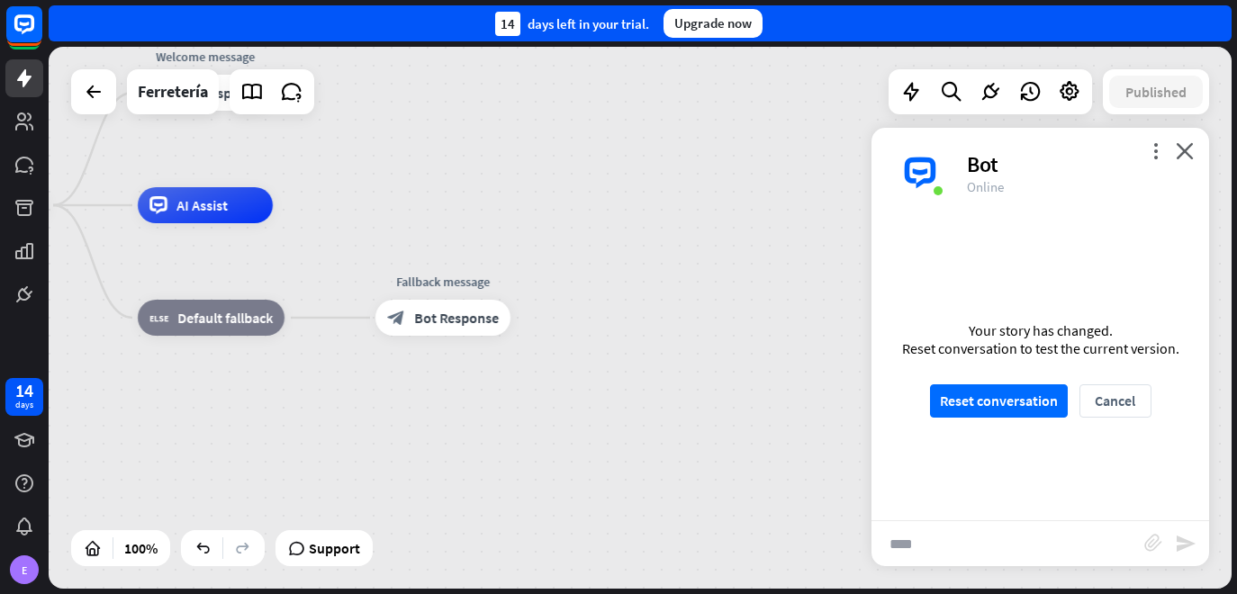
type input "****"
click at [1106, 389] on button "Cancel" at bounding box center [1116, 400] width 72 height 33
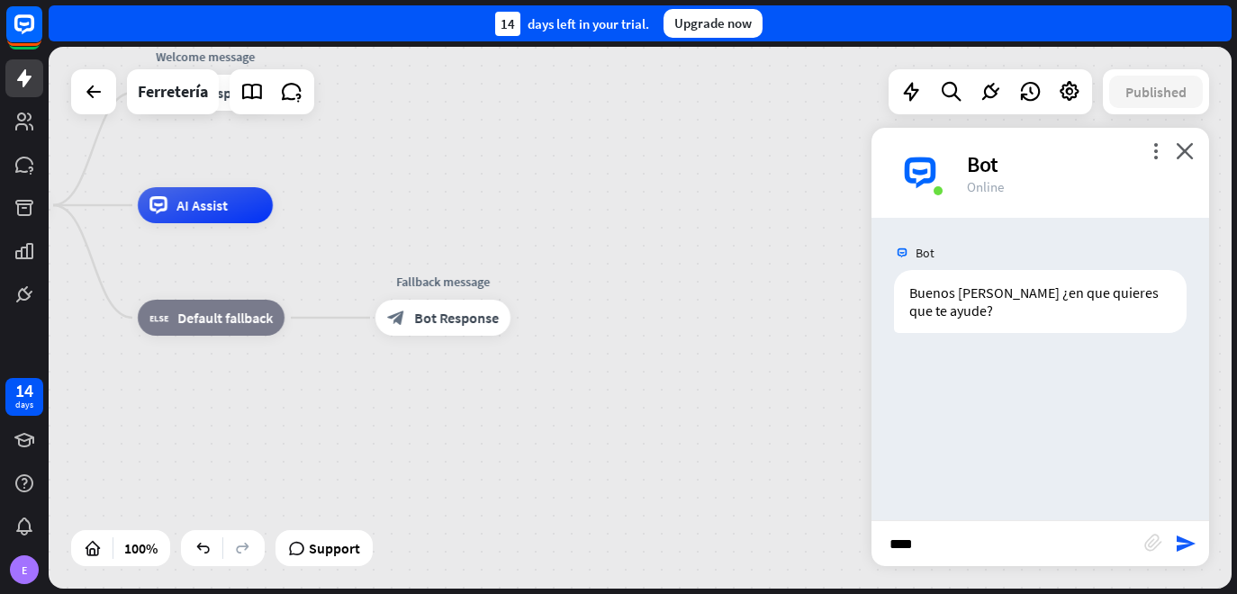
click at [948, 540] on input "****" at bounding box center [1008, 543] width 273 height 45
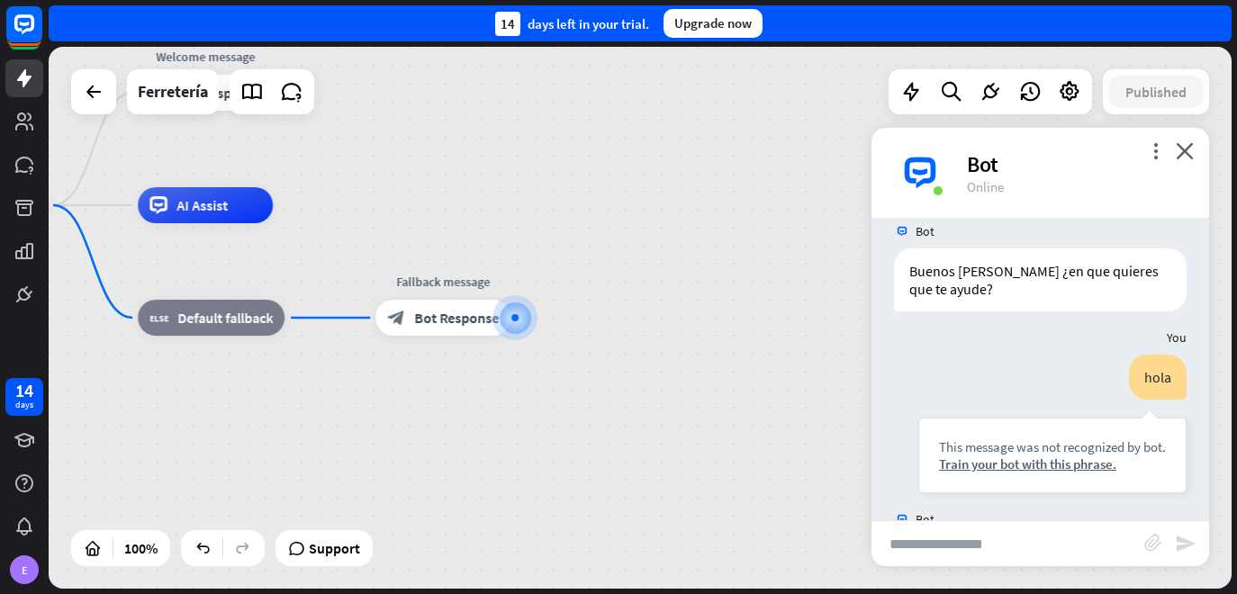
scroll to position [110, 0]
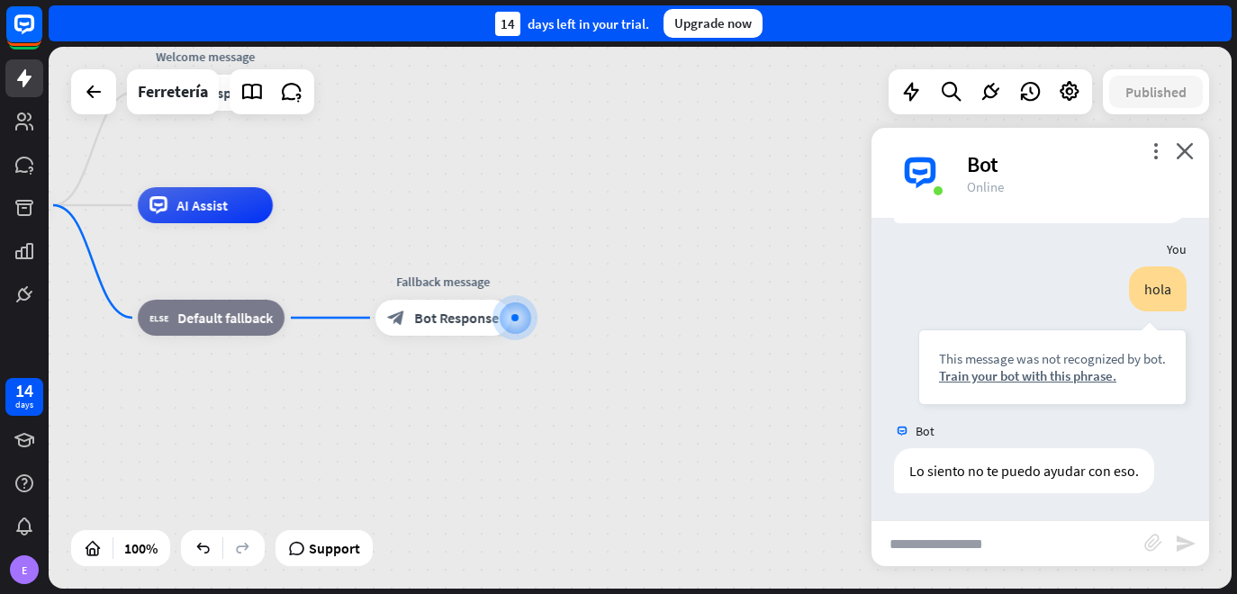
click at [1183, 160] on div "Bot" at bounding box center [1077, 164] width 221 height 28
click at [1184, 142] on icon "close" at bounding box center [1185, 150] width 18 height 17
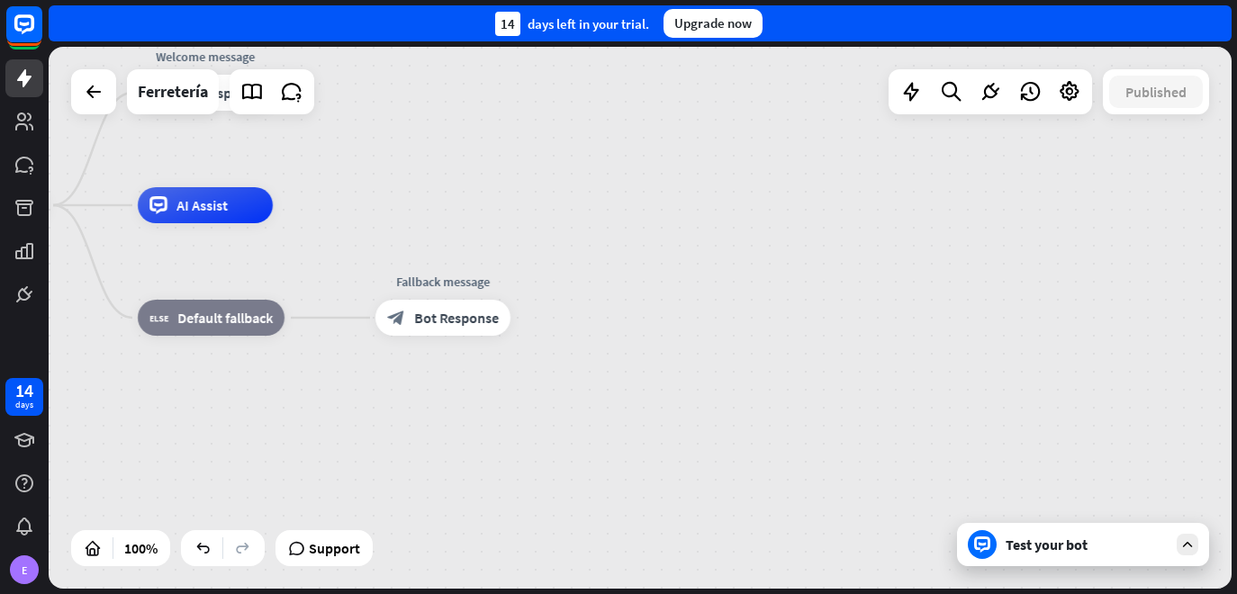
click at [1165, 547] on div "Test your bot" at bounding box center [1087, 545] width 162 height 18
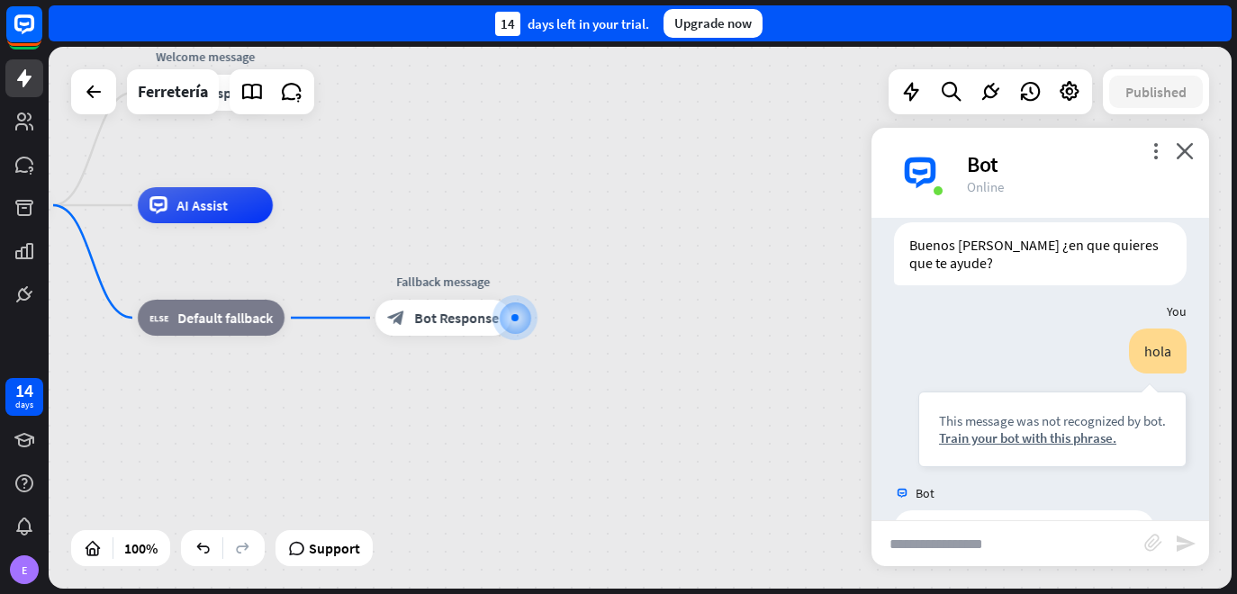
scroll to position [0, 0]
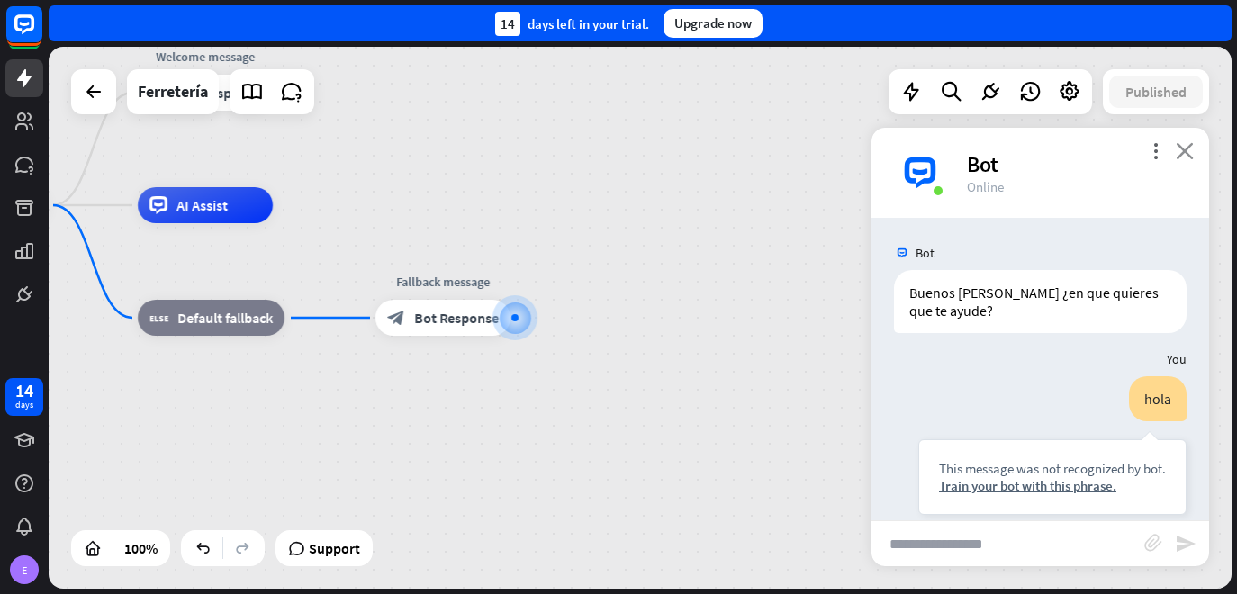
click at [1185, 149] on icon "close" at bounding box center [1185, 150] width 18 height 17
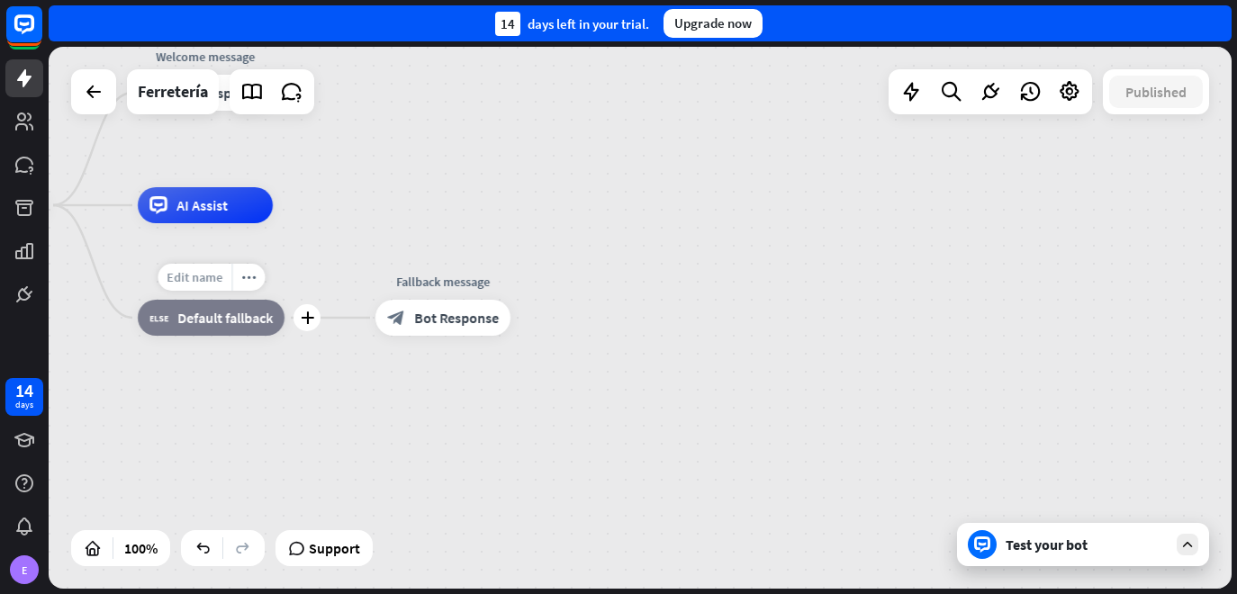
click at [203, 274] on span "Edit name" at bounding box center [195, 277] width 56 height 16
type input "*"
type input "**********"
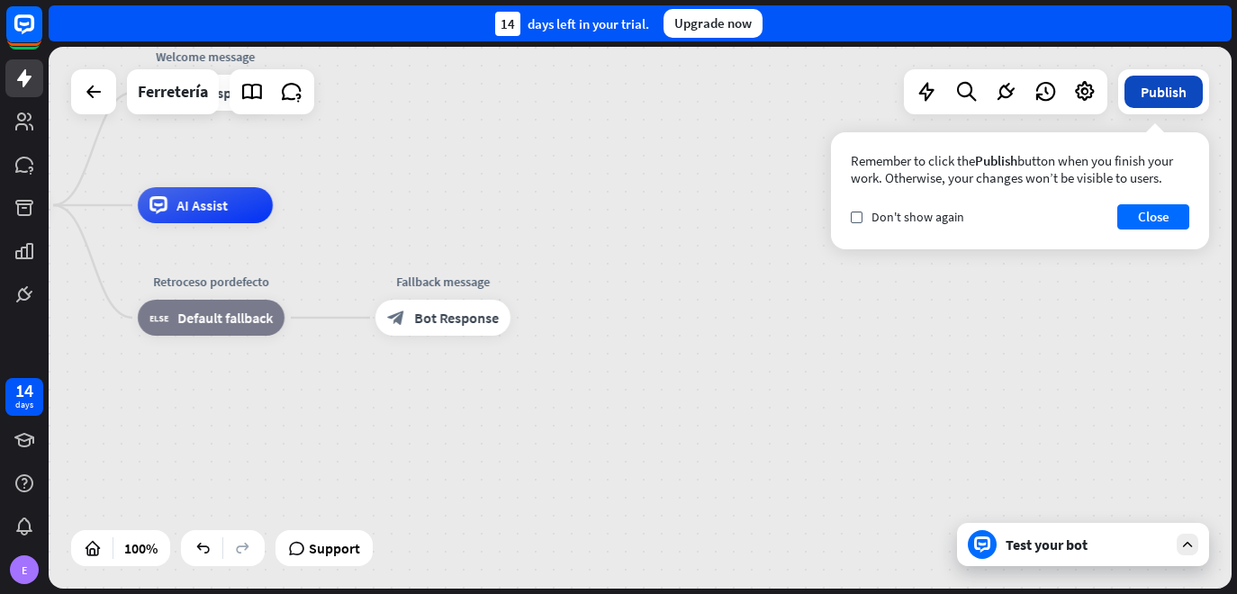
click at [1137, 91] on button "Publish" at bounding box center [1164, 92] width 78 height 32
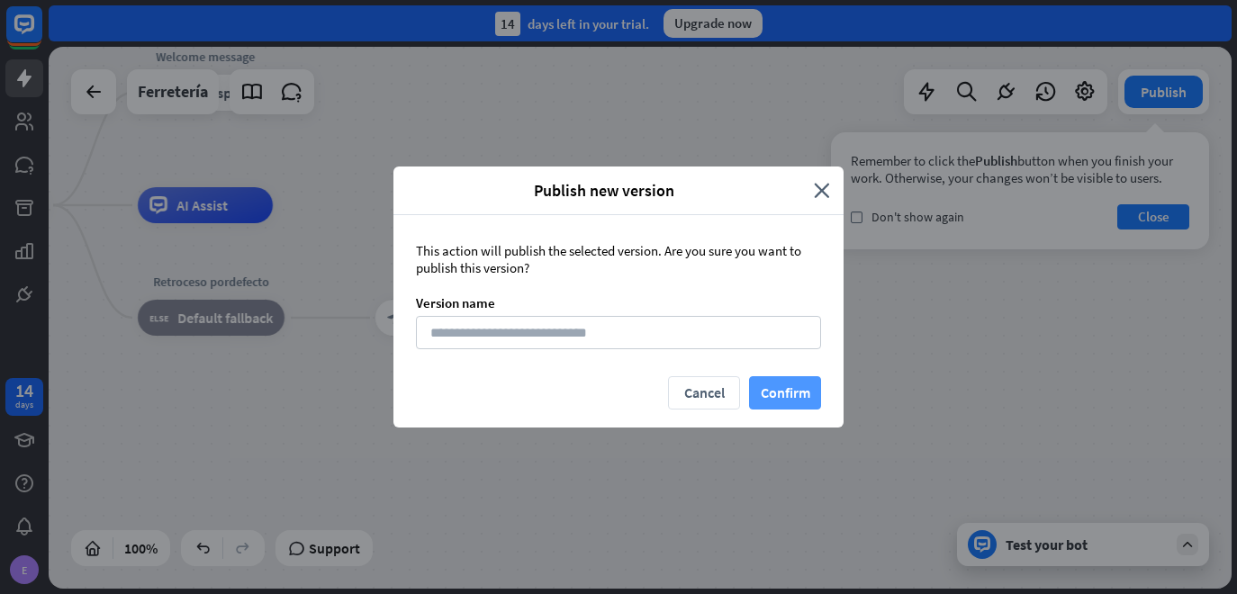
click at [801, 389] on button "Confirm" at bounding box center [785, 392] width 72 height 33
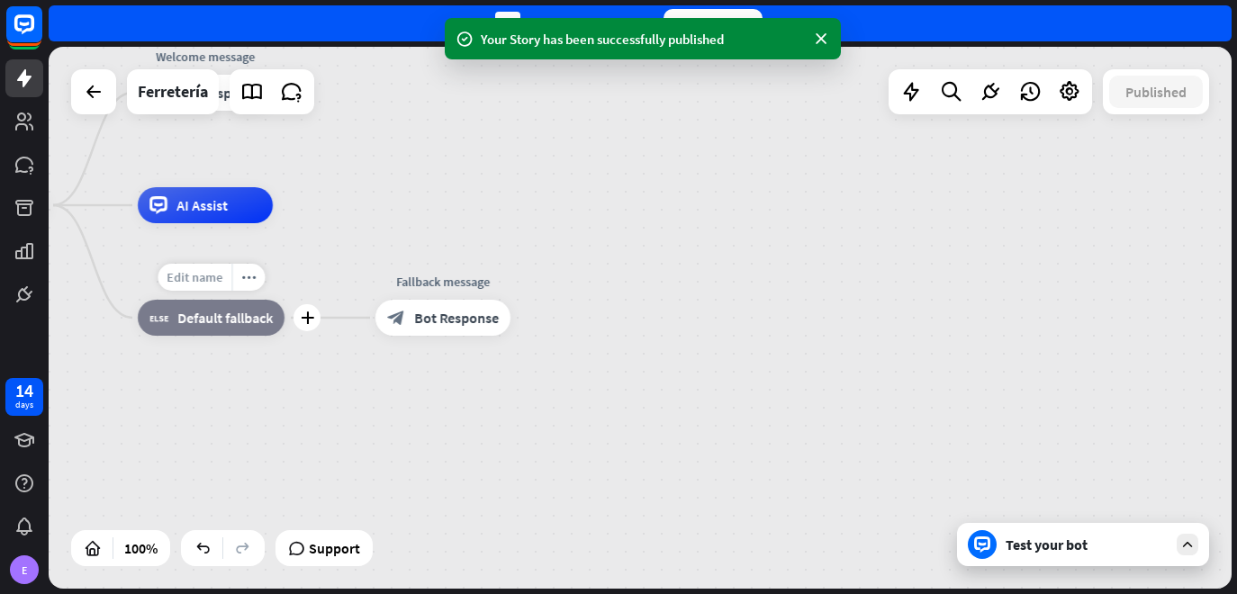
click at [206, 276] on span "Edit name" at bounding box center [195, 277] width 56 height 16
type input "*"
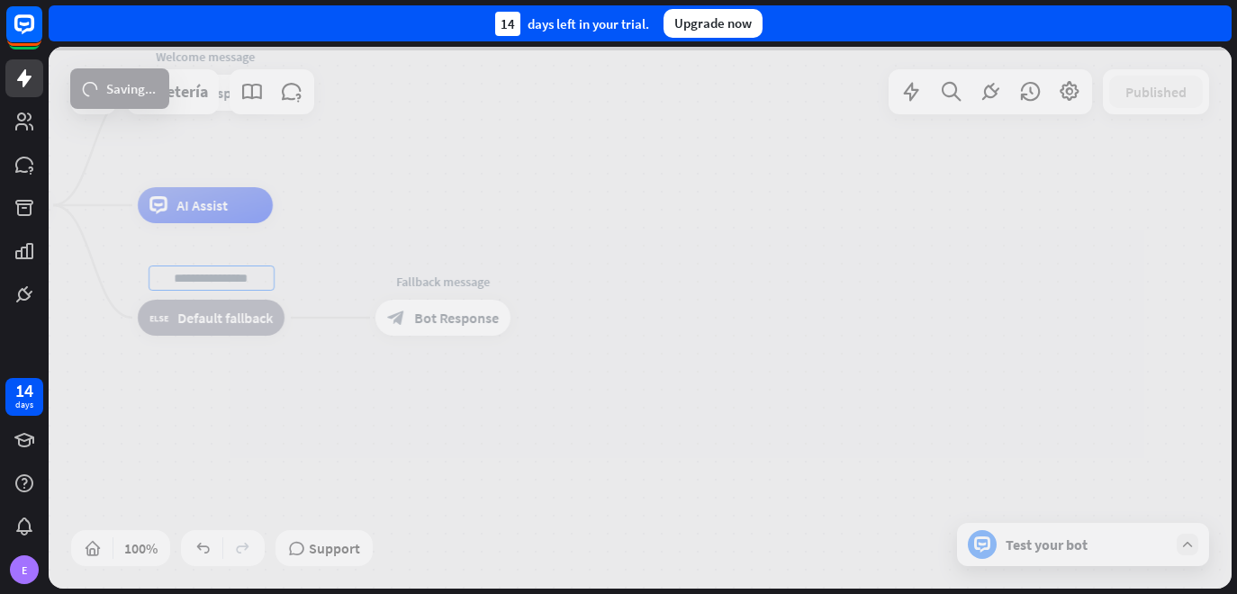
click at [520, 222] on div "home_2 Start point Welcome message block_bot_response Bot Response AI Assist bl…" at bounding box center [640, 318] width 1183 height 542
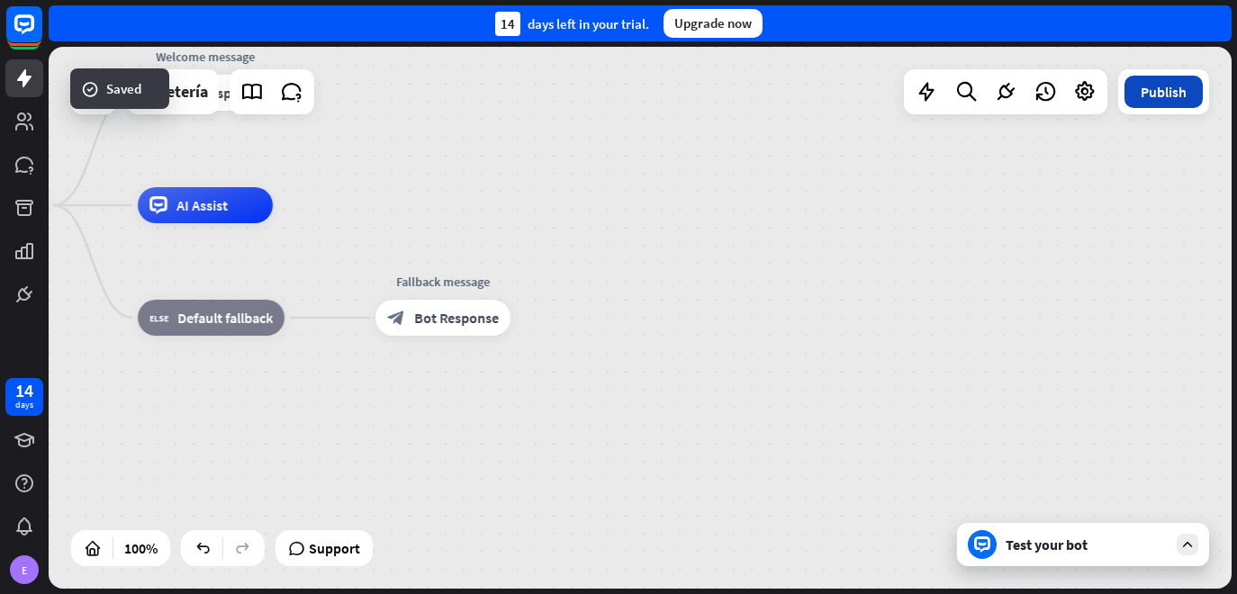
click at [1153, 97] on button "Publish" at bounding box center [1164, 92] width 78 height 32
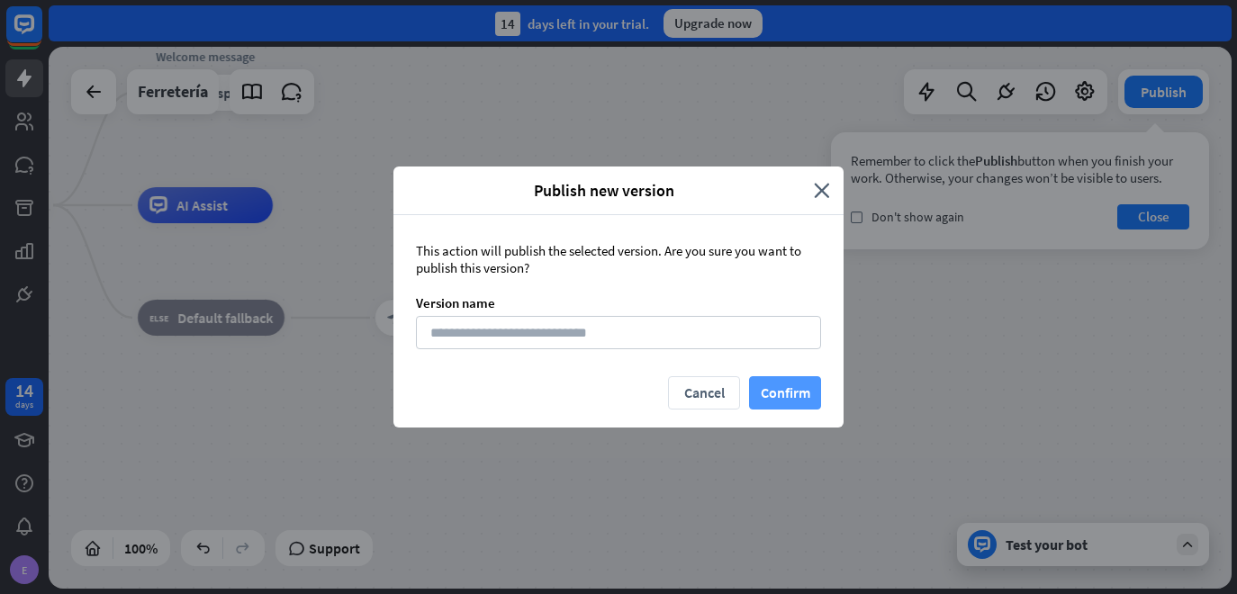
click at [778, 399] on button "Confirm" at bounding box center [785, 392] width 72 height 33
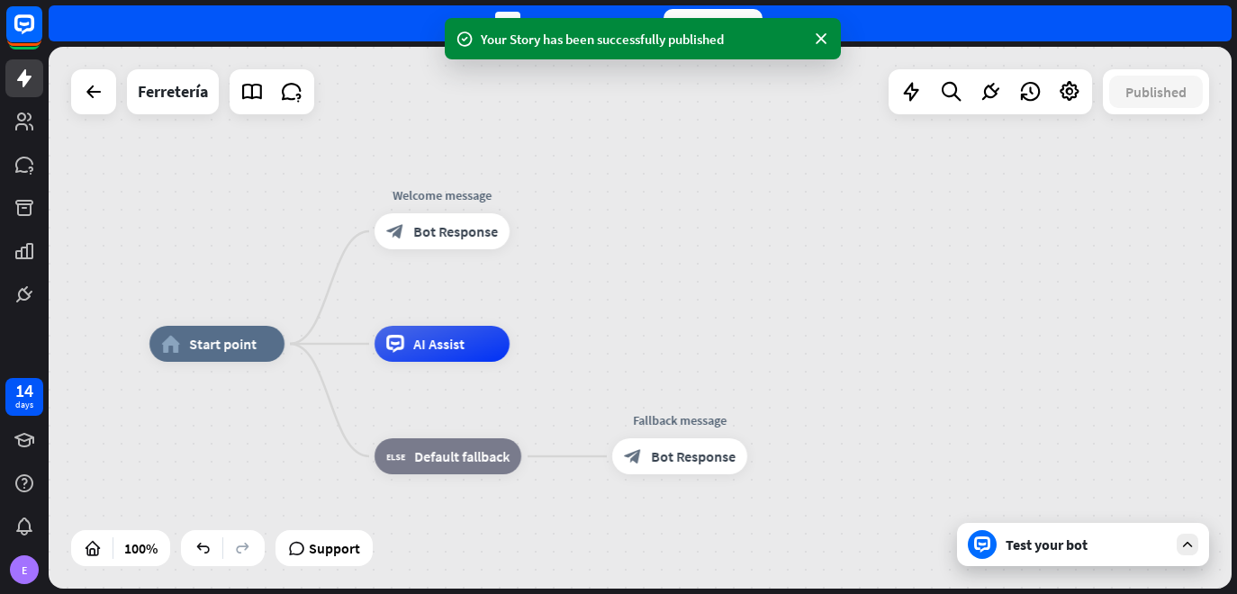
drag, startPoint x: 399, startPoint y: 468, endPoint x: 634, endPoint y: 600, distance: 269.3
click at [634, 593] on html "14 days E Your Story has been successfully published close Product Help First s…" at bounding box center [618, 297] width 1237 height 594
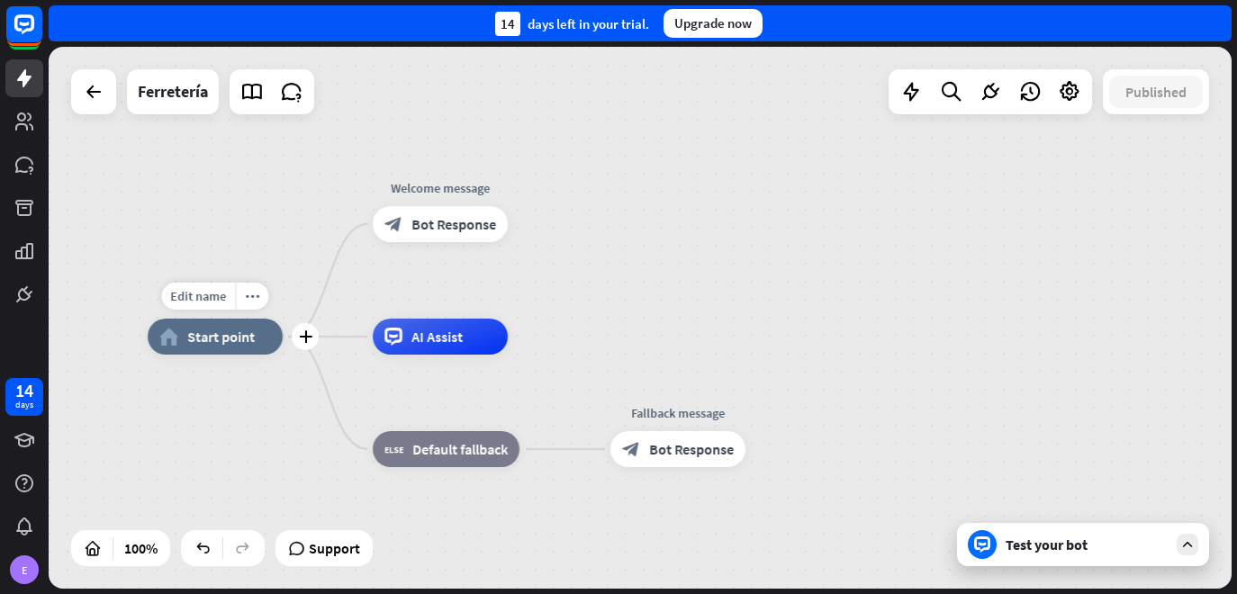
click at [204, 343] on span "Start point" at bounding box center [221, 337] width 68 height 18
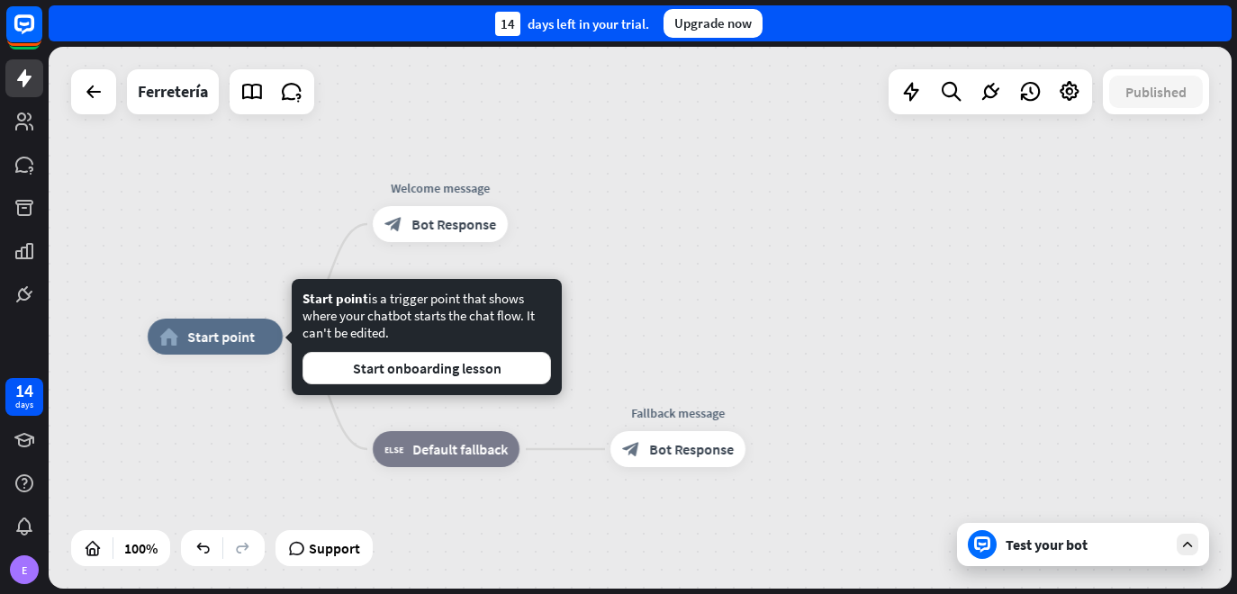
click at [675, 247] on div "home_2 Start point Welcome message block_bot_response Bot Response AI Assist bl…" at bounding box center [640, 318] width 1183 height 542
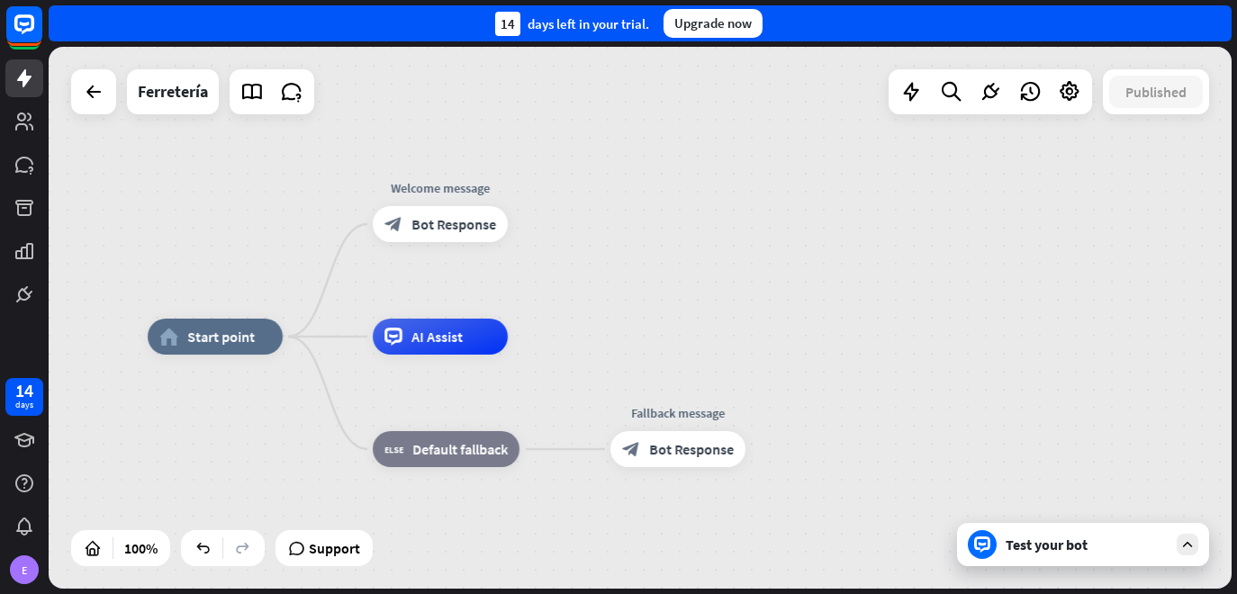
click at [1005, 541] on div "Test your bot" at bounding box center [1083, 544] width 252 height 43
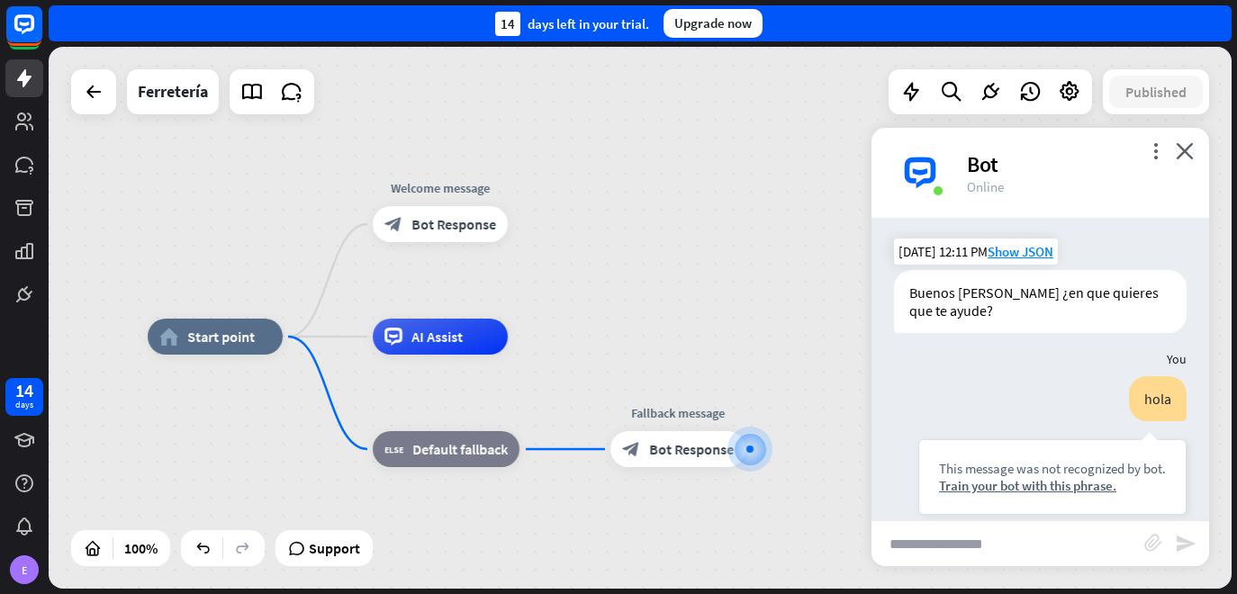
click at [1077, 299] on div "Buenos [PERSON_NAME] ¿en que quieres que te ayude?" at bounding box center [1040, 301] width 293 height 63
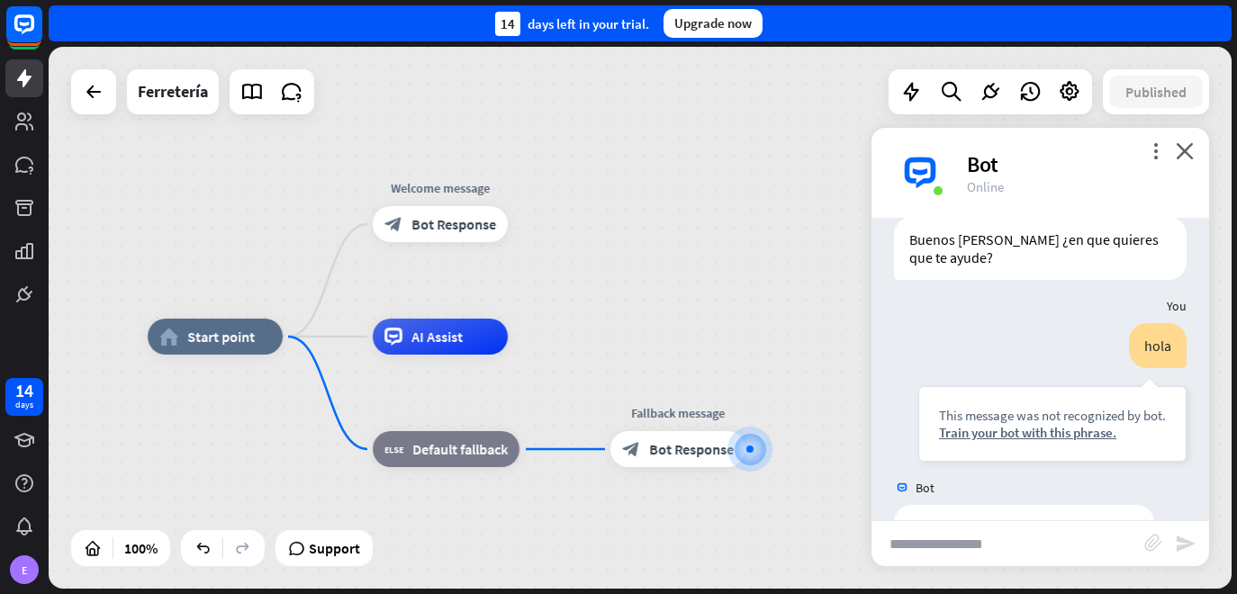
scroll to position [110, 0]
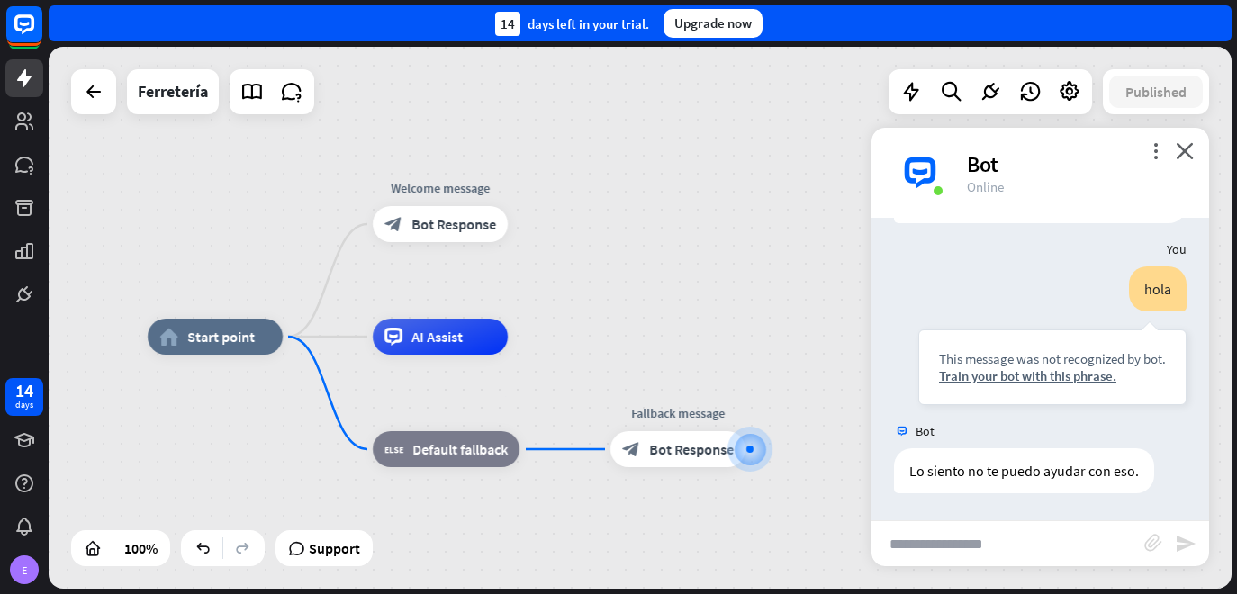
click at [990, 553] on input "text" at bounding box center [1008, 543] width 273 height 45
type input "****"
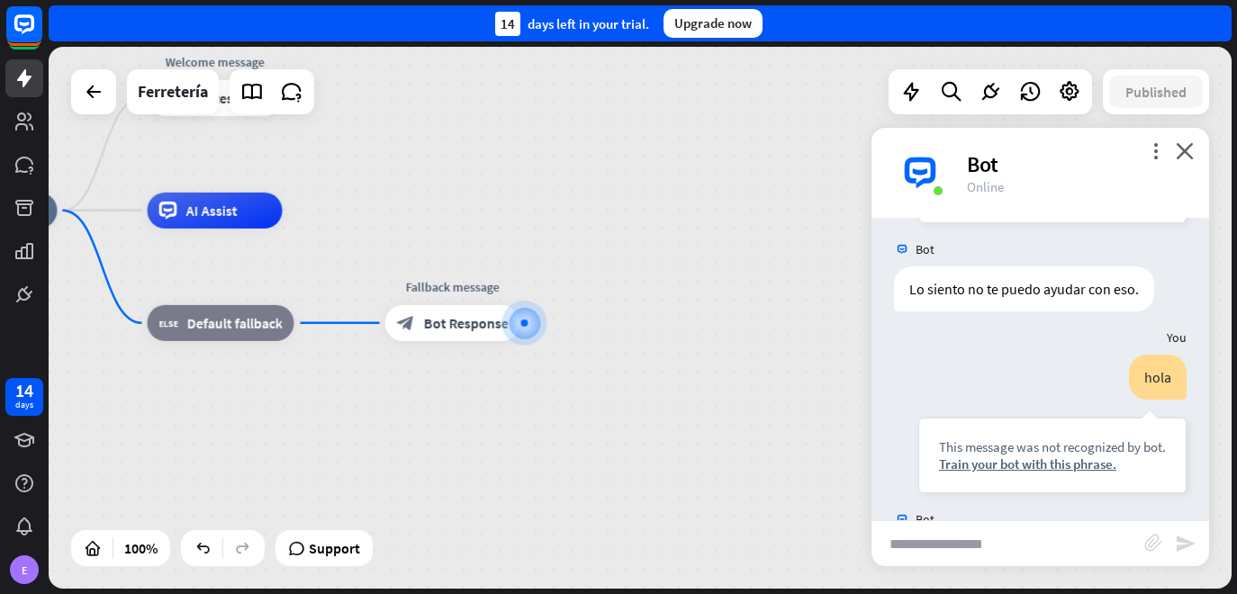
scroll to position [380, 0]
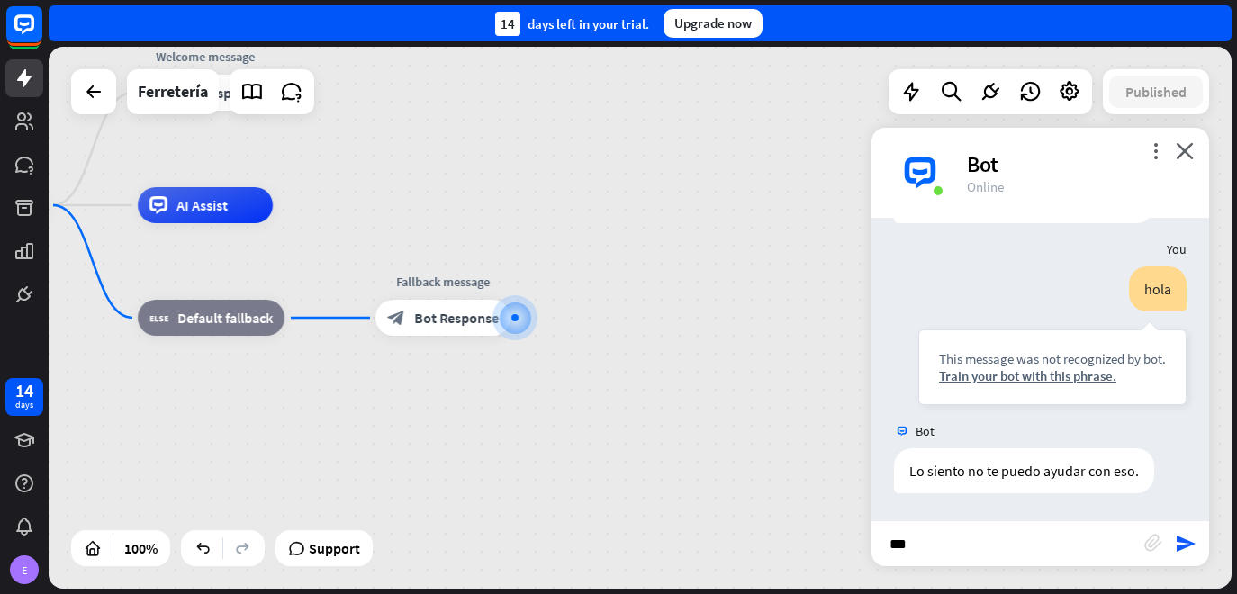
type input "****"
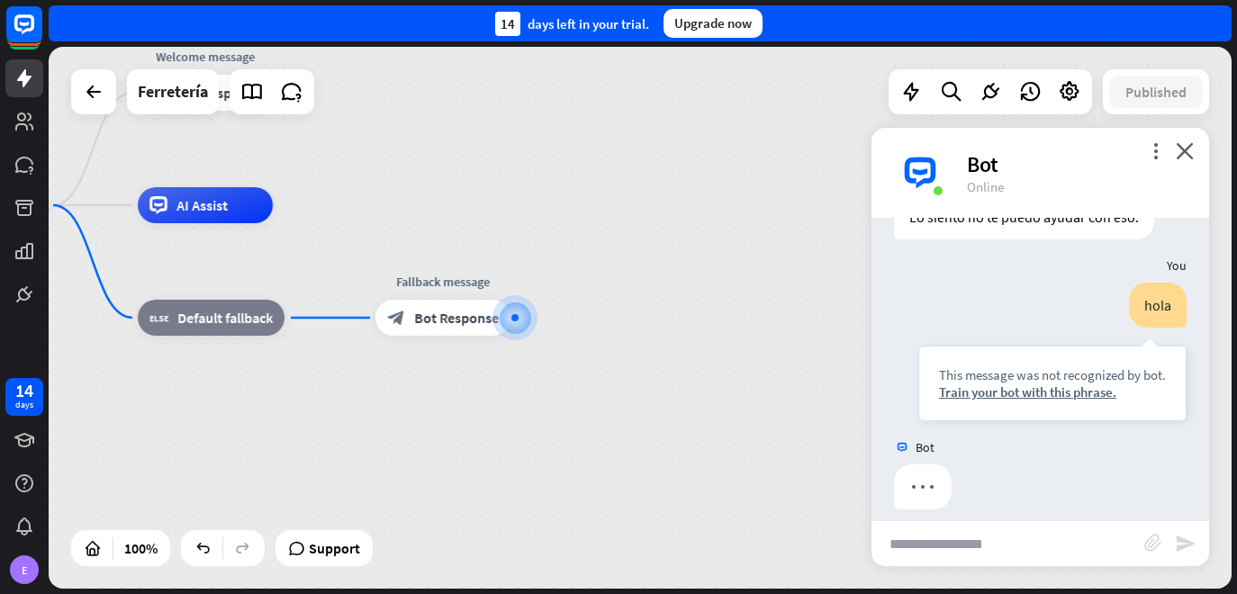
scroll to position [650, 0]
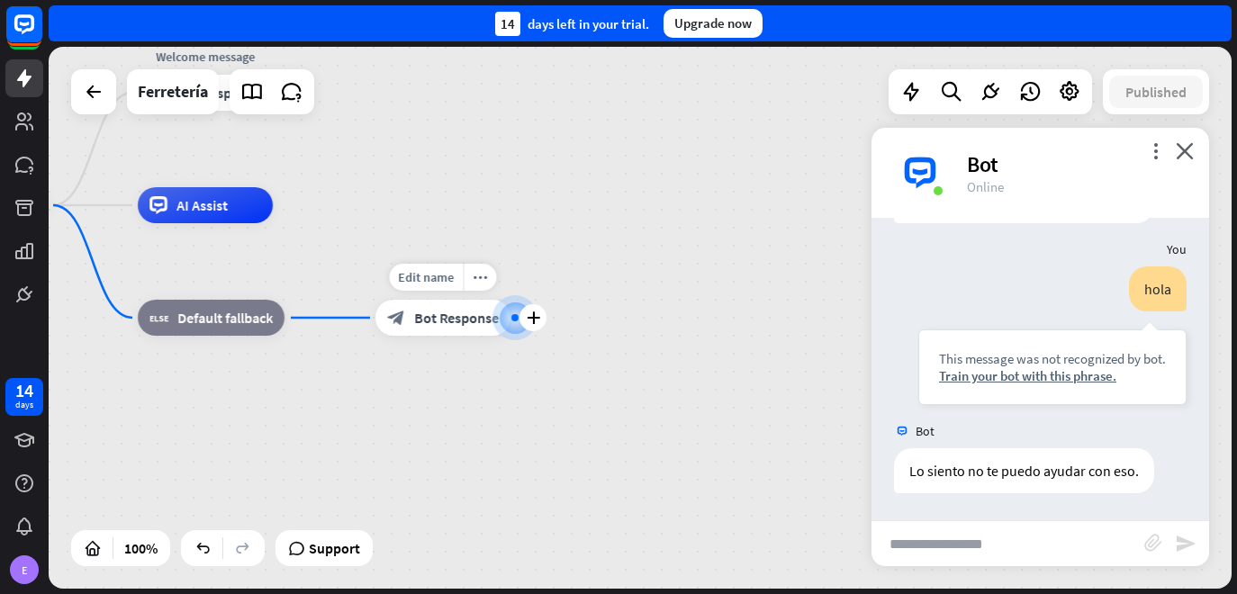
click at [513, 320] on div at bounding box center [514, 317] width 7 height 7
click at [445, 315] on span "Bot Response" at bounding box center [456, 318] width 85 height 18
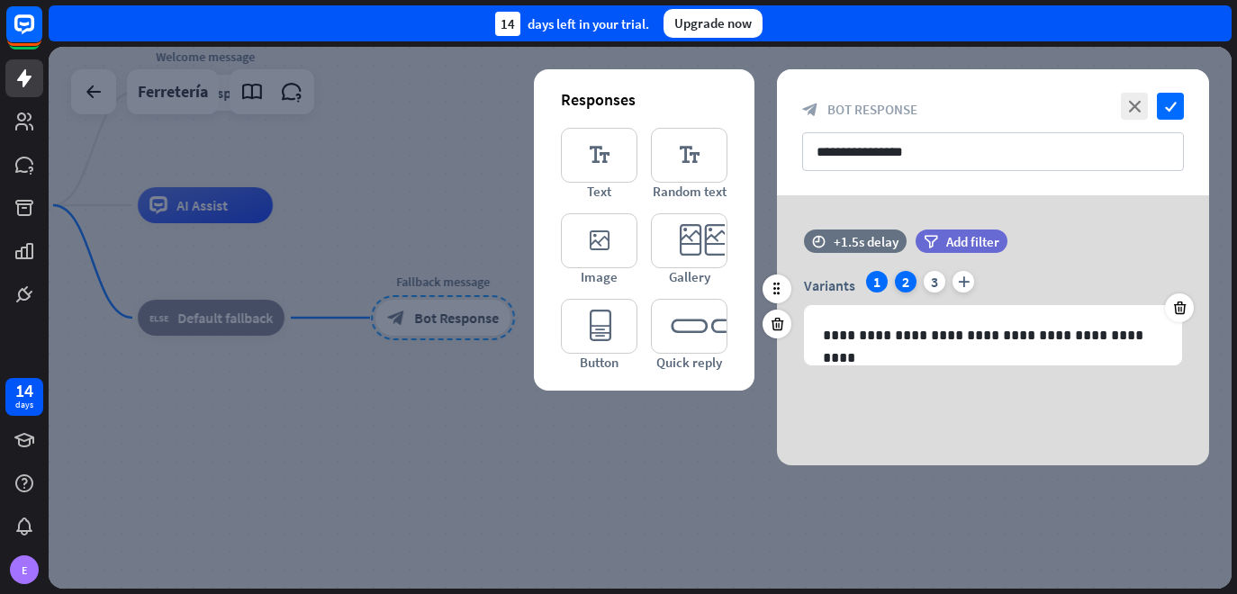
click at [901, 283] on div "2" at bounding box center [906, 282] width 22 height 22
click at [931, 283] on div "3" at bounding box center [935, 282] width 22 height 22
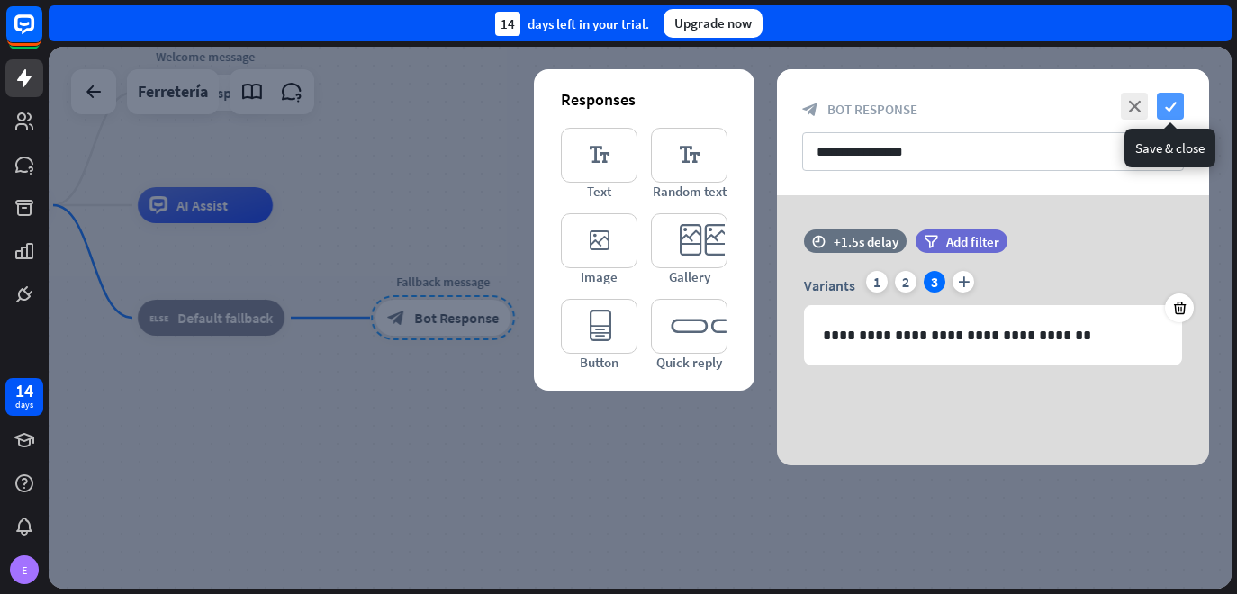
click at [1170, 102] on icon "check" at bounding box center [1170, 106] width 27 height 27
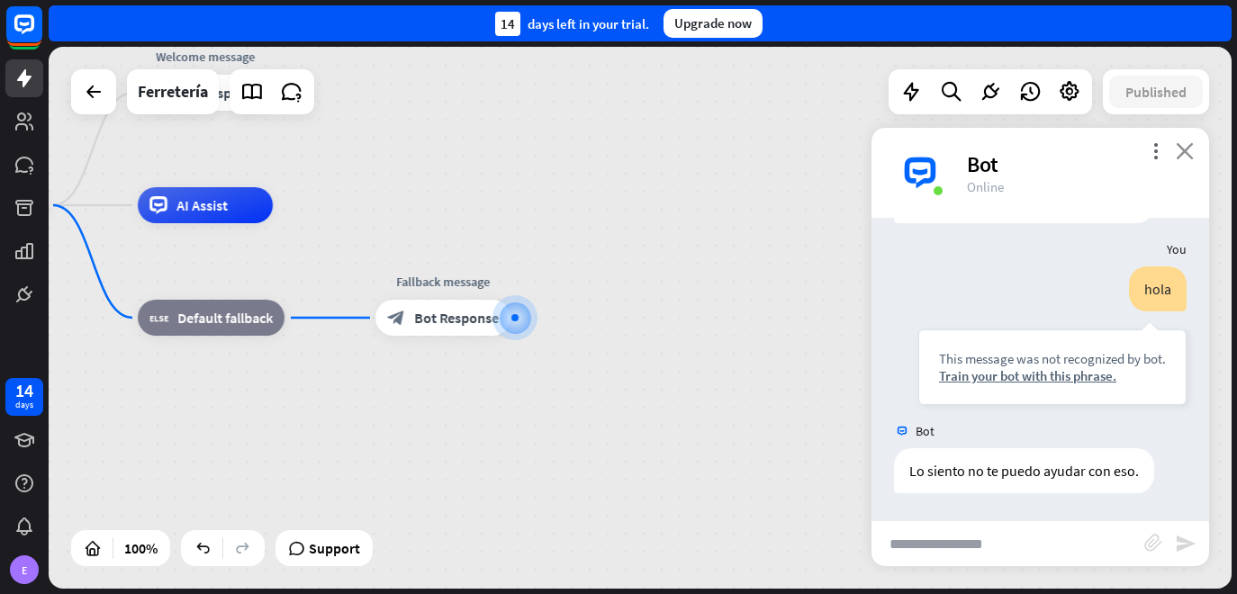
click at [1181, 155] on icon "close" at bounding box center [1185, 150] width 18 height 17
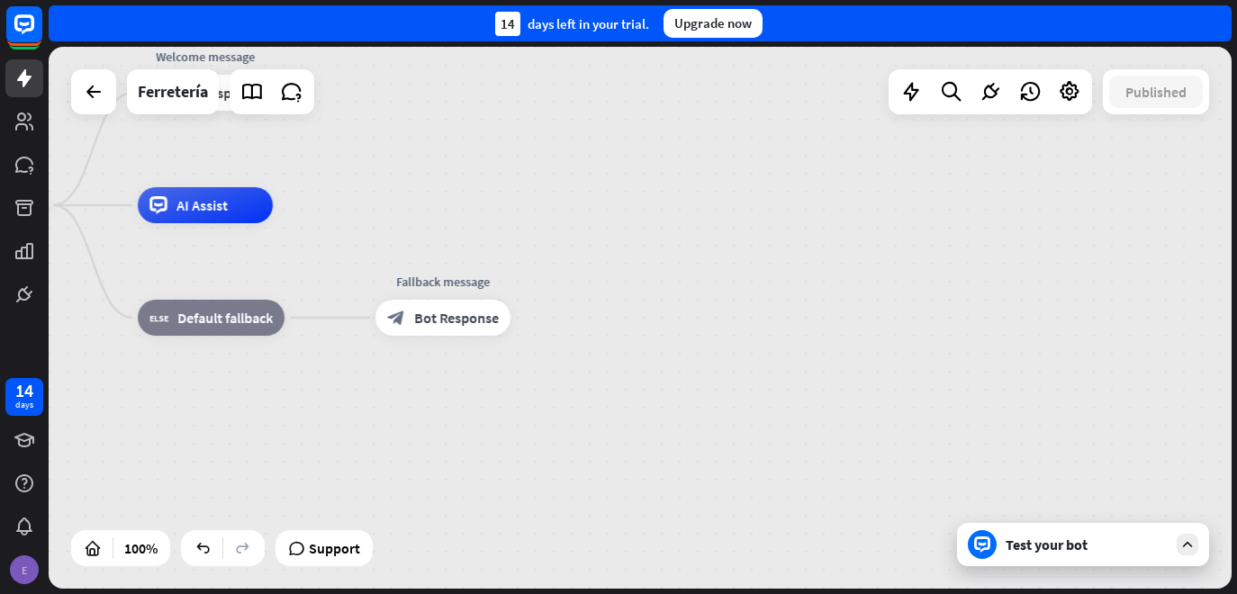
click at [32, 570] on div "E" at bounding box center [24, 570] width 29 height 29
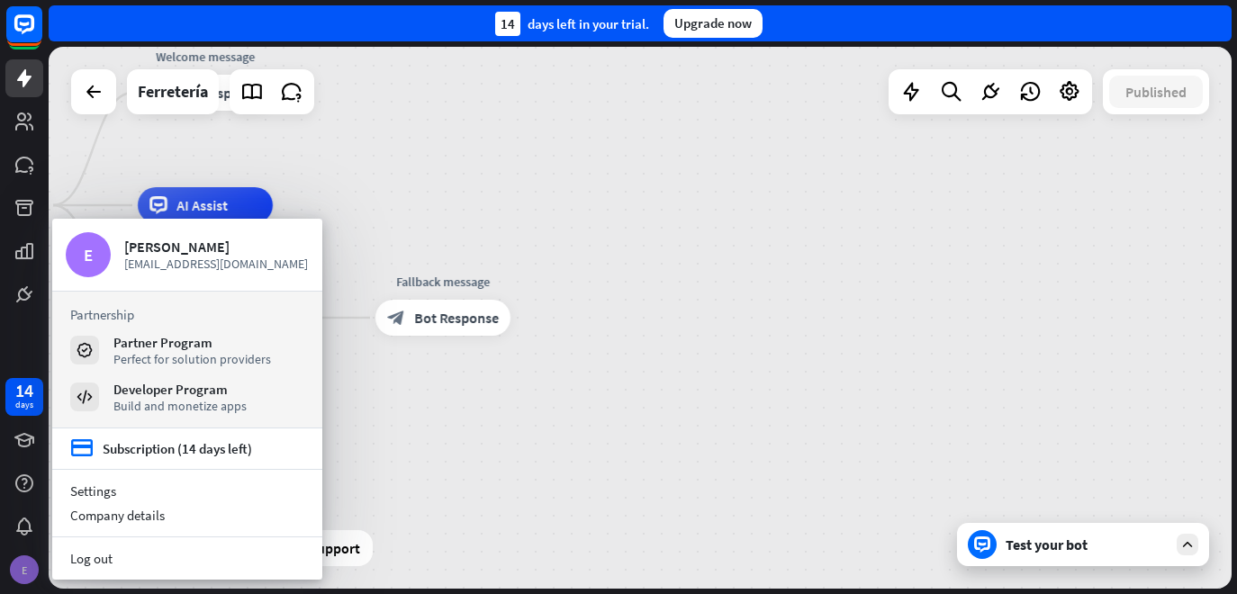
click at [32, 570] on div "E" at bounding box center [24, 570] width 29 height 29
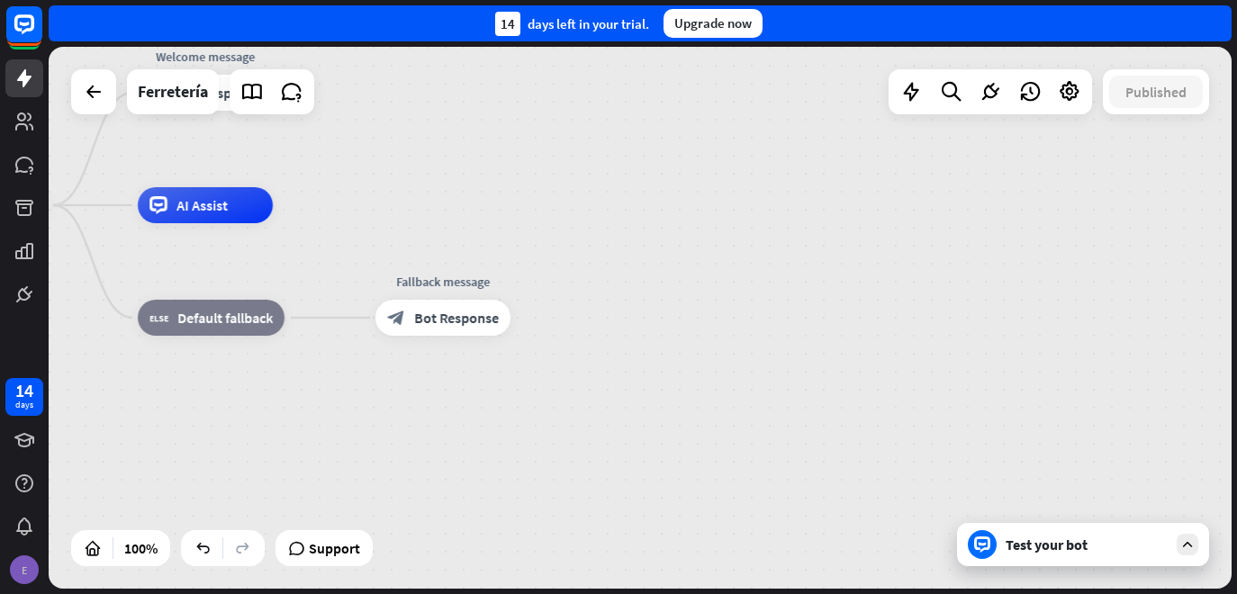
click at [32, 570] on div "E" at bounding box center [24, 570] width 29 height 29
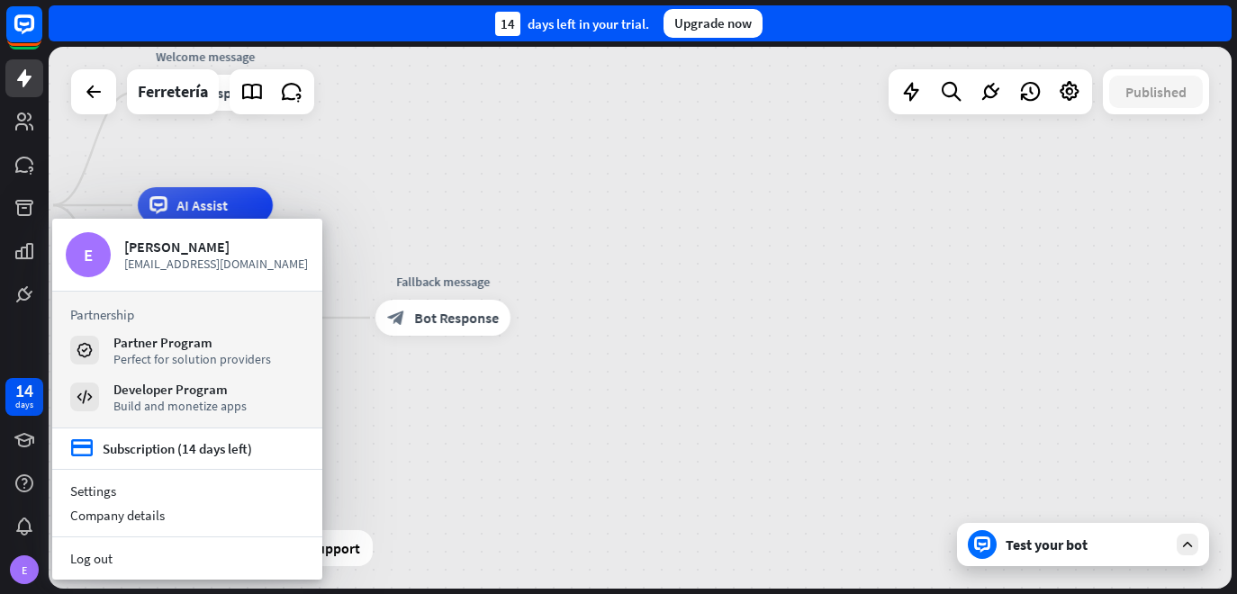
click at [627, 381] on div "home_2 Start point Welcome message block_bot_response Bot Response AI Assist bl…" at bounding box center [504, 476] width 1183 height 542
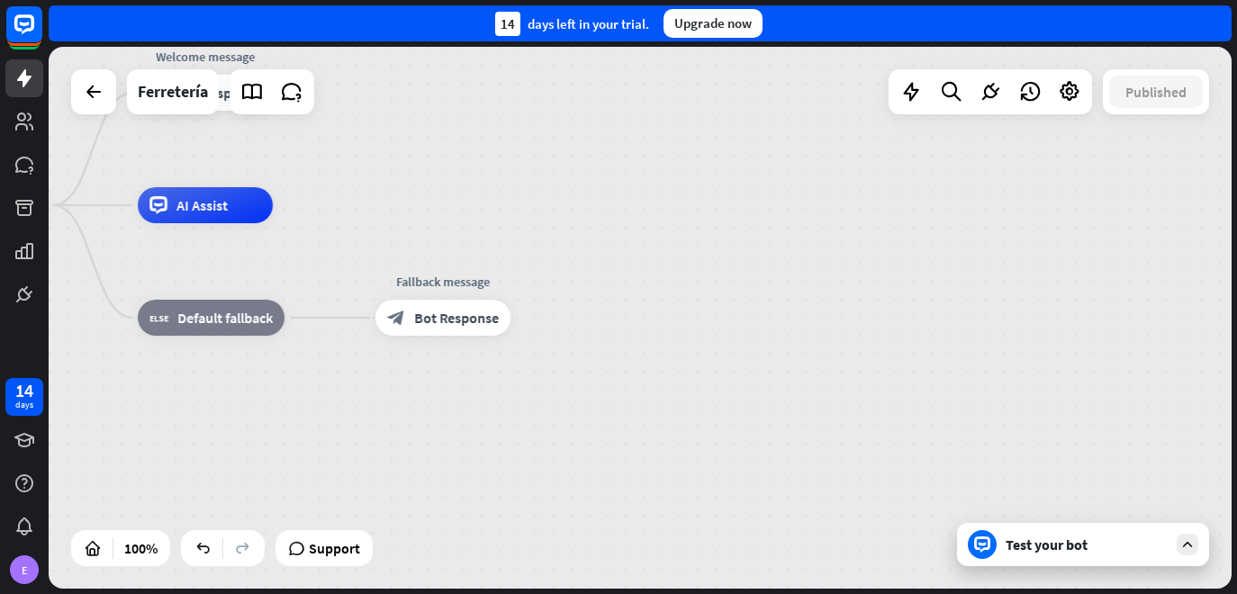
click at [1045, 541] on div "Test your bot" at bounding box center [1087, 545] width 162 height 18
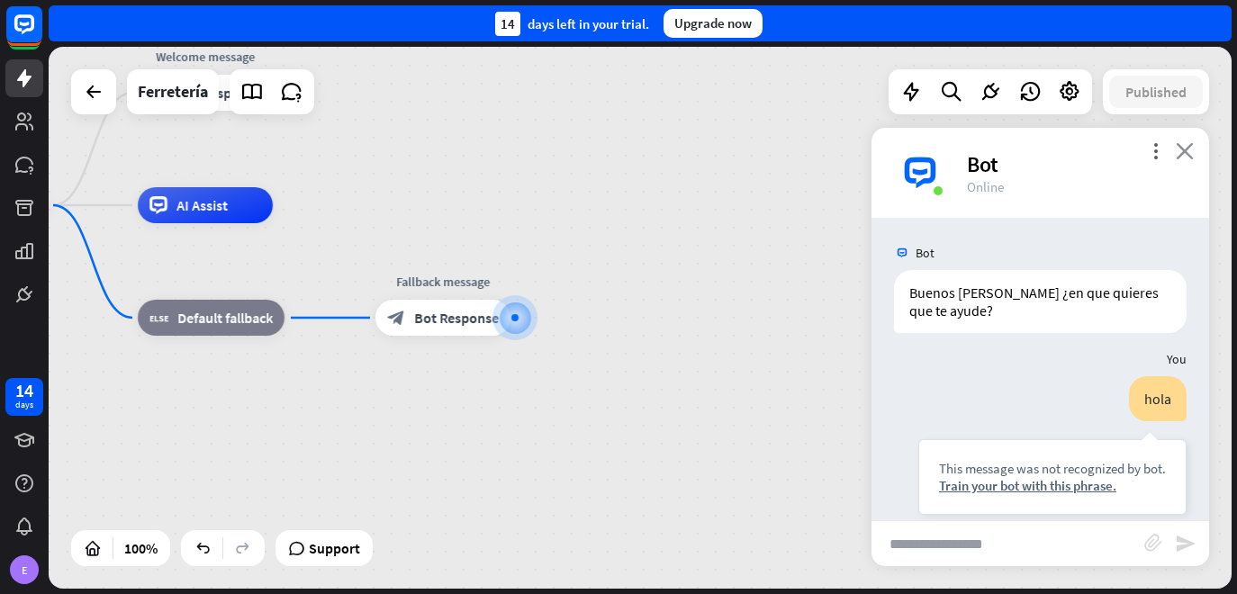
click at [1184, 150] on icon "close" at bounding box center [1185, 150] width 18 height 17
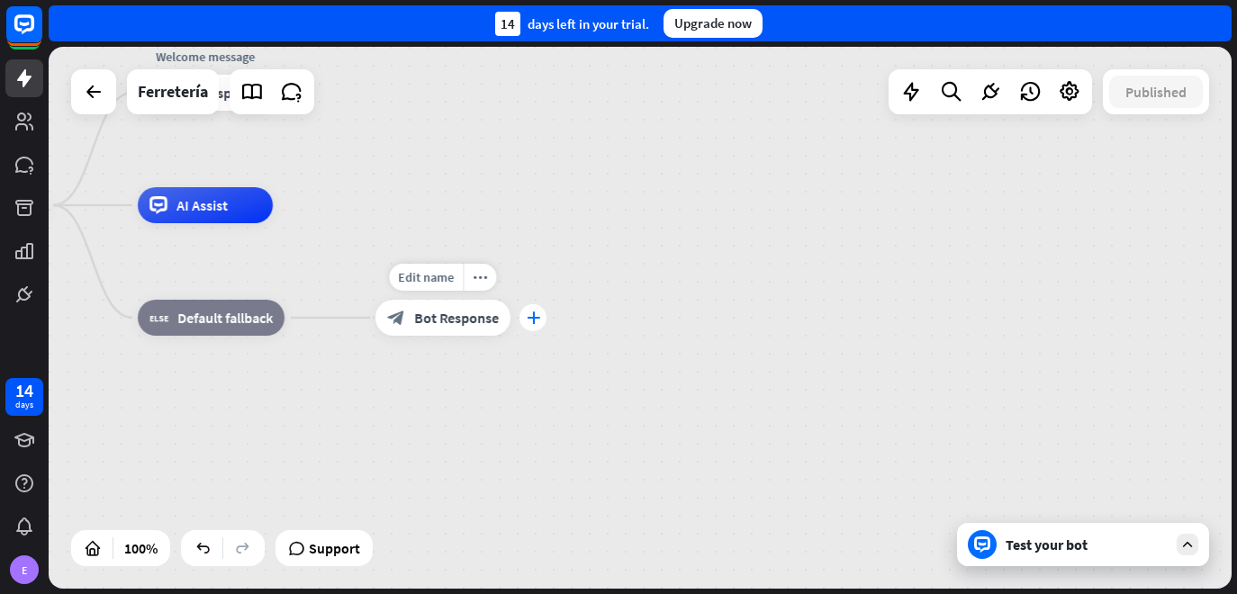
click at [528, 319] on icon "plus" at bounding box center [534, 318] width 14 height 13
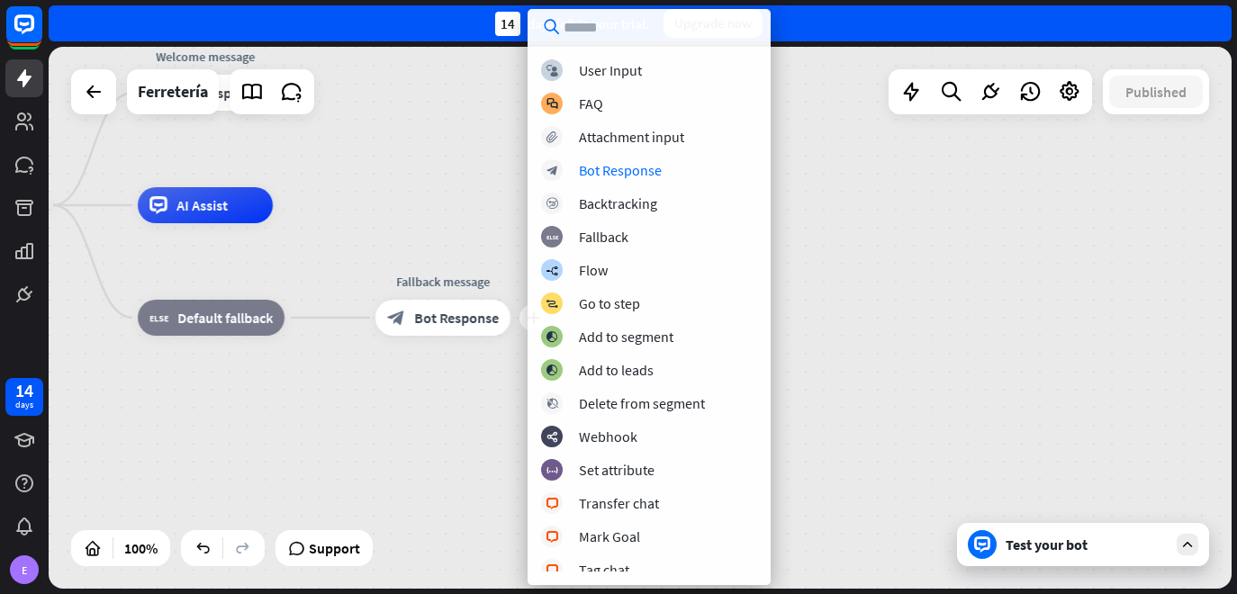
click at [1117, 375] on div "home_2 Start point Welcome message block_bot_response Bot Response AI Assist bl…" at bounding box center [640, 318] width 1183 height 542
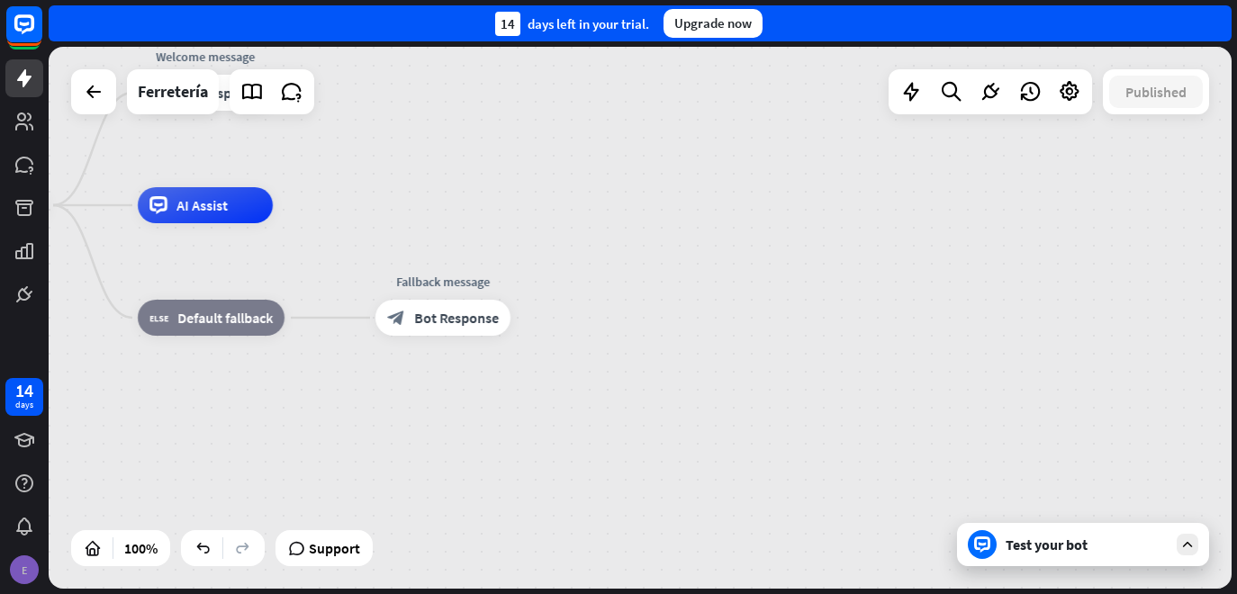
click at [23, 572] on div "E" at bounding box center [24, 570] width 29 height 29
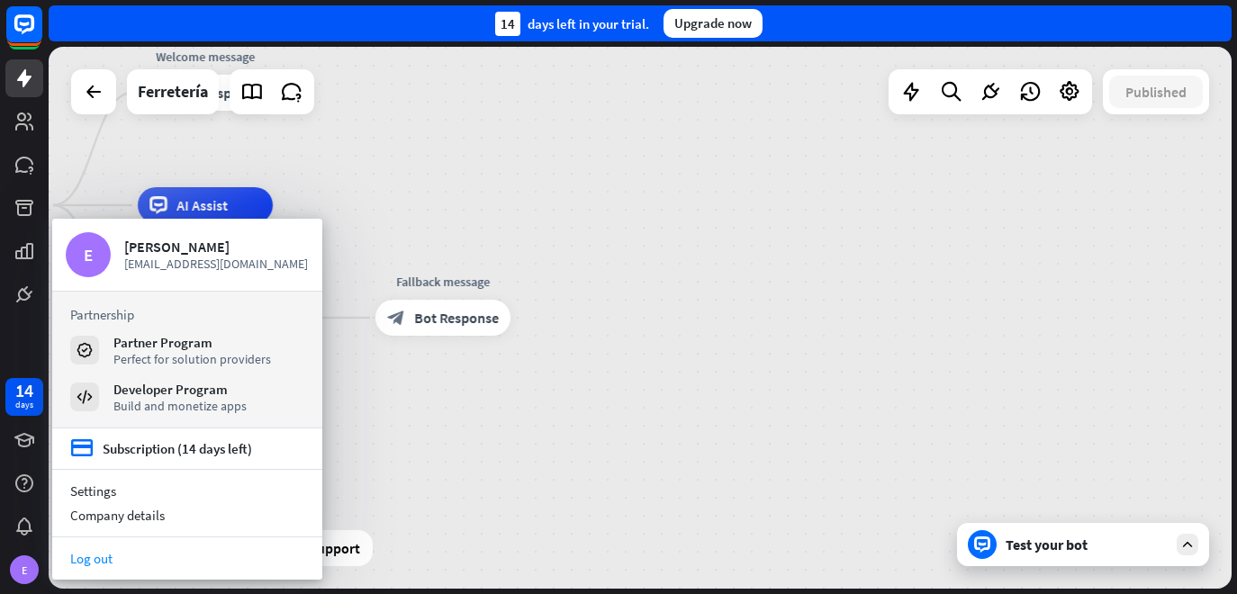
click at [86, 565] on link "Log out" at bounding box center [187, 559] width 270 height 24
